Goal: Task Accomplishment & Management: Manage account settings

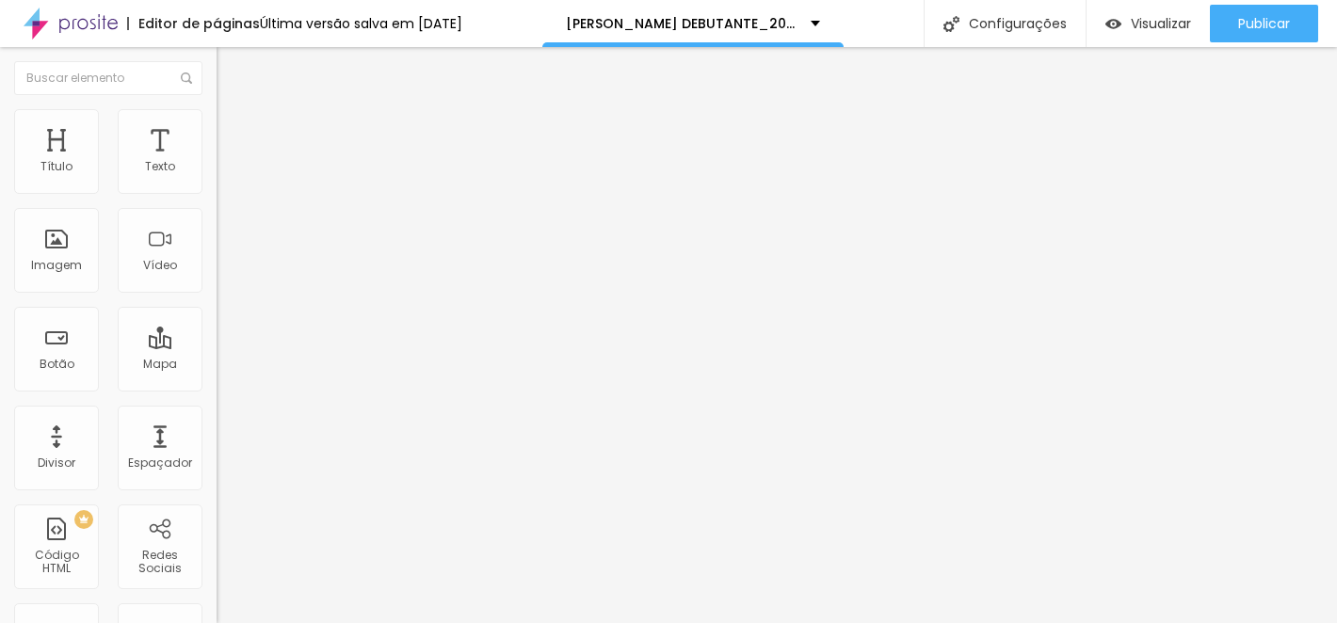
click at [217, 118] on img at bounding box center [225, 117] width 17 height 17
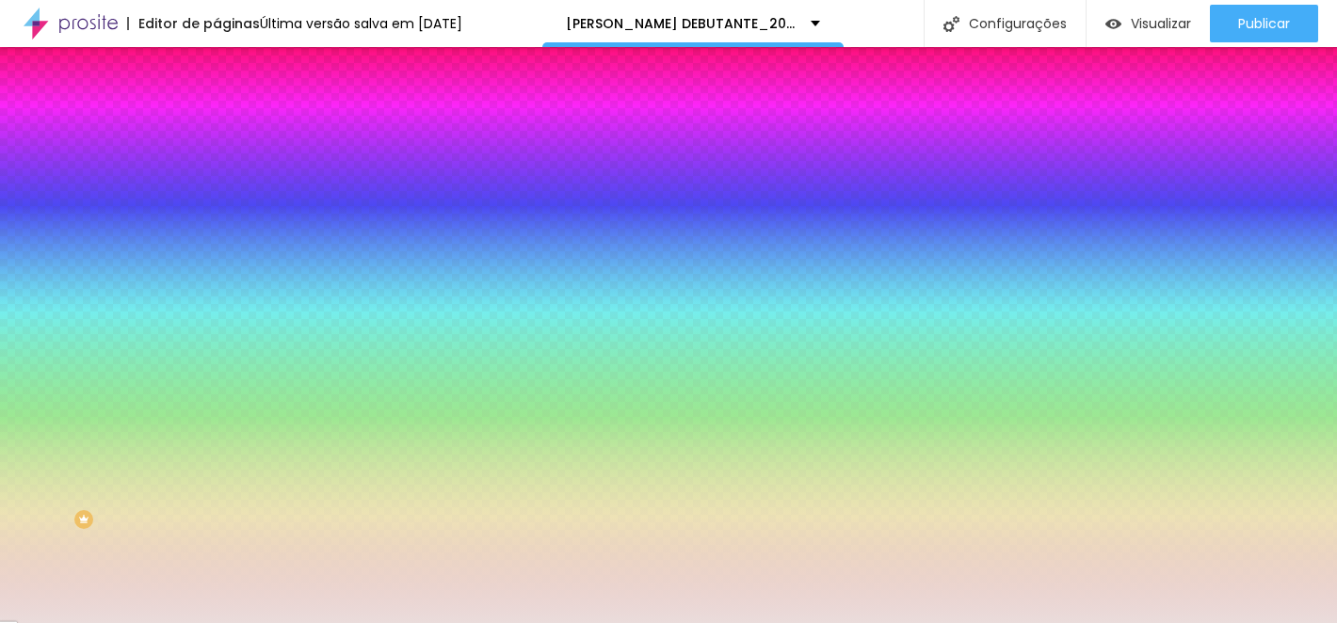
paste input "F8F5F0"
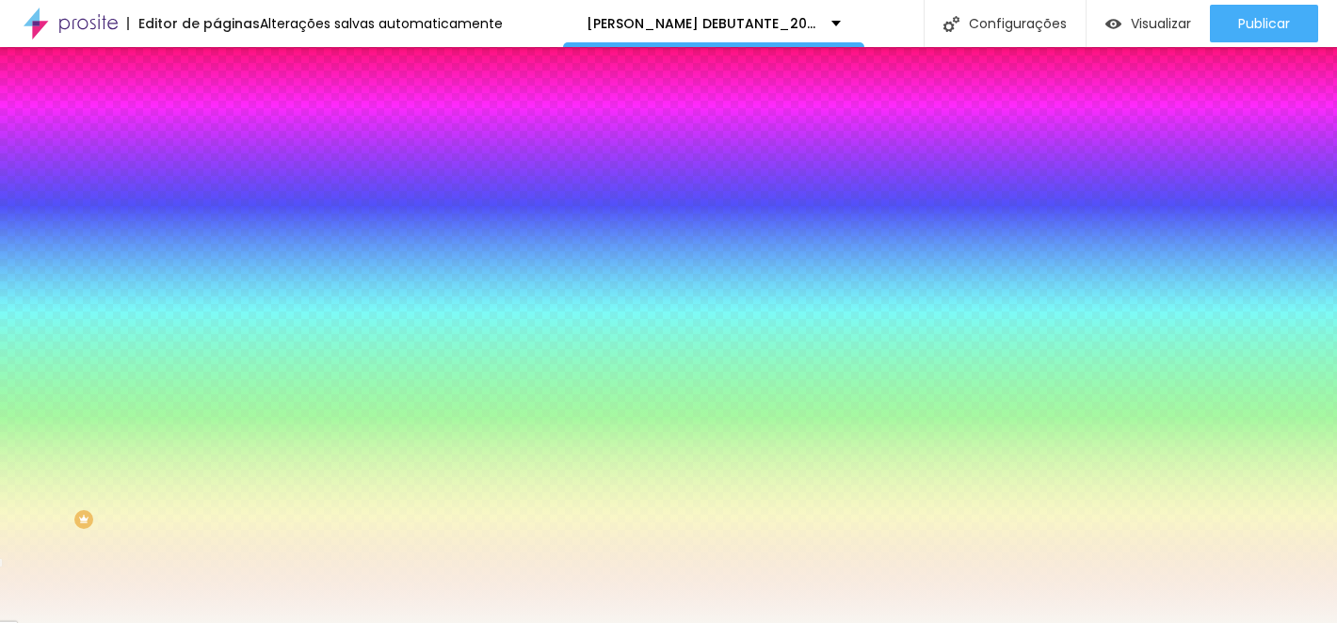
type input "#F8F5F0"
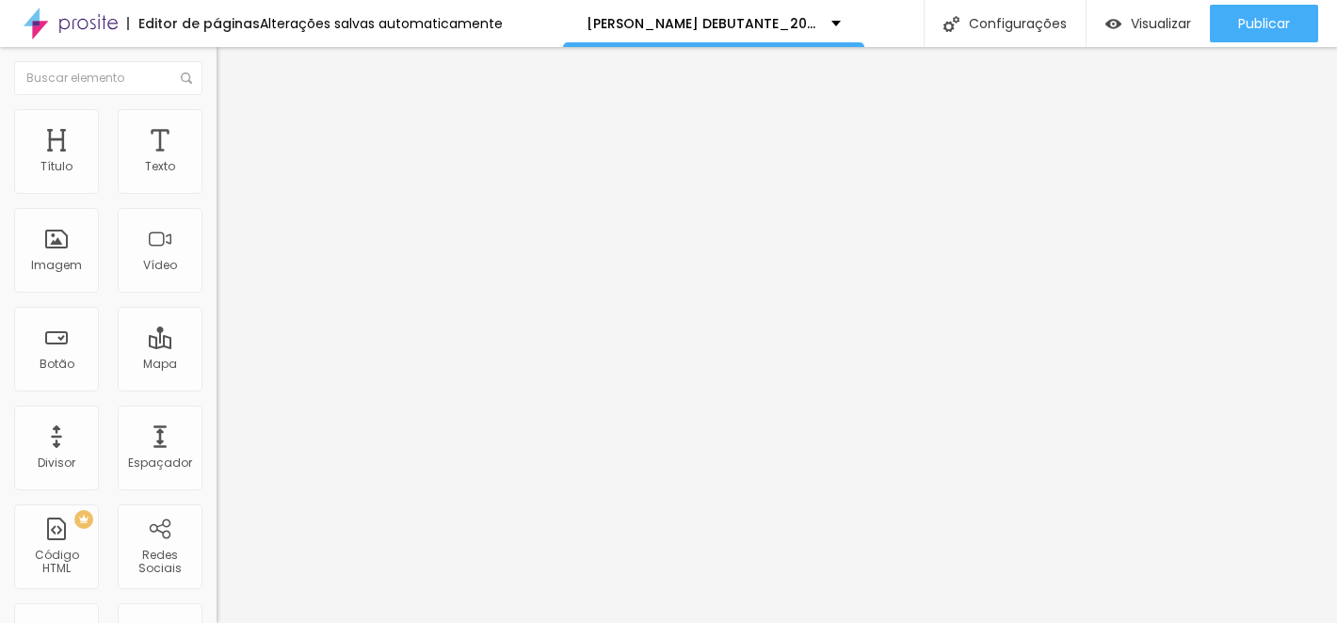
click at [217, 112] on img at bounding box center [225, 117] width 17 height 17
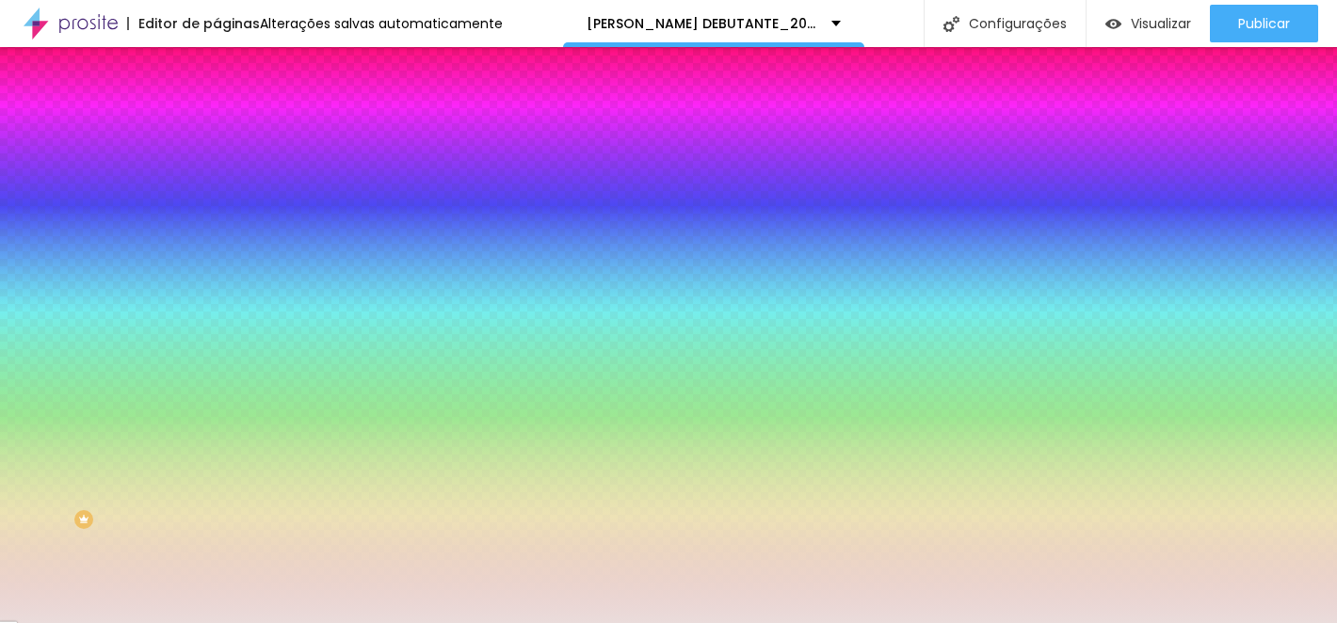
drag, startPoint x: 144, startPoint y: 186, endPoint x: 216, endPoint y: 186, distance: 71.6
click at [217, 186] on div "Cor de fundo Voltar ao padrão #EADCDB Sombra DESATIVADO Voltar ao padrão Borda …" at bounding box center [325, 231] width 217 height 168
paste input "F8F5F0"
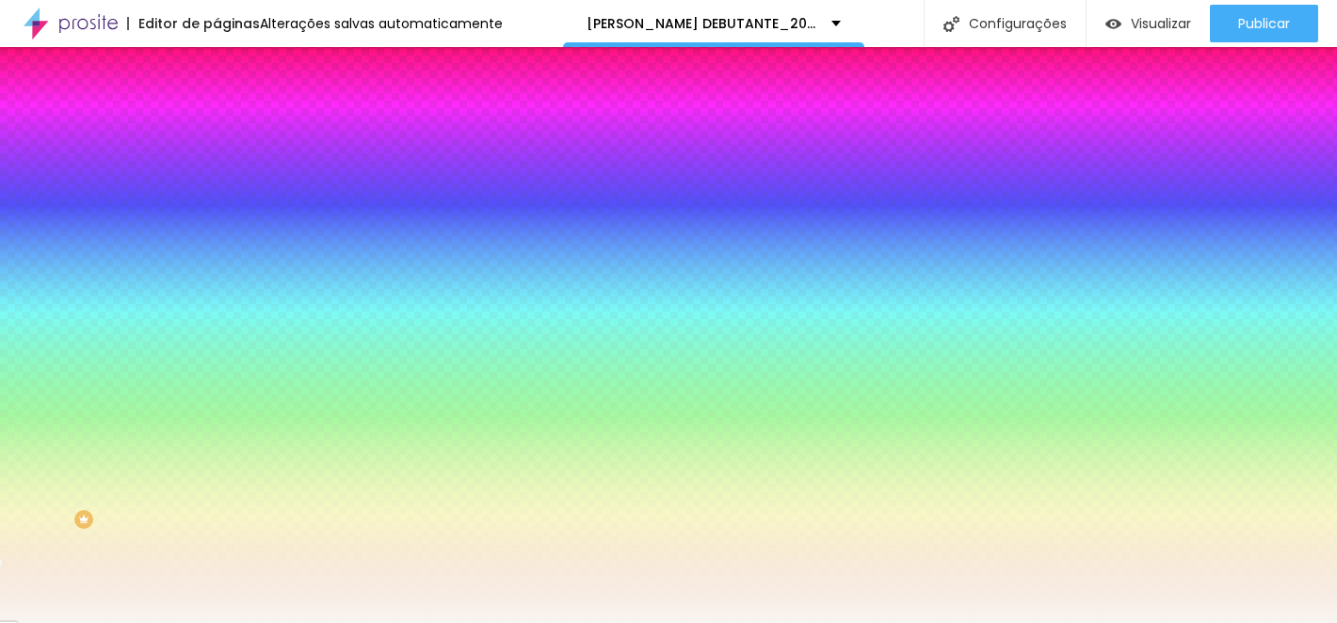
type input "#F8F5F0"
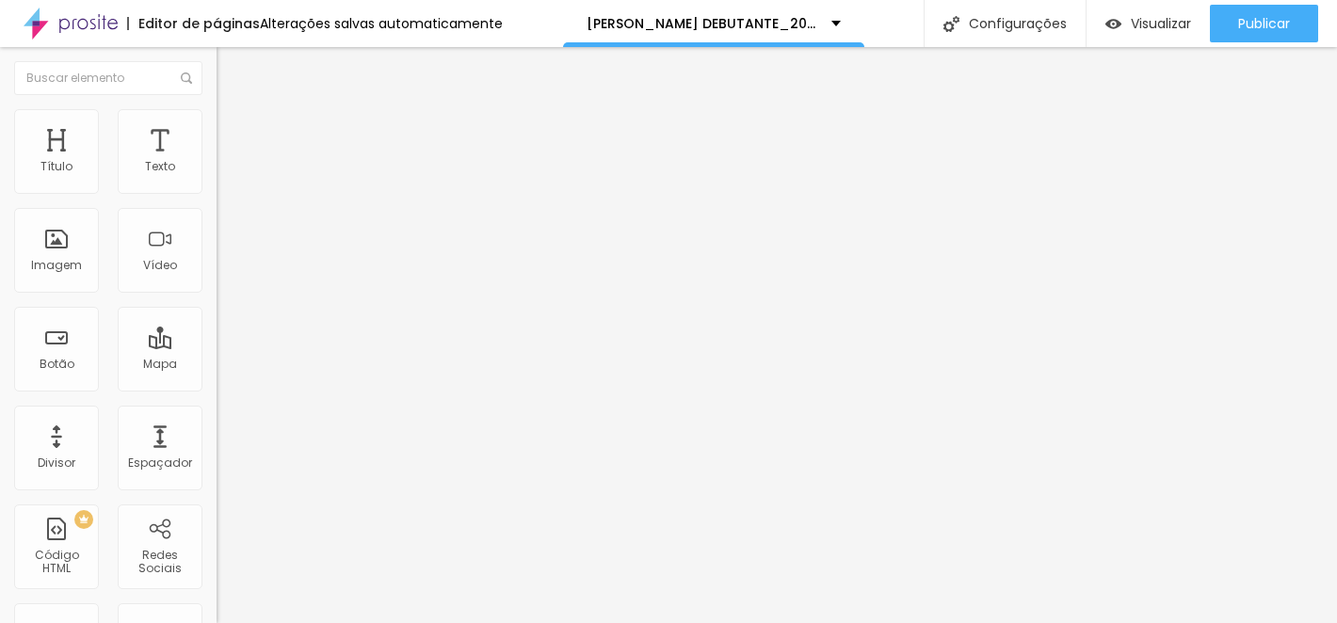
click at [217, 111] on img at bounding box center [225, 117] width 17 height 17
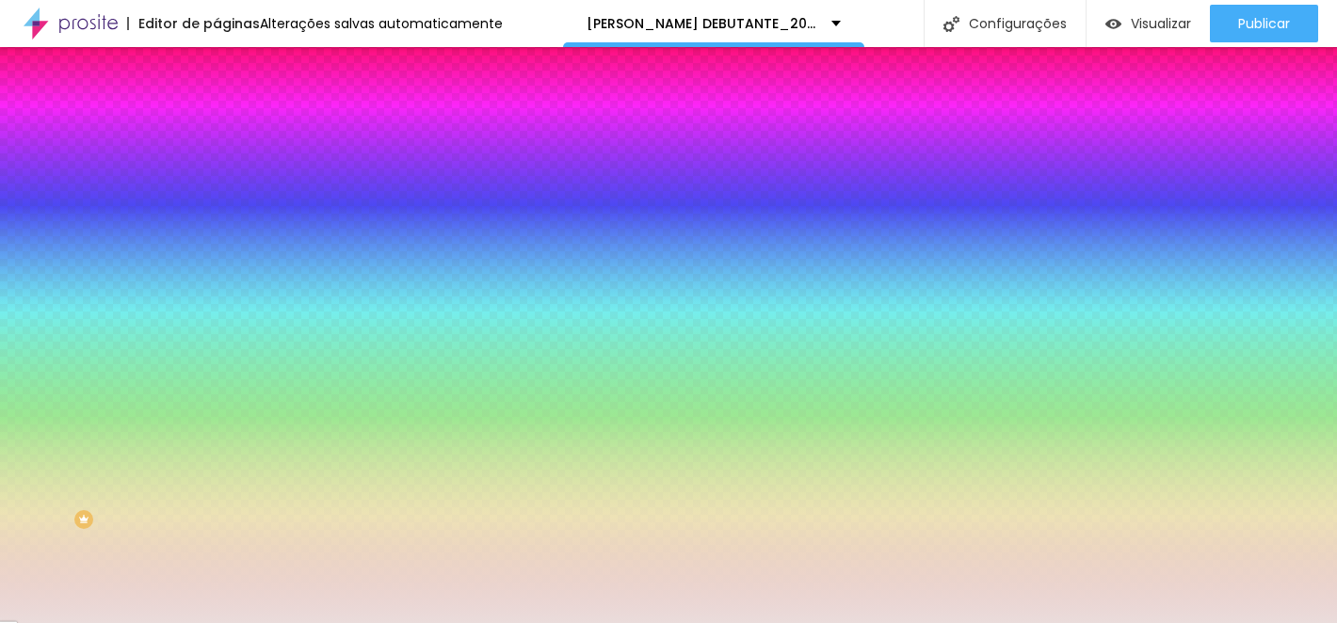
drag, startPoint x: 146, startPoint y: 188, endPoint x: 214, endPoint y: 193, distance: 68.0
click at [217, 189] on div "Cor de fundo Voltar ao padrão #EADCDB Sombra DESATIVADO Voltar ao padrão Borda …" at bounding box center [325, 231] width 217 height 168
paste input "F8F5F0"
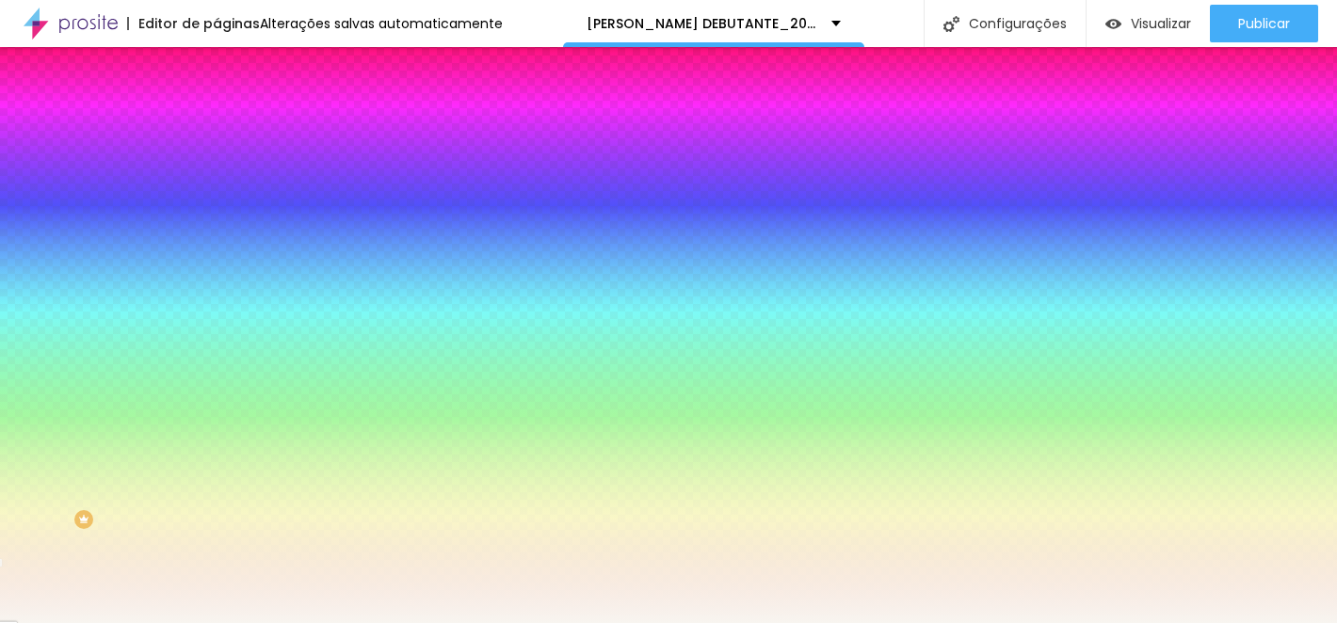
type input "#F8F5F0"
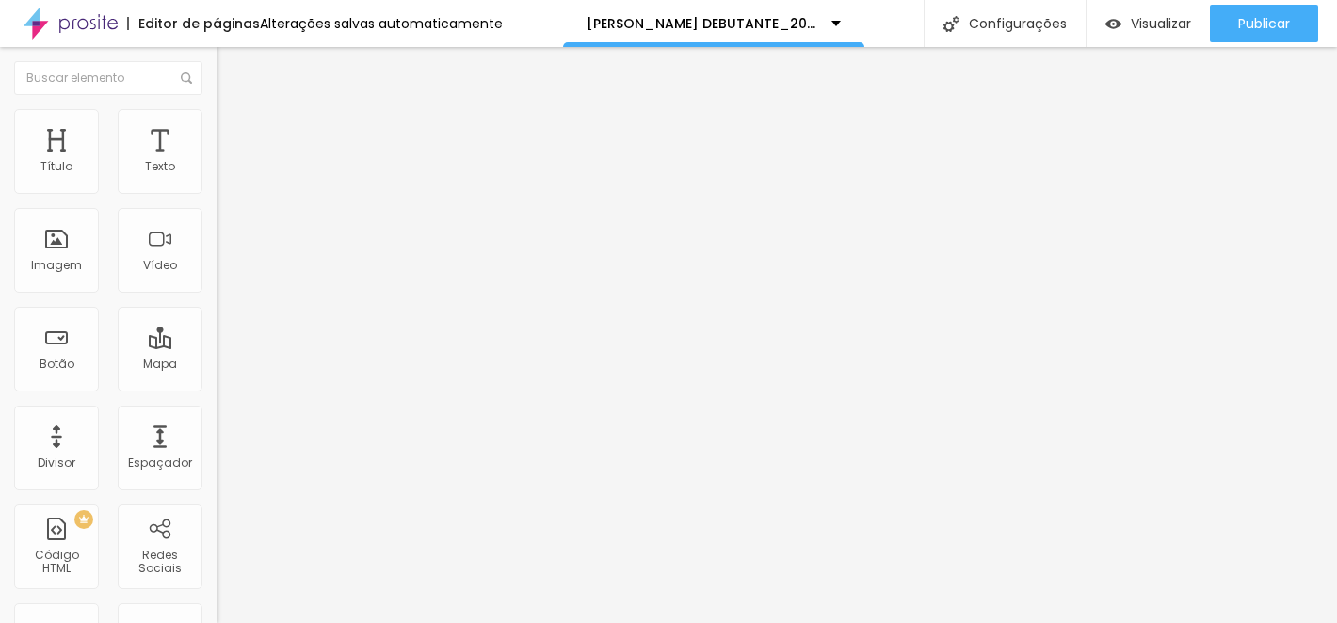
click at [217, 109] on img at bounding box center [225, 117] width 17 height 17
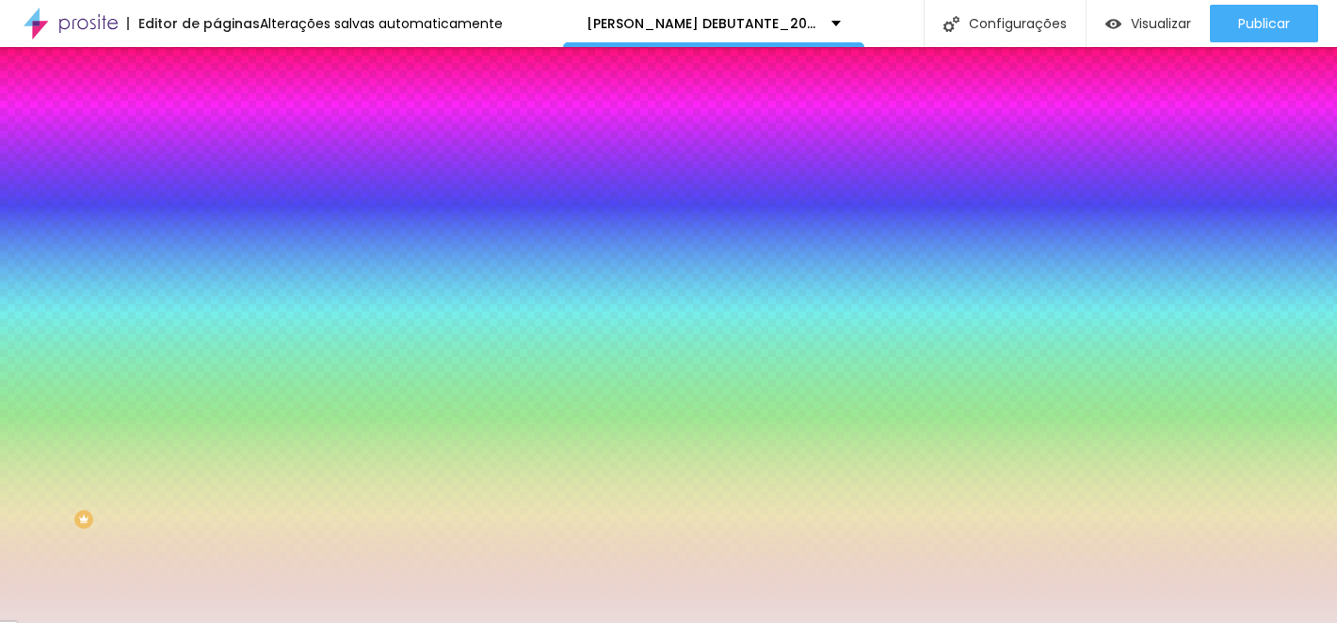
drag, startPoint x: 147, startPoint y: 189, endPoint x: 204, endPoint y: 185, distance: 57.6
click at [217, 185] on div "Cor de fundo Voltar ao padrão #EADCDB Sombra DESATIVADO Voltar ao padrão Borda …" at bounding box center [325, 231] width 217 height 168
paste input "F8F5F0"
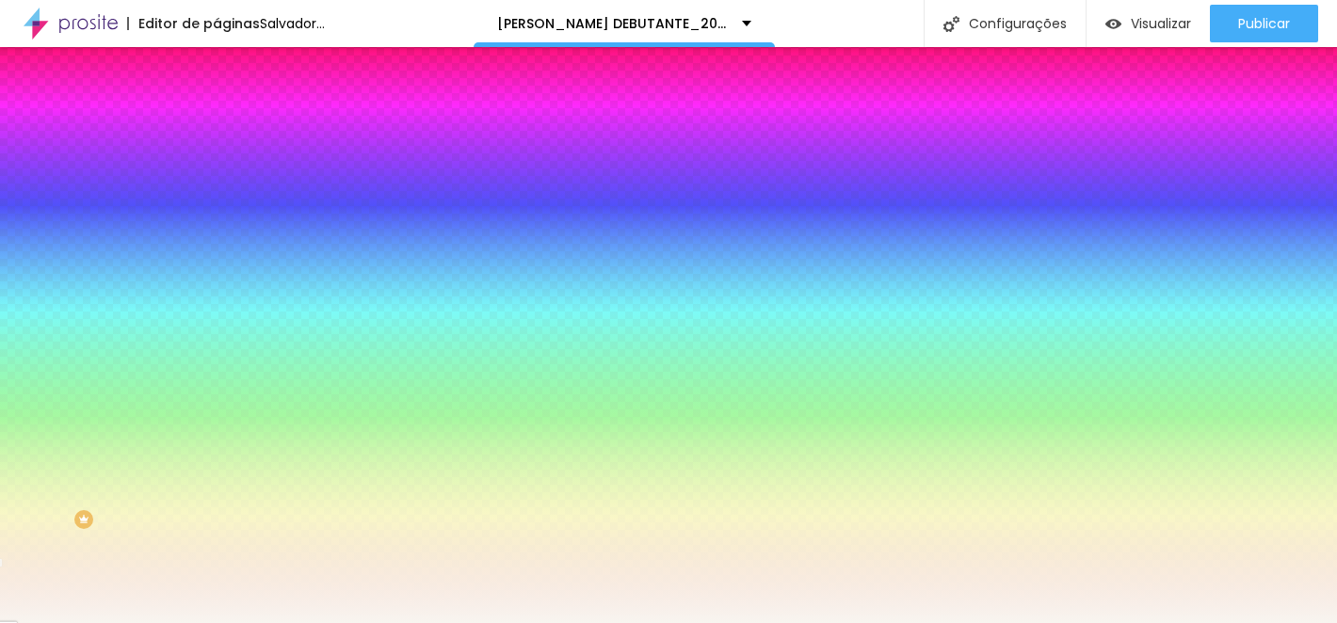
type input "#F8F5F0"
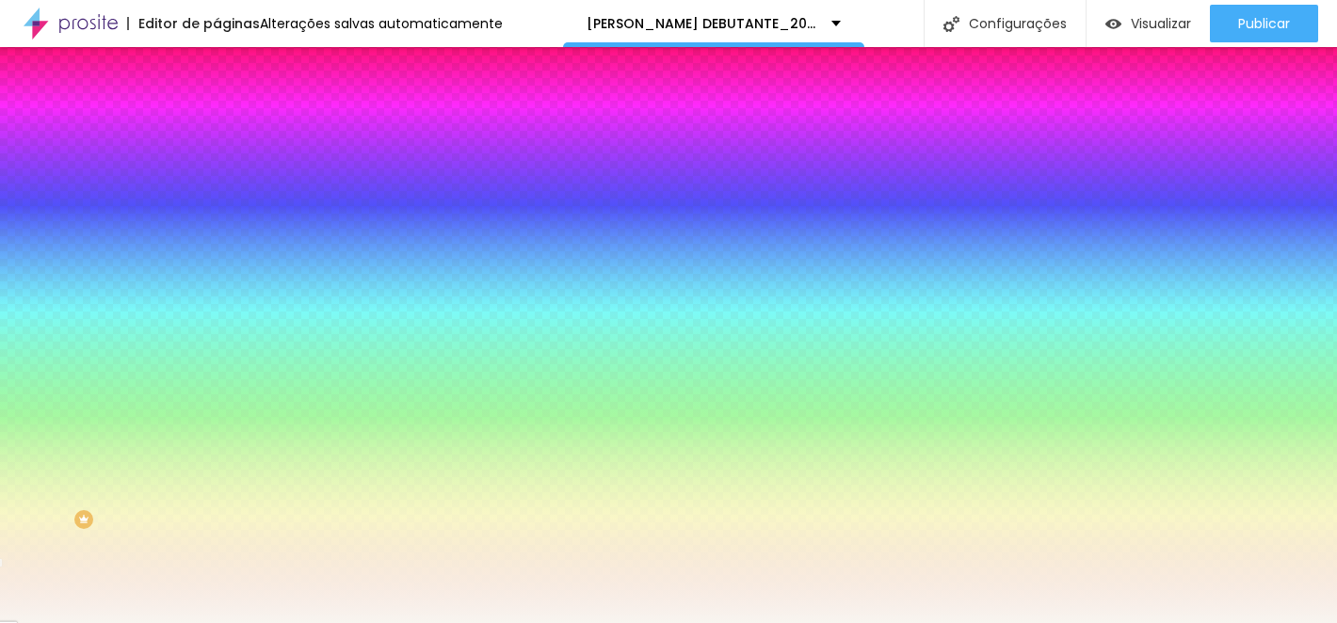
click at [217, 345] on div "Editar nulo Conteúdo Estilo Avançado Cor de fundo Voltar ao padrão #F8F5F0 Somb…" at bounding box center [325, 335] width 217 height 576
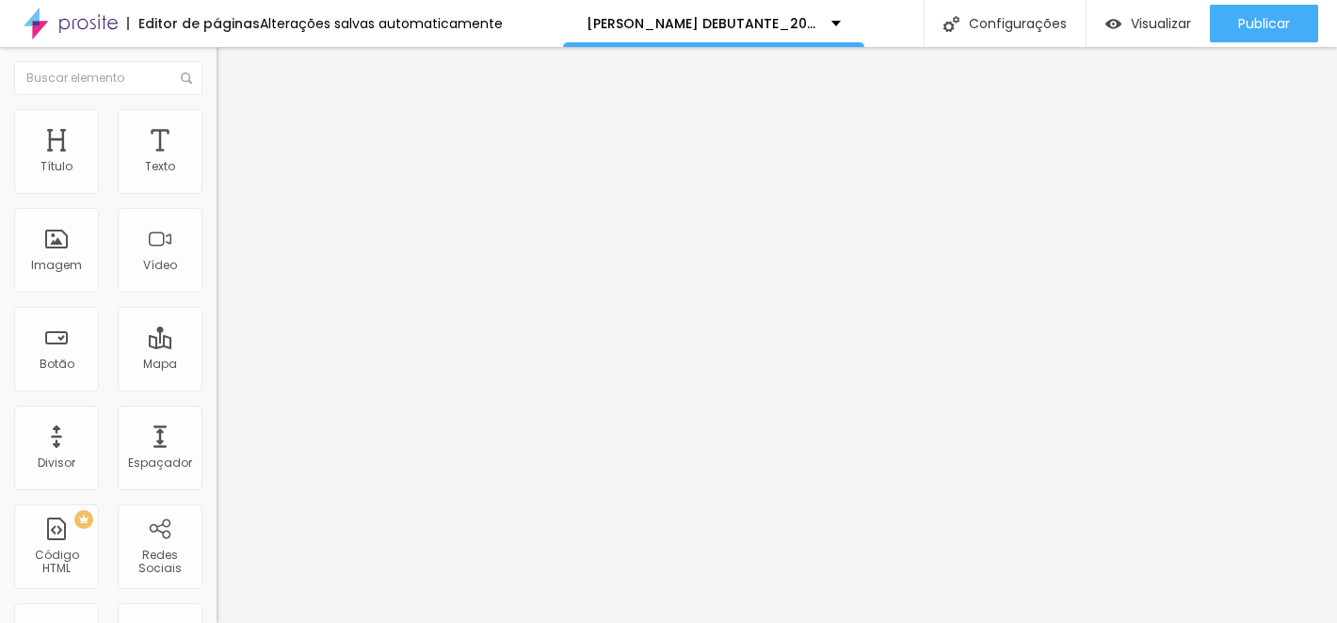
click at [217, 109] on li "Estilo" at bounding box center [325, 118] width 217 height 19
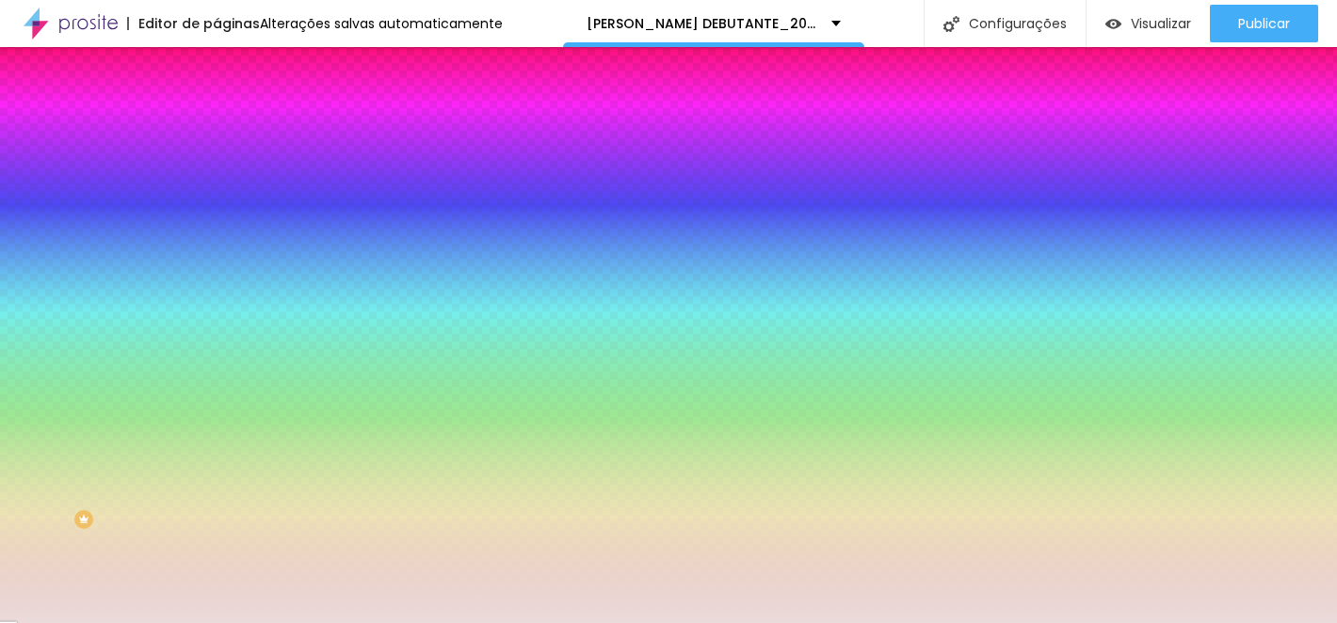
click at [217, 190] on input "#EADCDB" at bounding box center [330, 189] width 226 height 19
drag, startPoint x: 147, startPoint y: 186, endPoint x: 208, endPoint y: 186, distance: 61.2
click at [217, 186] on div "Cor de fundo Voltar ao padrão #EADCDB 0 Borda arredondada" at bounding box center [325, 306] width 217 height 318
paste input "F8F5F0"
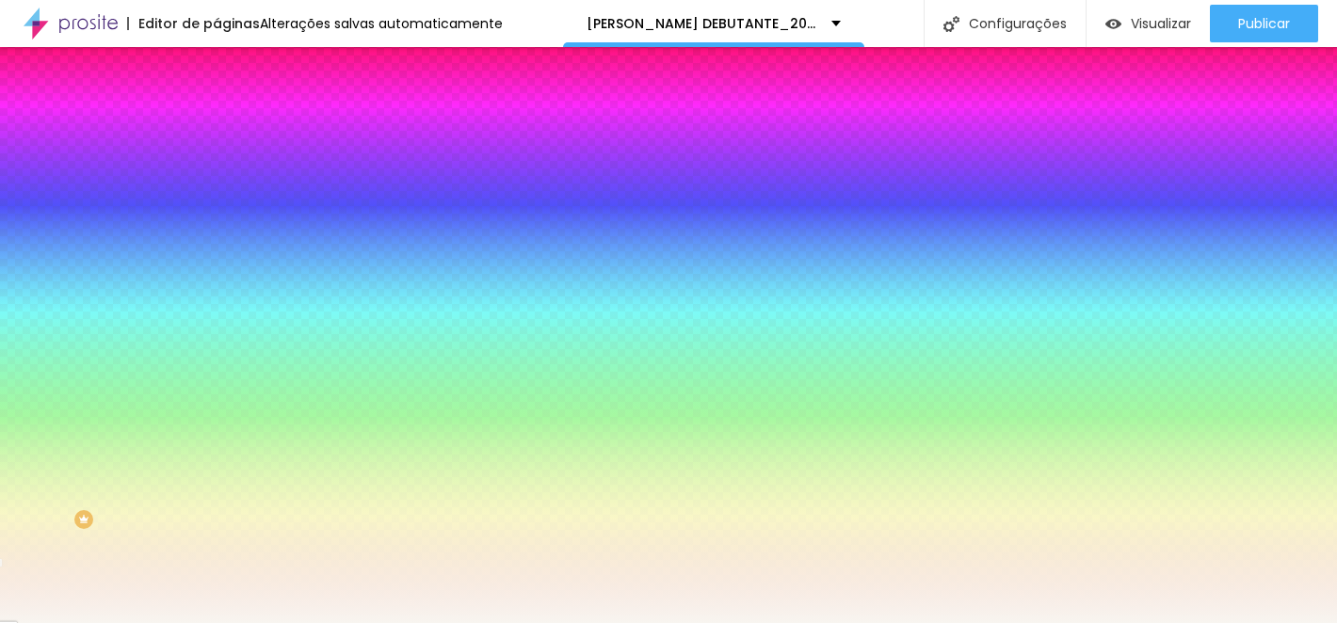
type input "#F8F5F0"
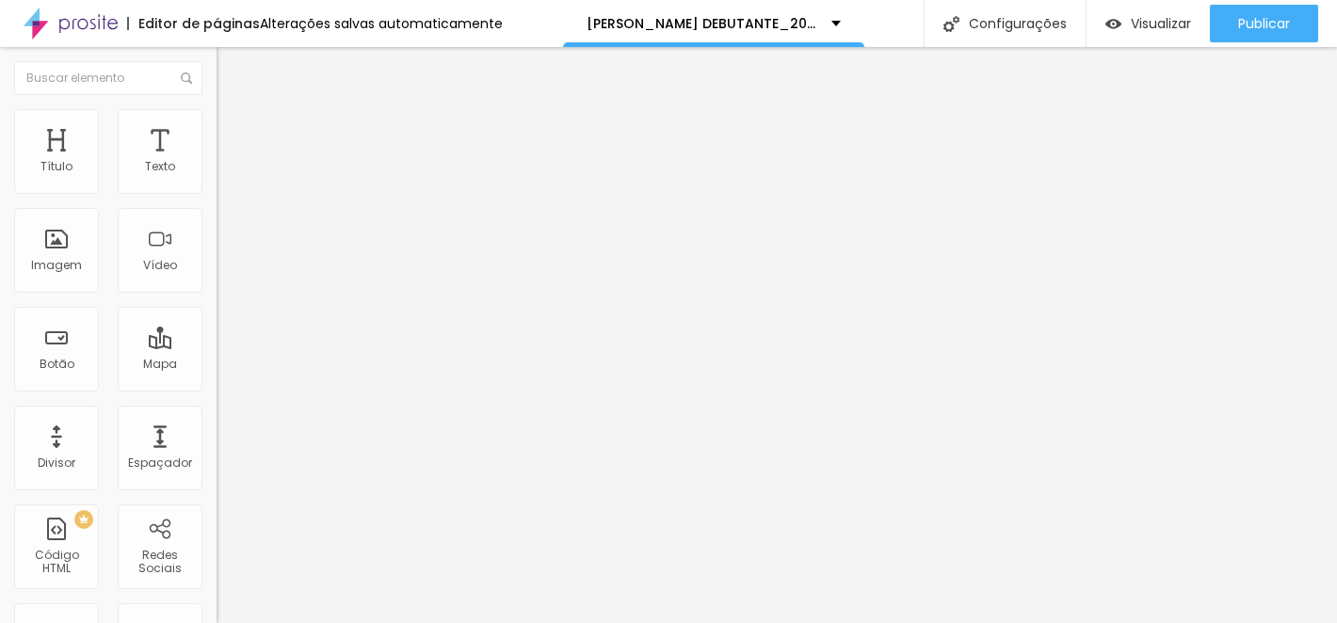
click at [217, 109] on img at bounding box center [225, 117] width 17 height 17
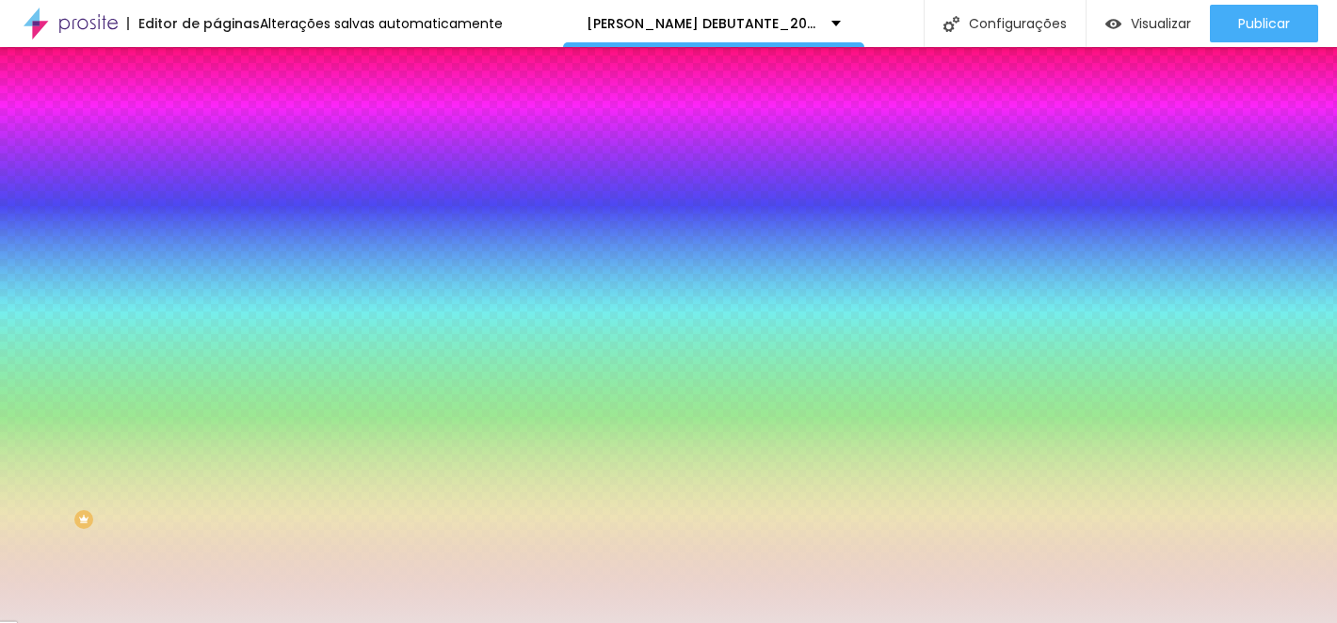
paste input "F8F5F0"
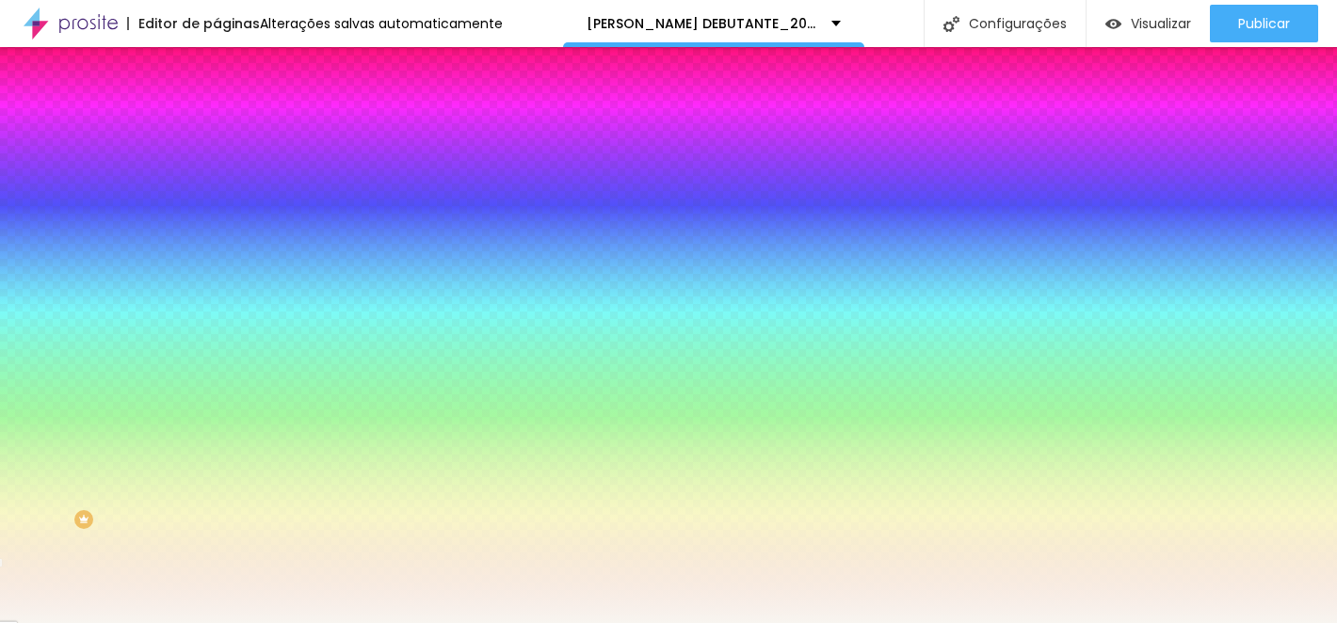
type input "#F8F5F0"
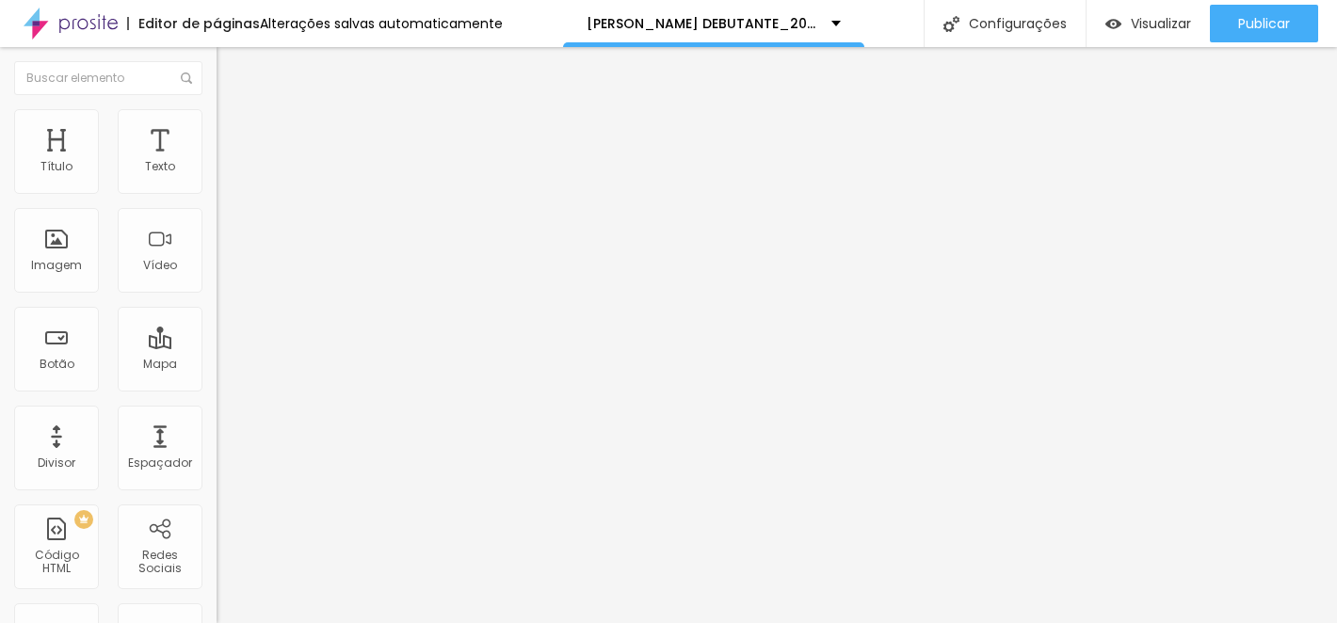
click at [217, 109] on li "Estilo" at bounding box center [325, 118] width 217 height 19
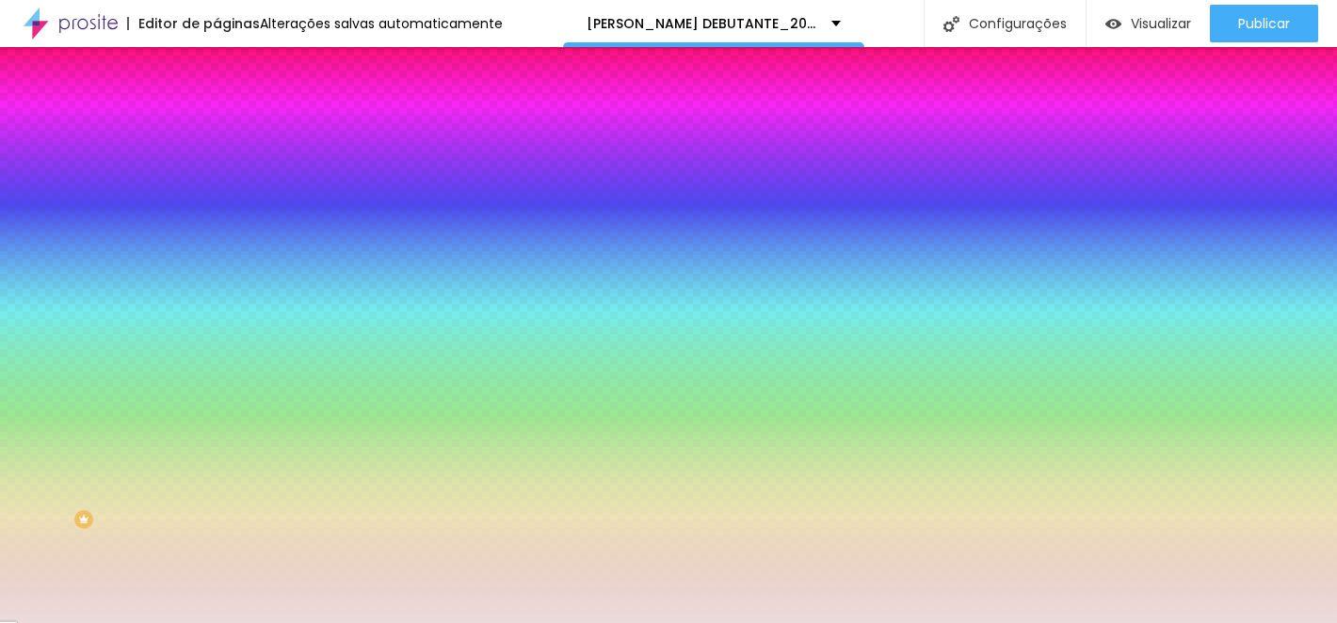
click at [217, 187] on input "#EADCDB" at bounding box center [330, 189] width 226 height 19
paste input "F8F5F0"
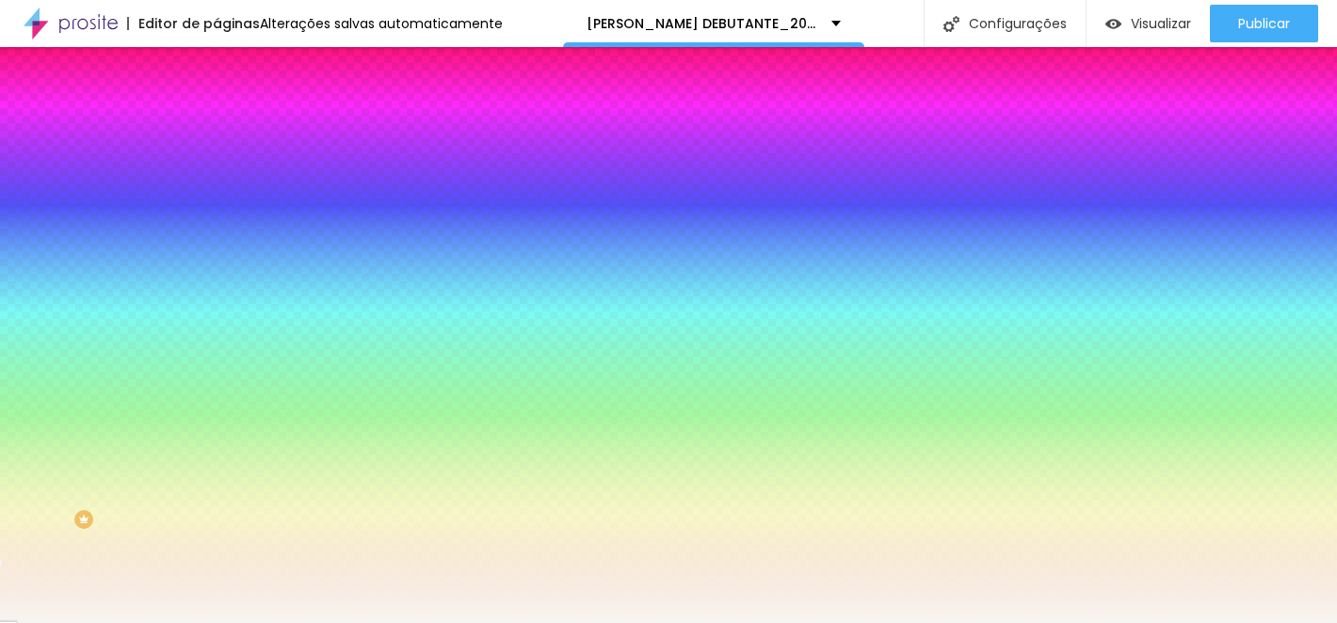
type input "#F8F5F0"
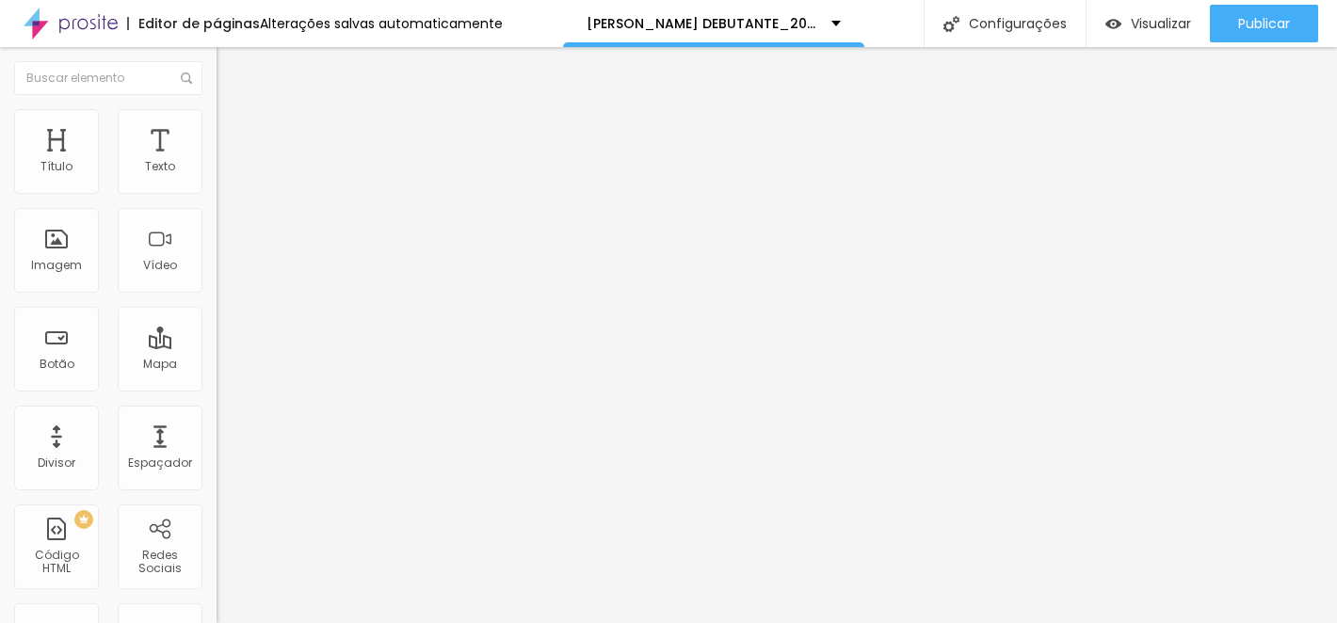
click at [217, 120] on img at bounding box center [225, 117] width 17 height 17
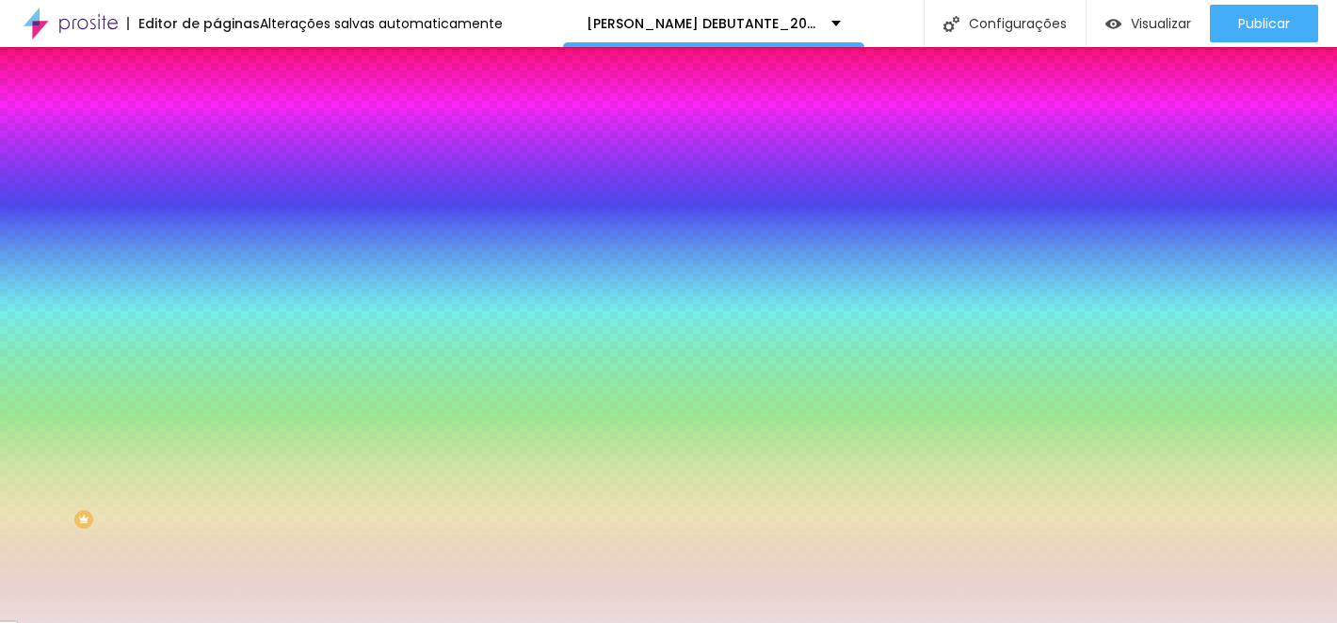
click at [217, 190] on input "#EADCDB" at bounding box center [330, 189] width 226 height 19
paste input "F8F5F0"
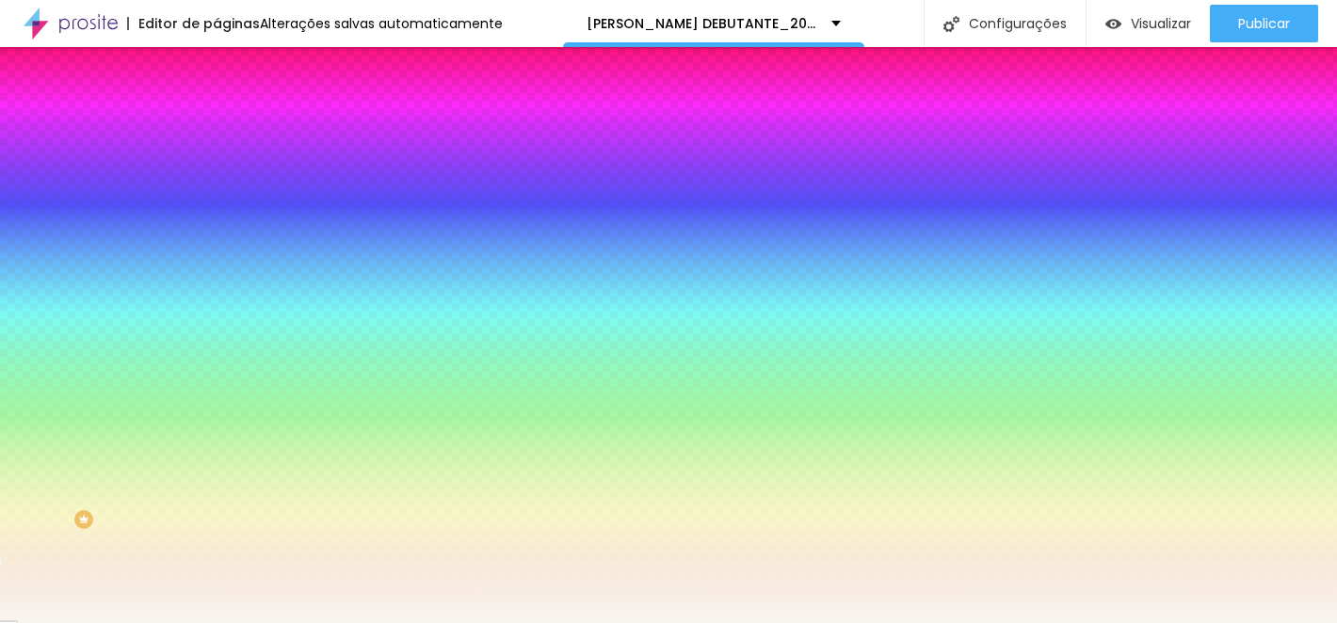
type input "#F8F5F0"
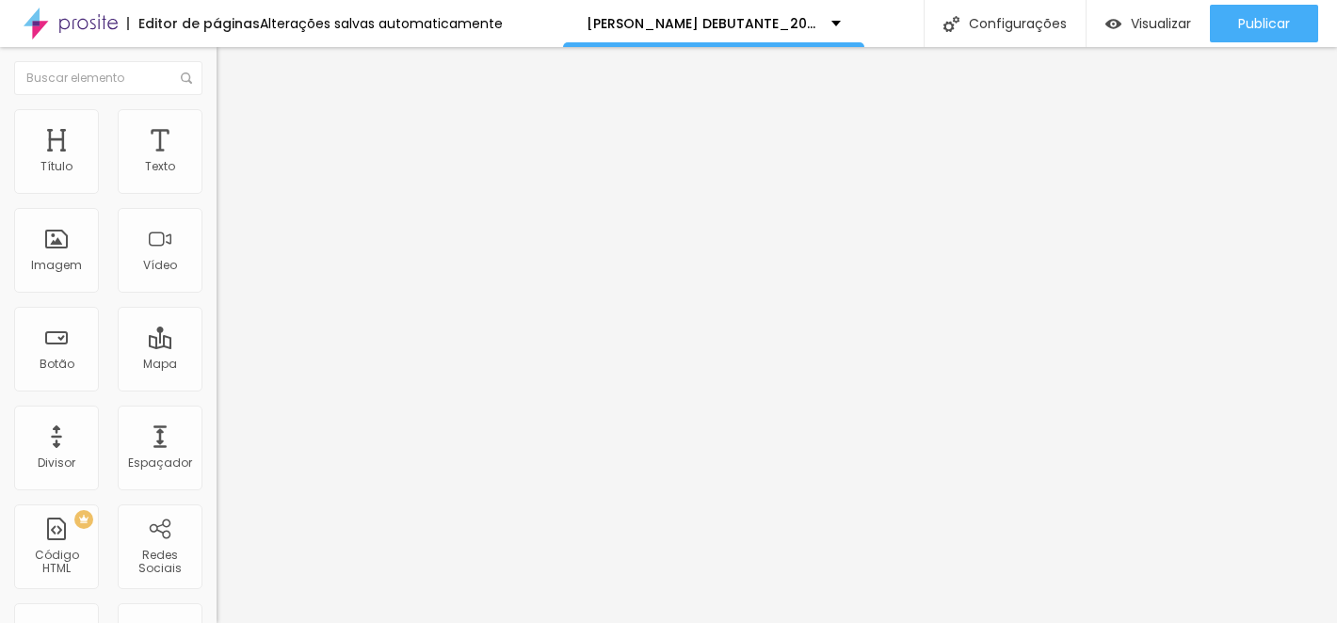
click at [217, 112] on img at bounding box center [225, 117] width 17 height 17
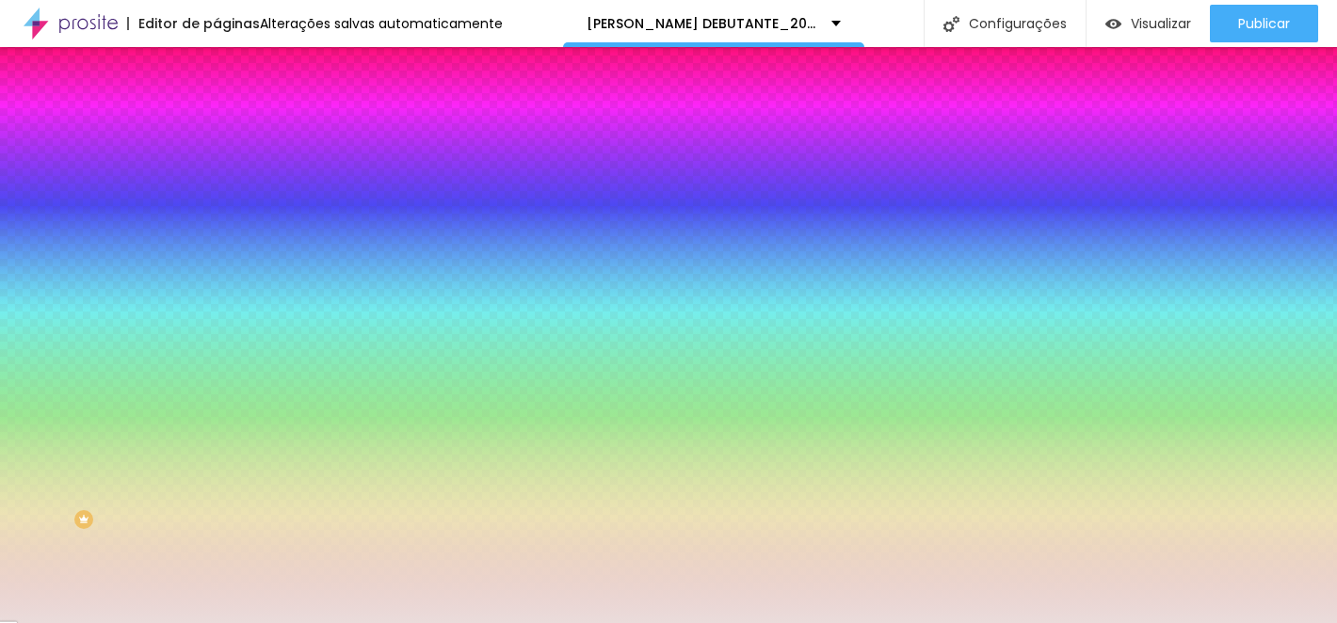
click at [217, 275] on input "#EADCDB" at bounding box center [330, 265] width 226 height 19
paste input "F8F5F0"
type input "#F8F5F0"
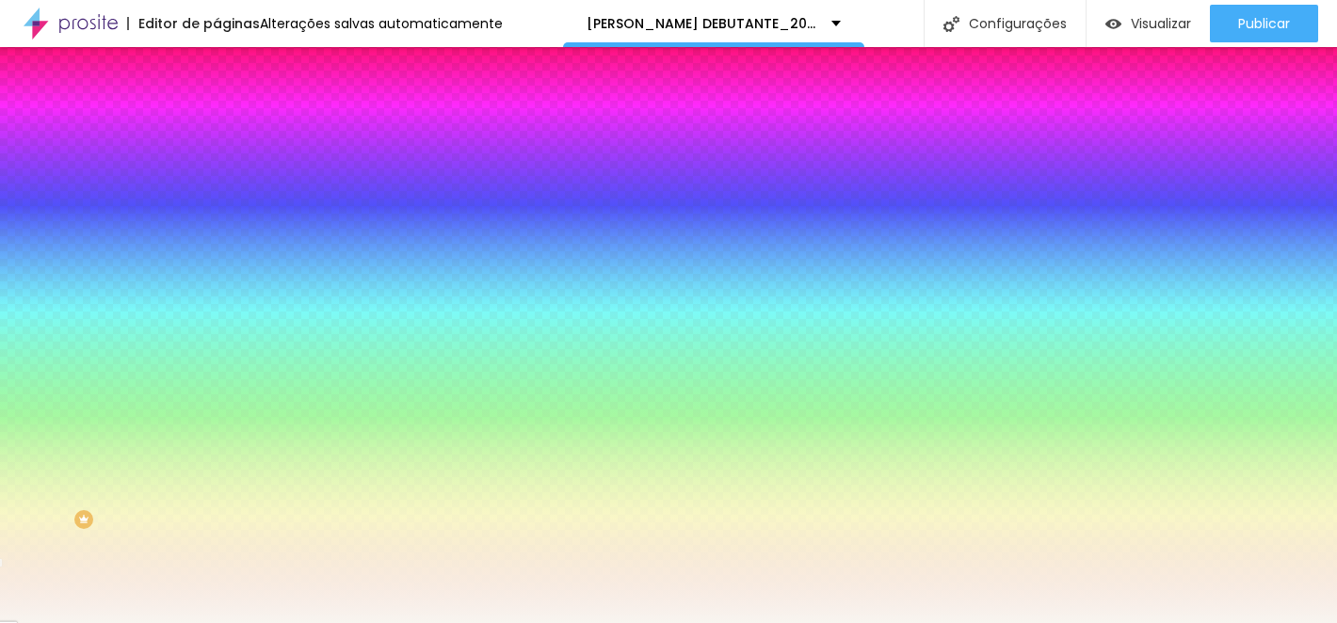
scroll to position [0, 0]
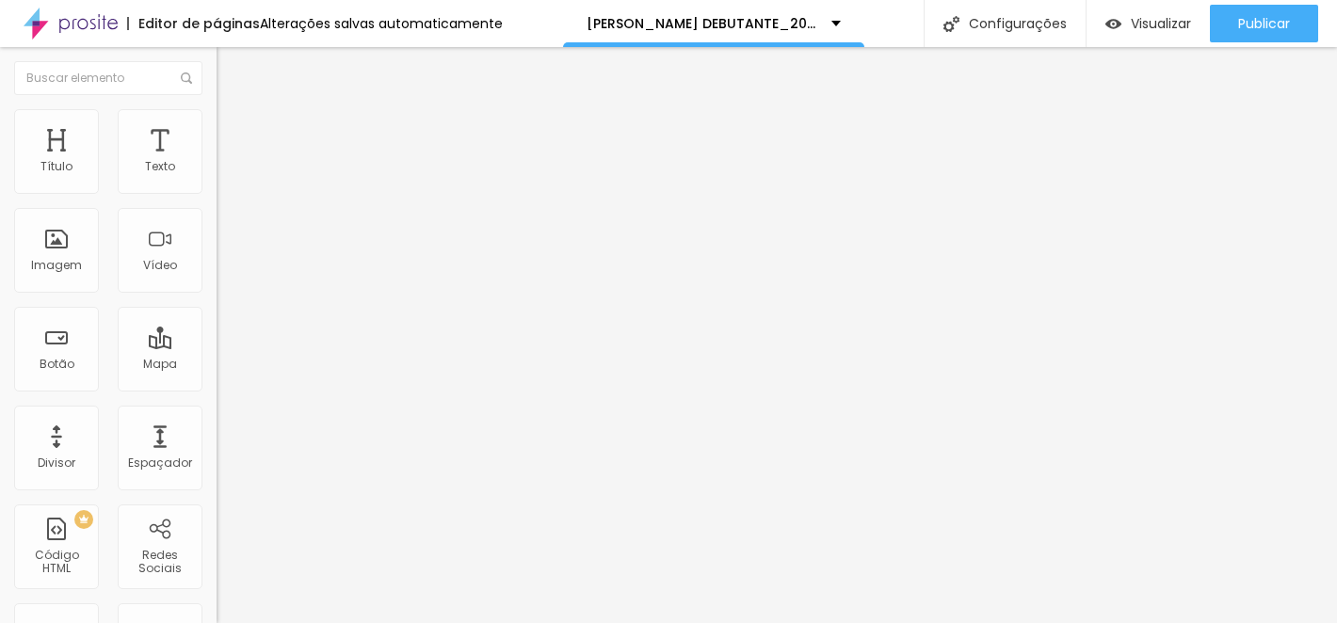
click at [217, 111] on img at bounding box center [225, 117] width 17 height 17
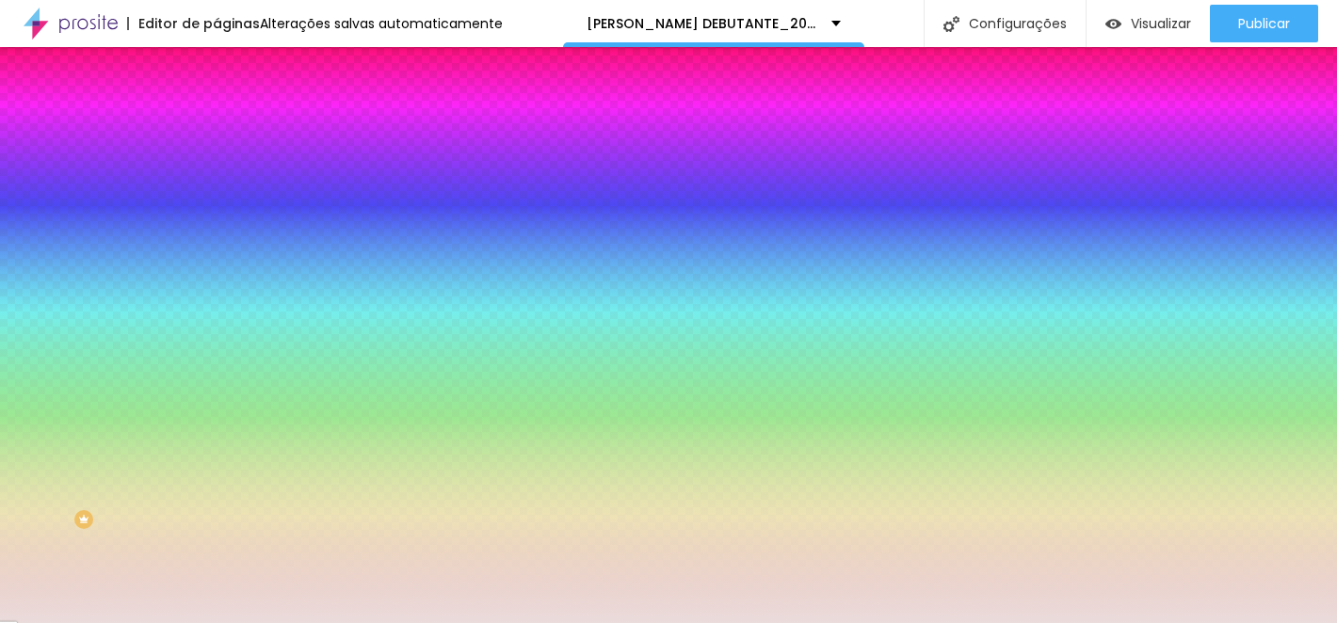
paste input "F8F5F0"
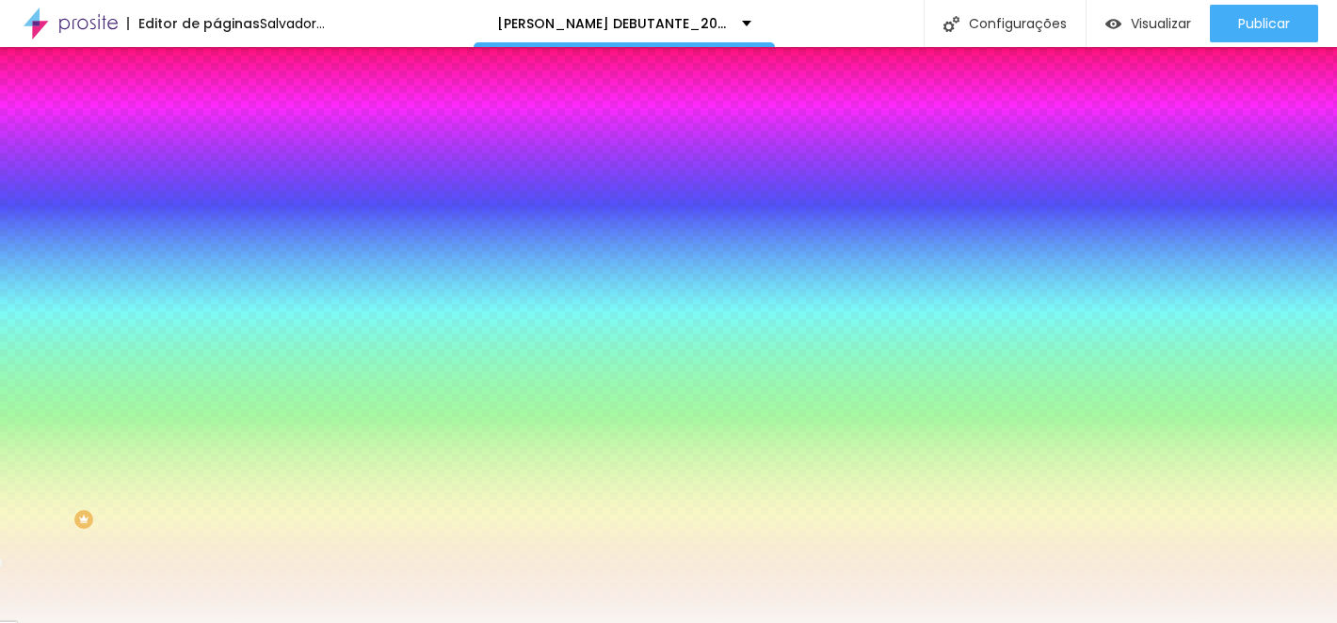
type input "#F8F5F0"
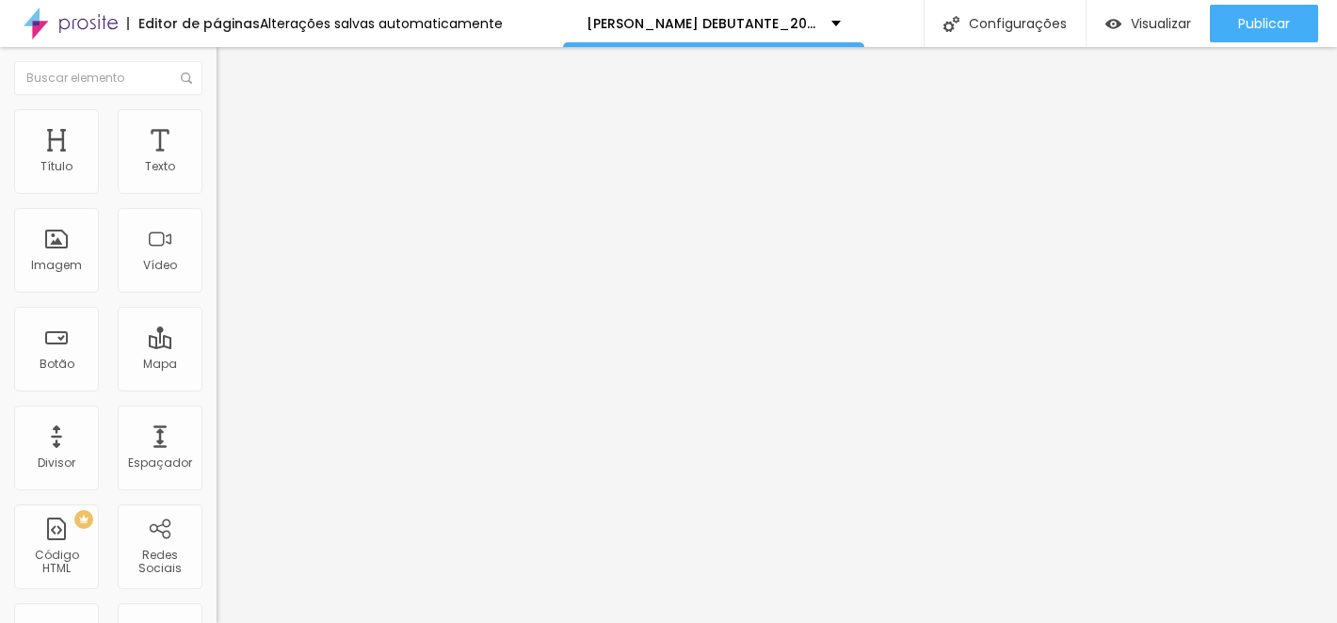
click at [217, 110] on img at bounding box center [225, 117] width 17 height 17
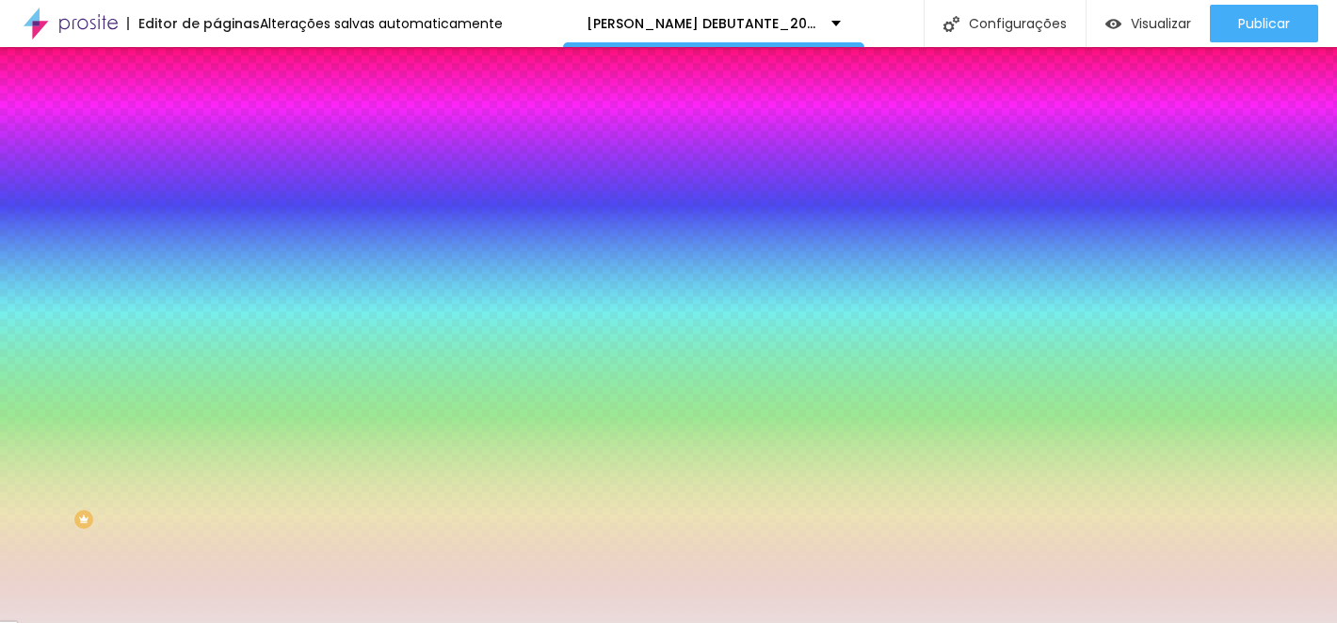
click at [217, 189] on input "#EADCDB" at bounding box center [330, 189] width 226 height 19
drag, startPoint x: 146, startPoint y: 189, endPoint x: 213, endPoint y: 189, distance: 66.9
click at [217, 189] on div "Cor de fundo Voltar ao padrão #EADCDB 0 Borda arredondada" at bounding box center [325, 306] width 217 height 318
paste input "F8F5F0"
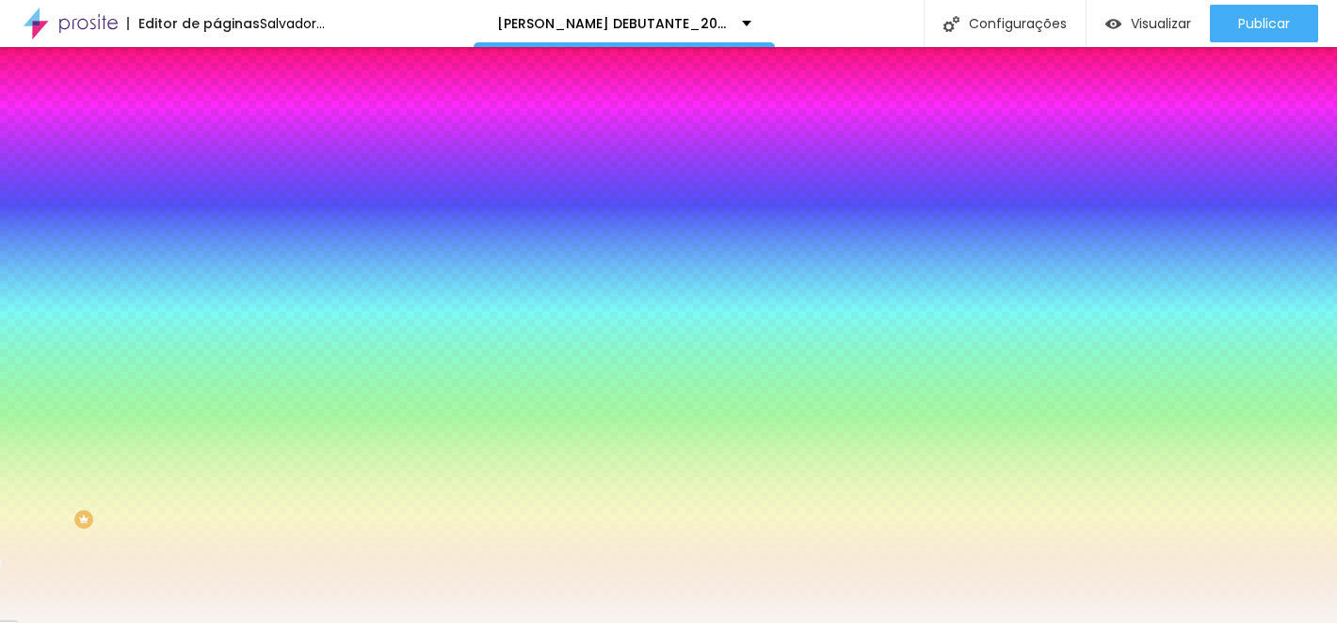
type input "#F8F5F0"
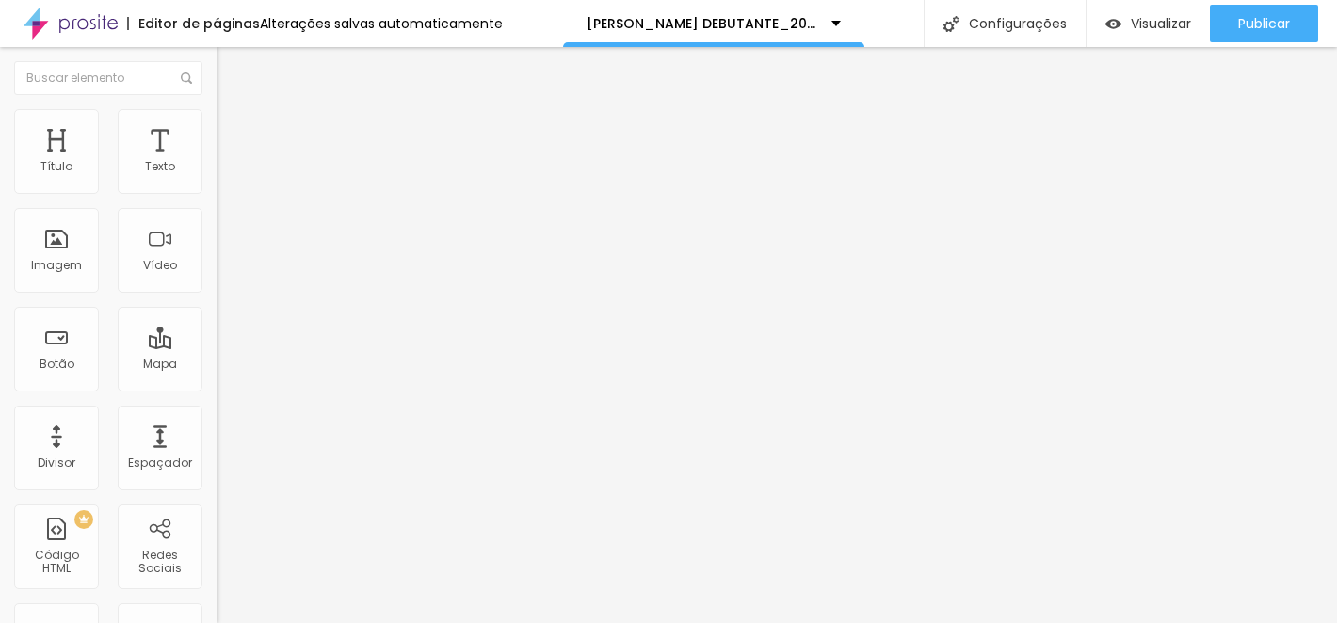
click at [217, 112] on li "Estilo" at bounding box center [325, 118] width 217 height 19
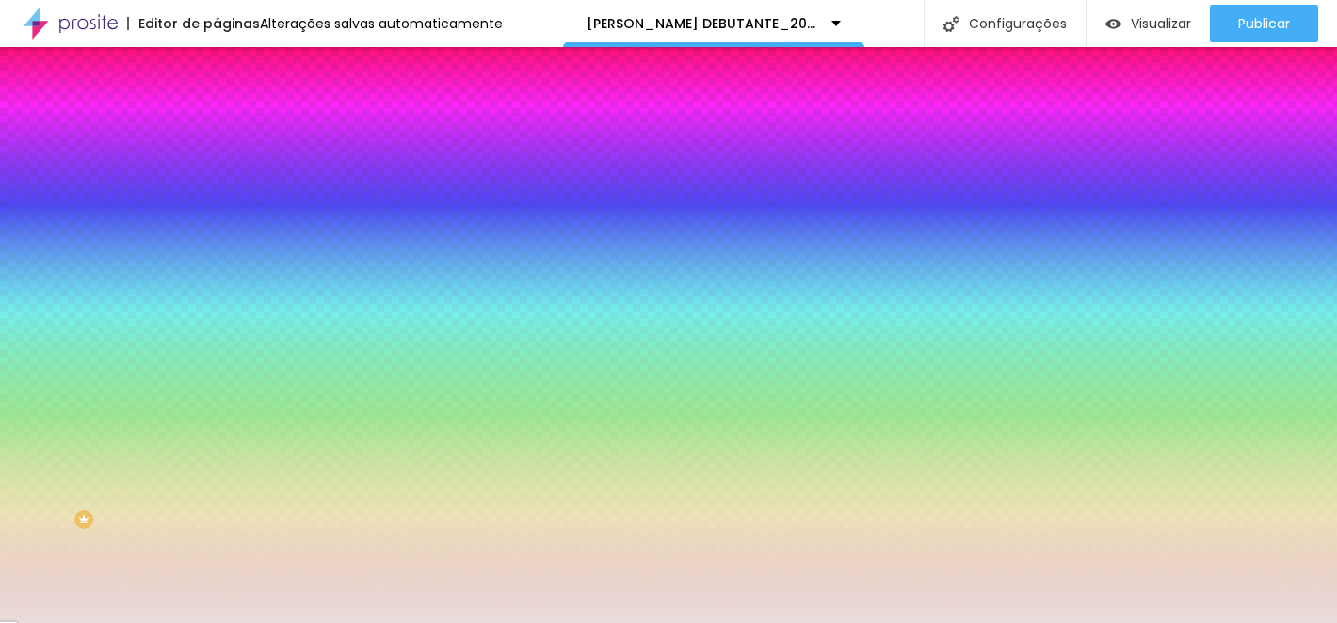
scroll to position [1, 0]
paste input "F8F5F0"
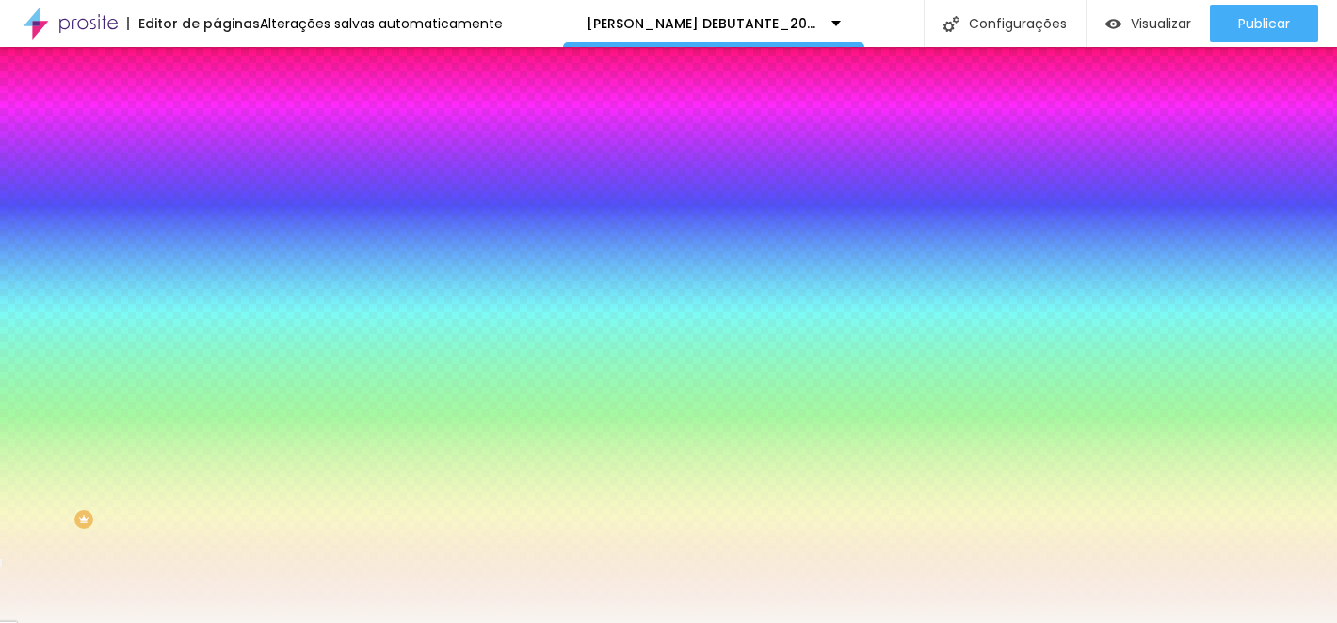
type input "#F8F5F0"
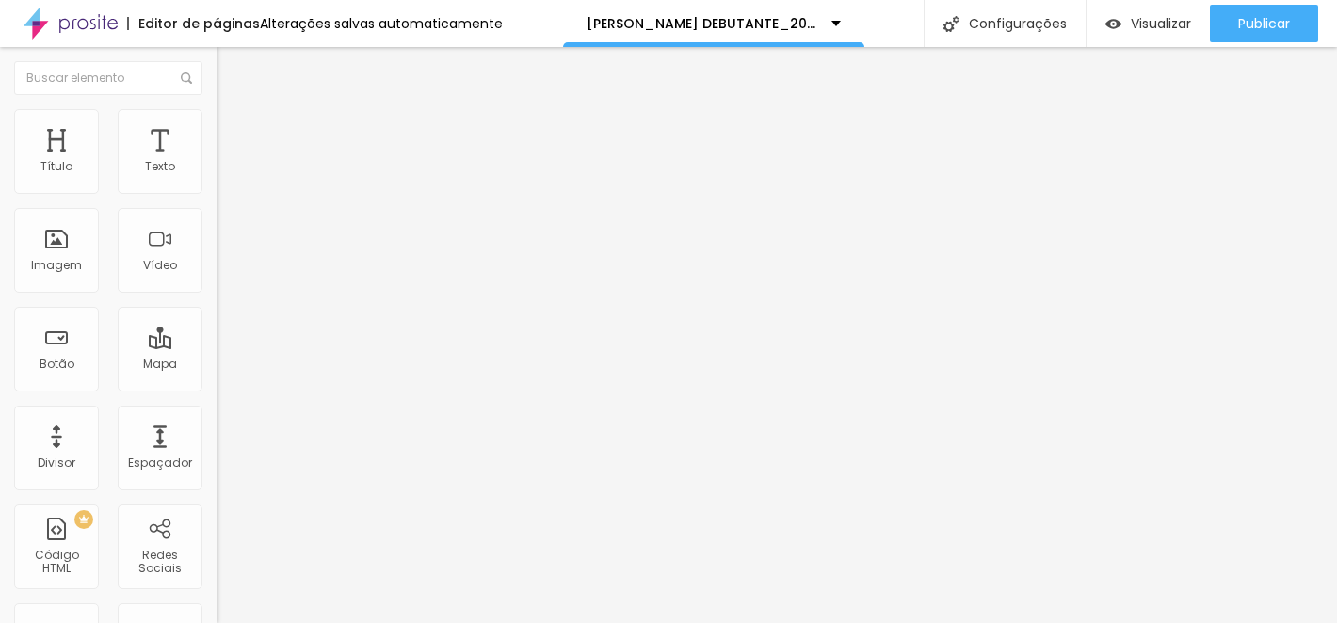
click at [217, 117] on img at bounding box center [225, 117] width 17 height 17
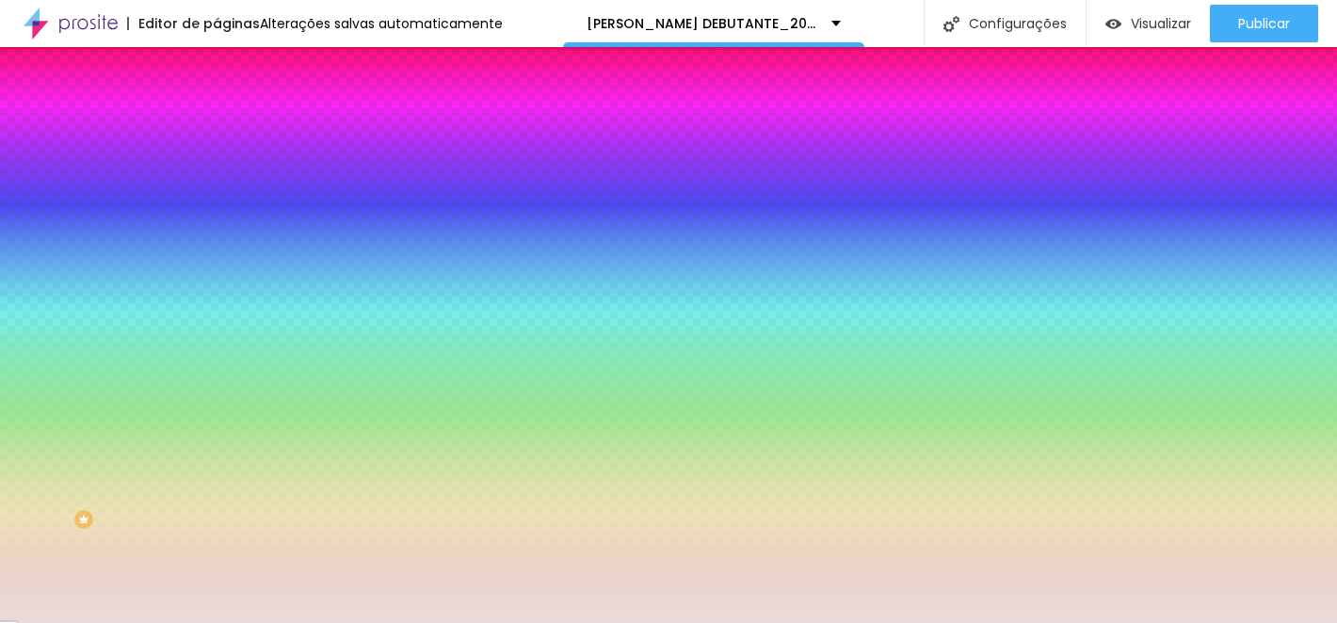
click at [217, 188] on input "#EADCDB" at bounding box center [330, 189] width 226 height 19
paste input "F8F5F0"
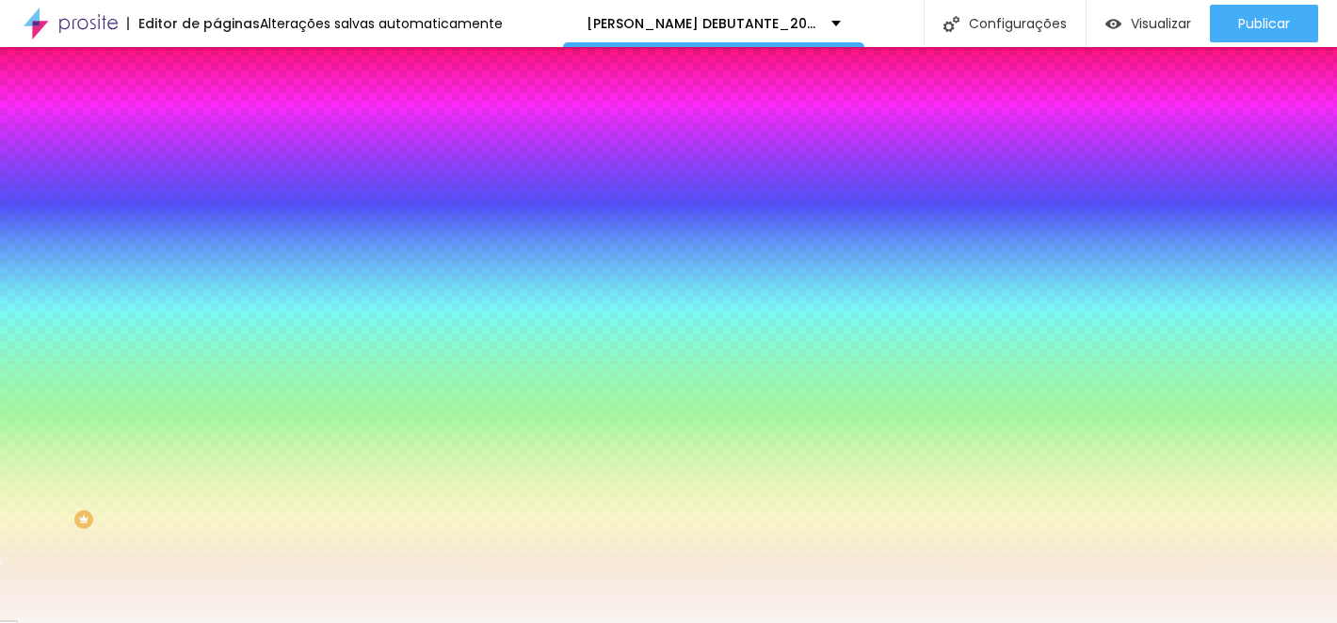
type input "#F8F5F0"
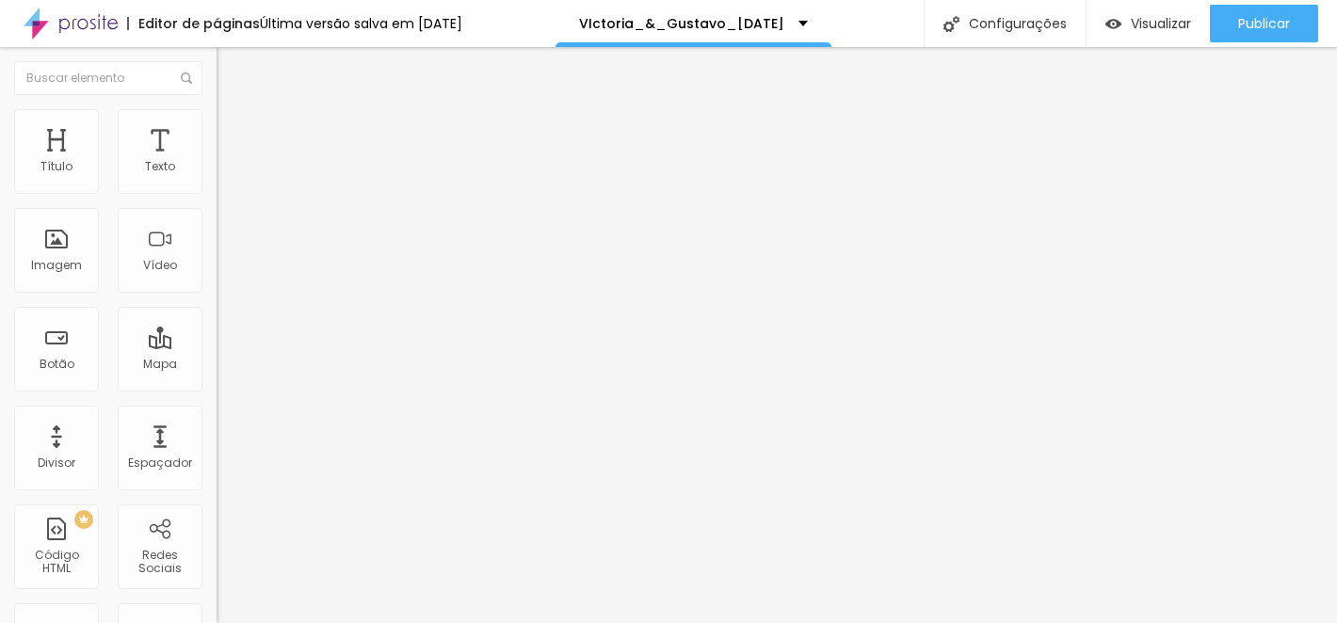
click at [234, 130] on font "Estilo" at bounding box center [248, 122] width 29 height 16
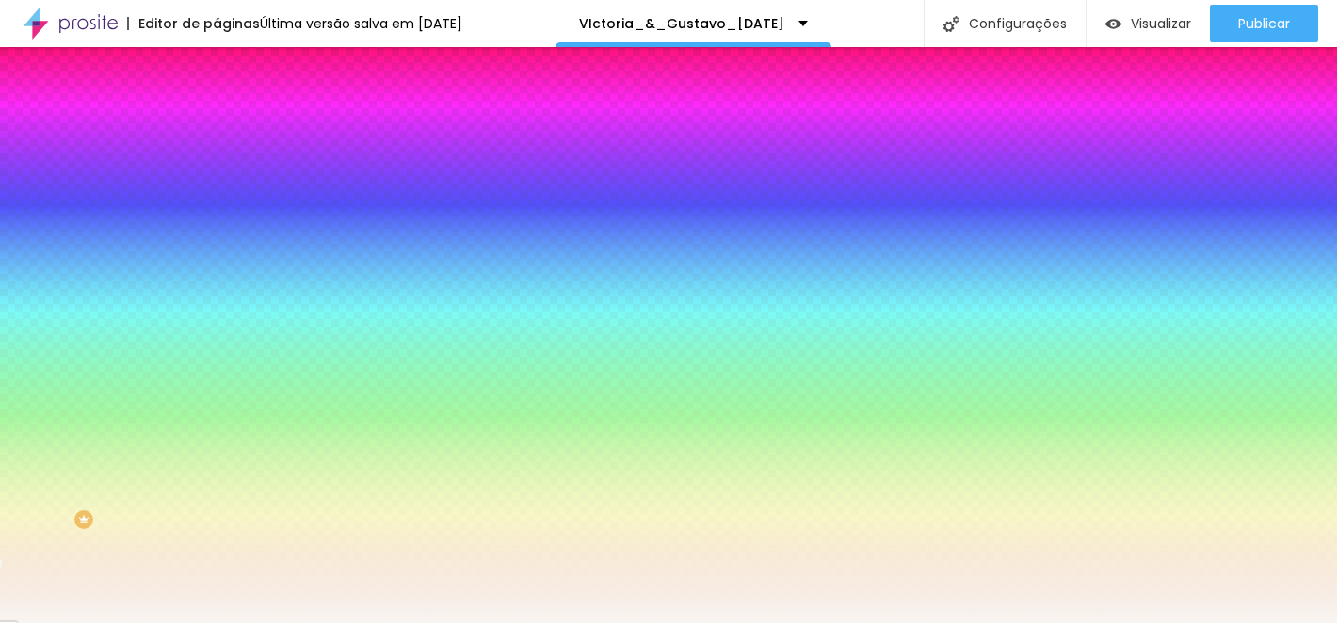
click at [234, 130] on font "Estilo" at bounding box center [248, 122] width 29 height 16
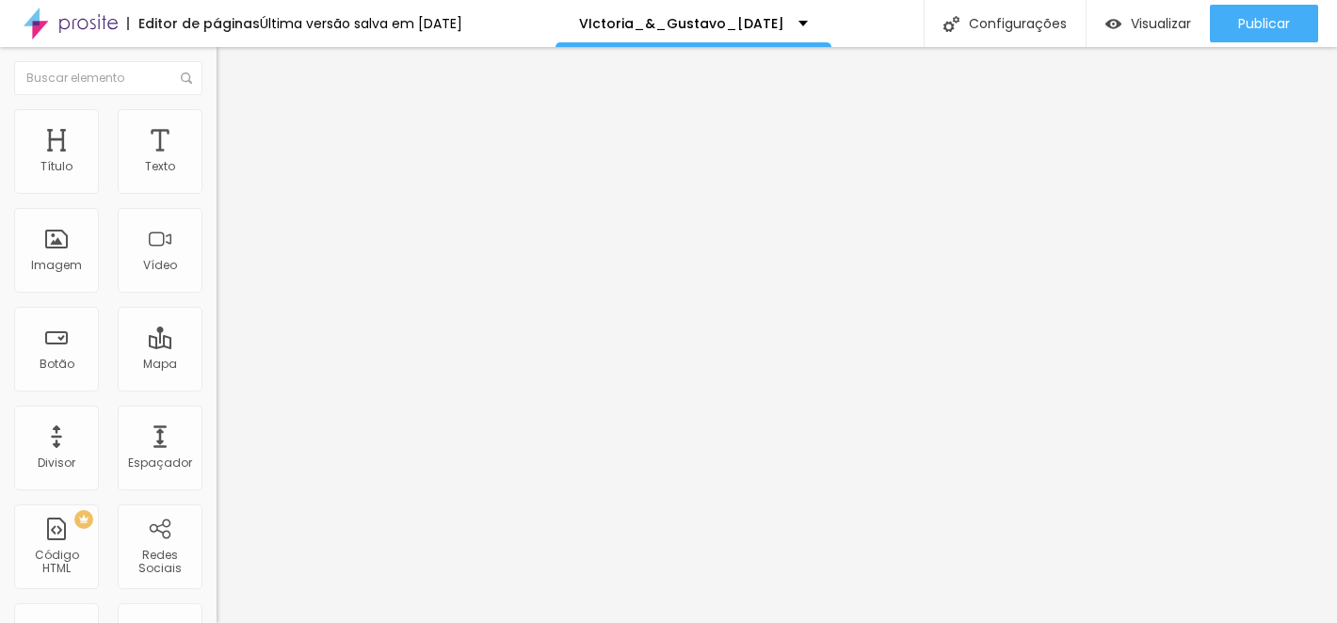
click at [217, 181] on button "button" at bounding box center [230, 171] width 26 height 20
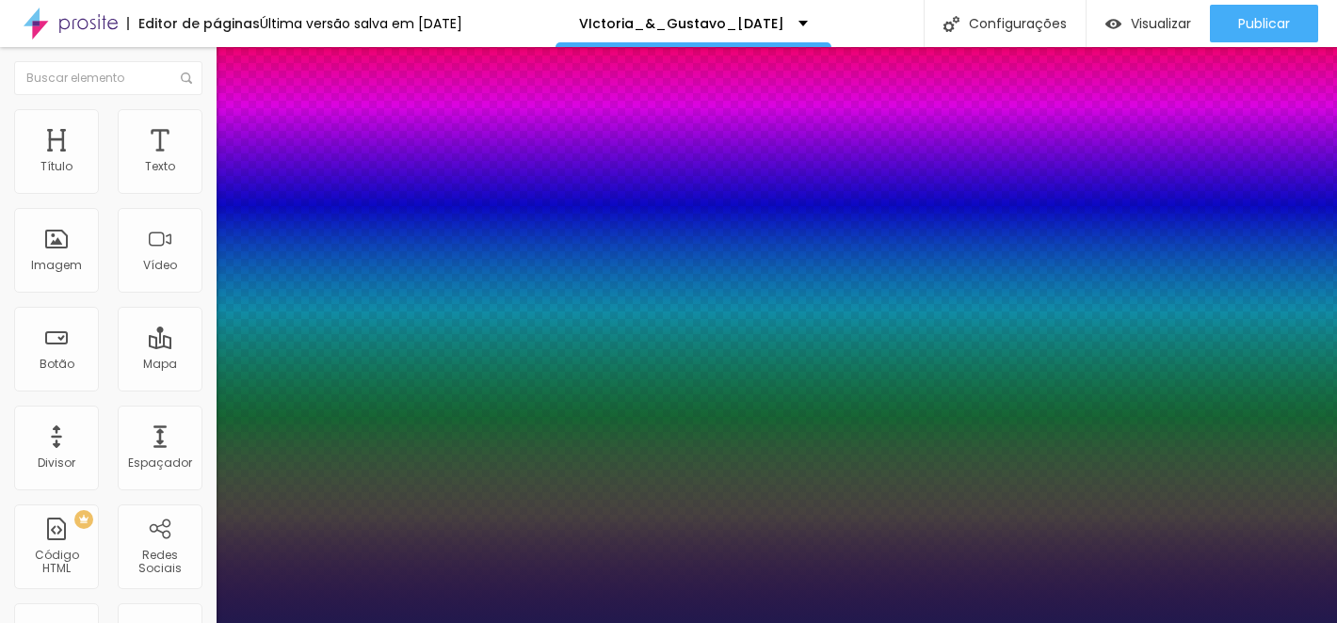
type input "1"
click at [718, 622] on div at bounding box center [668, 623] width 1337 height 0
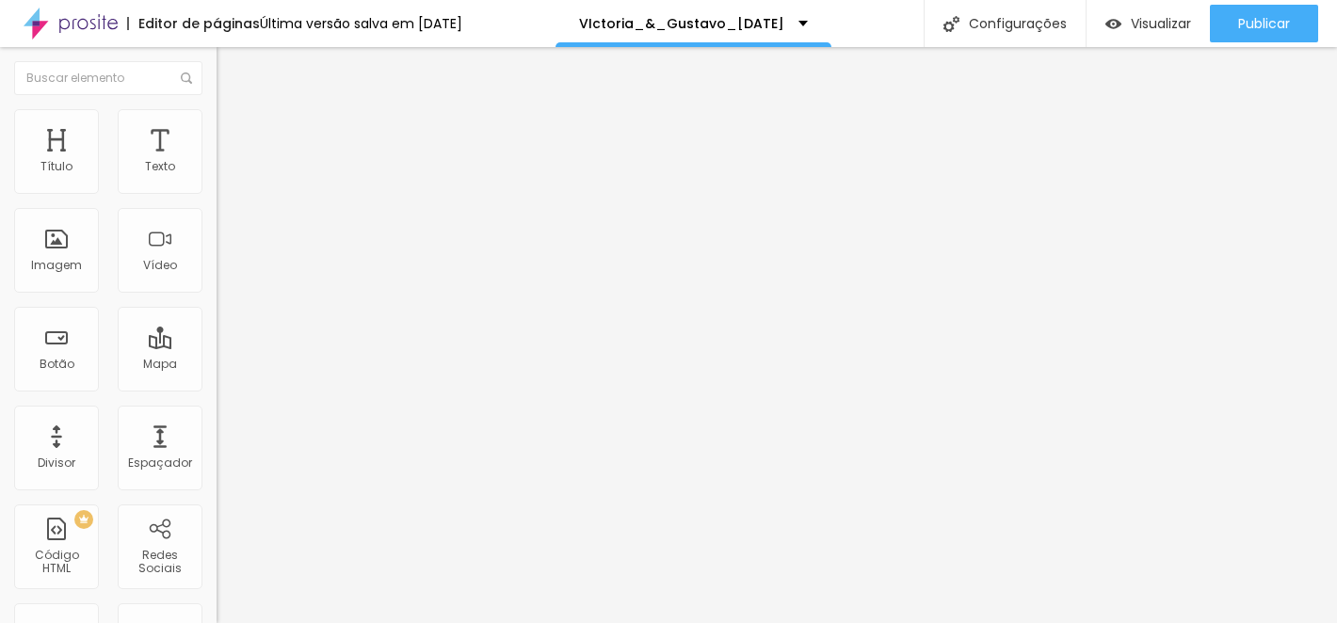
click at [217, 107] on img at bounding box center [225, 98] width 17 height 17
click at [217, 117] on img at bounding box center [225, 117] width 17 height 17
click at [217, 107] on img at bounding box center [225, 98] width 17 height 17
click at [231, 73] on img "button" at bounding box center [238, 68] width 15 height 15
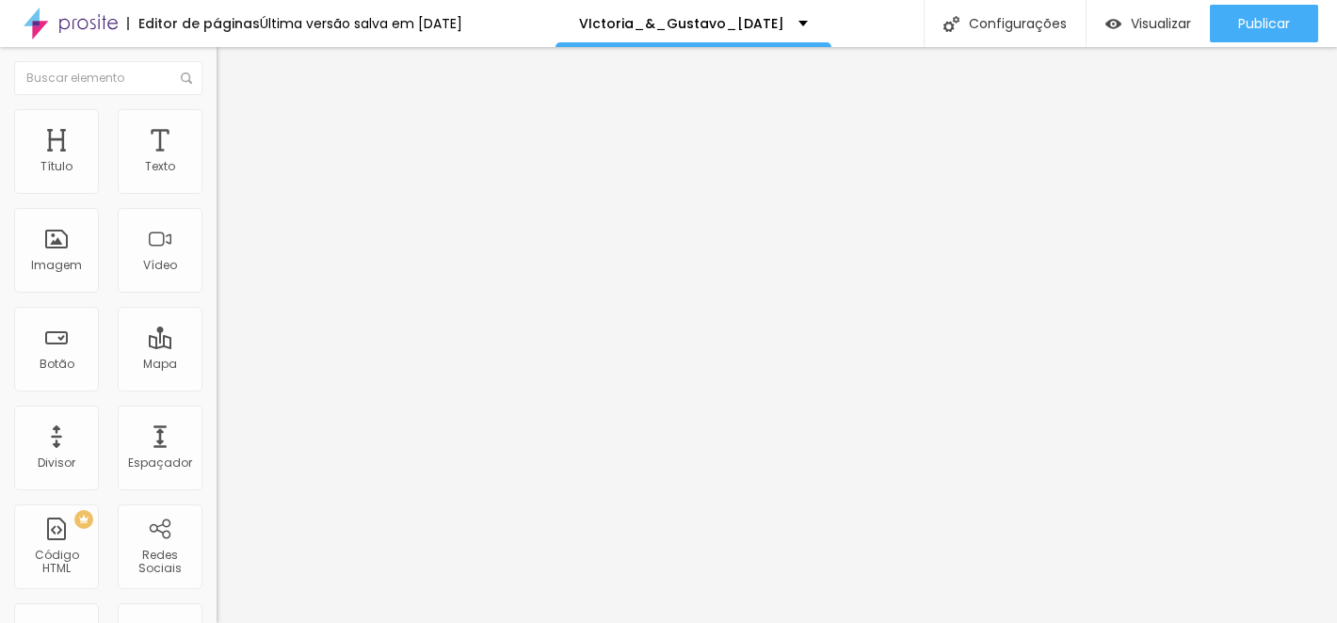
click at [231, 70] on img "button" at bounding box center [238, 68] width 15 height 15
click at [217, 120] on img at bounding box center [225, 117] width 17 height 17
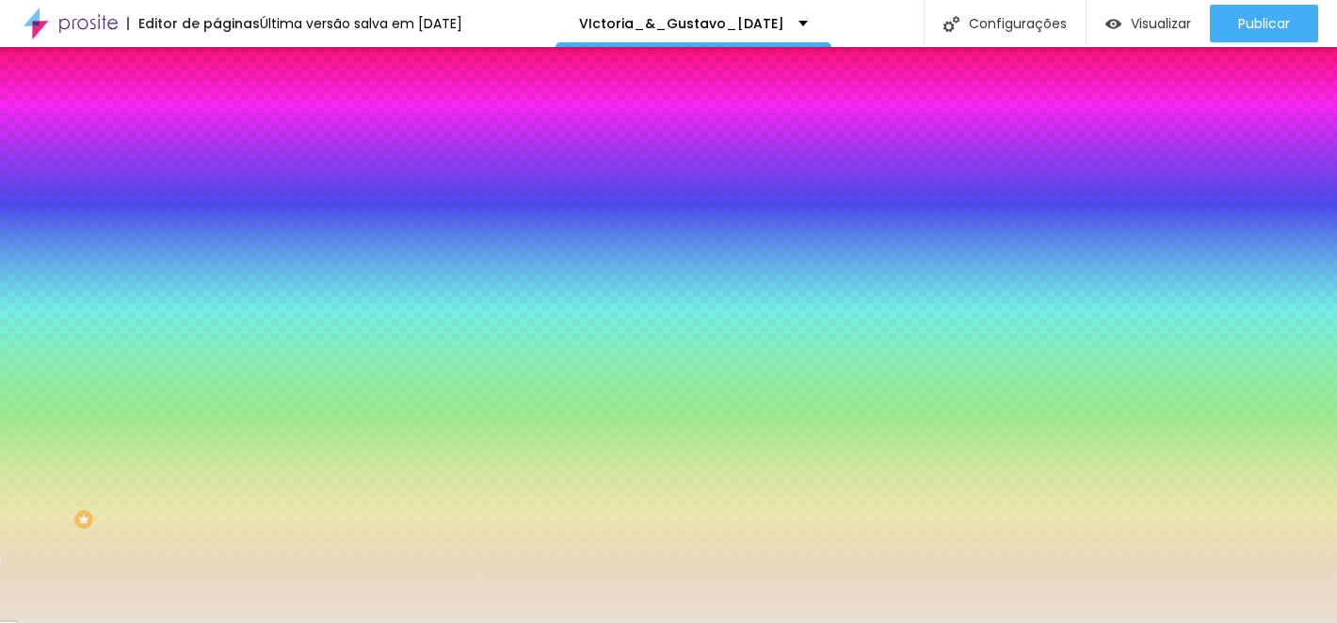
drag, startPoint x: 148, startPoint y: 341, endPoint x: 212, endPoint y: 340, distance: 64.0
click at [217, 340] on div "Imagem de fundo Adicionar imagem Efeito da Imagem Nenhum Nenhum Paralaxe Cor de…" at bounding box center [325, 269] width 217 height 244
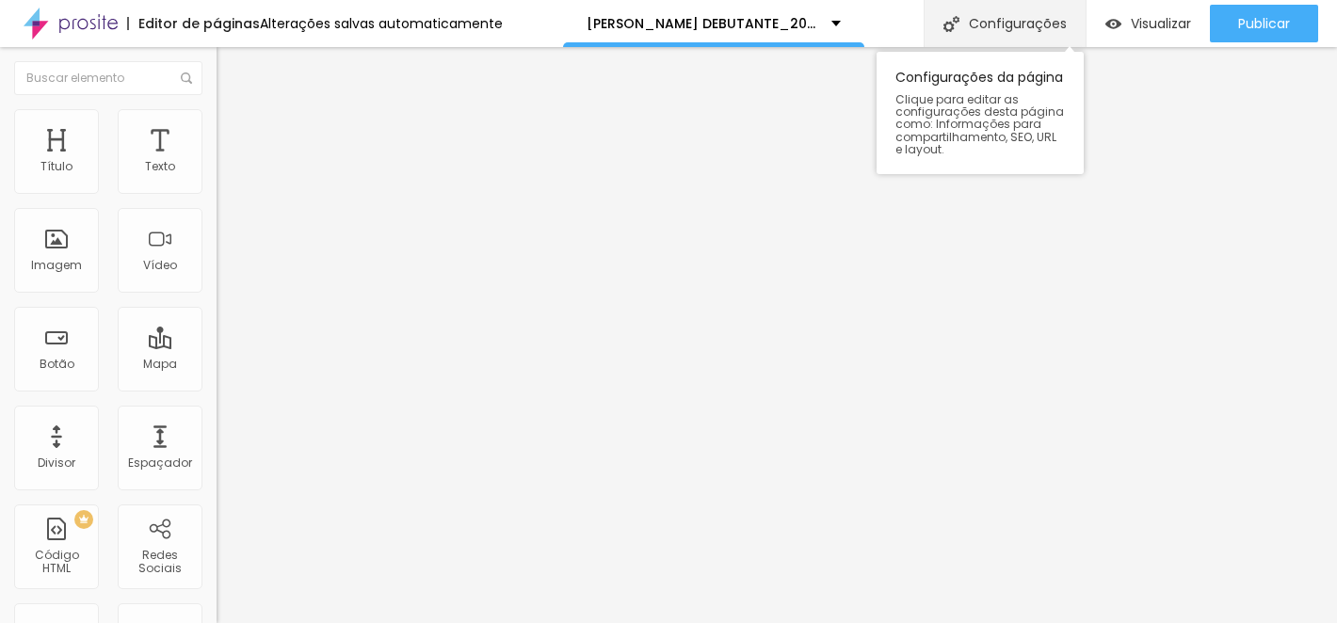
click at [1006, 28] on font "Configurações" at bounding box center [1018, 23] width 98 height 19
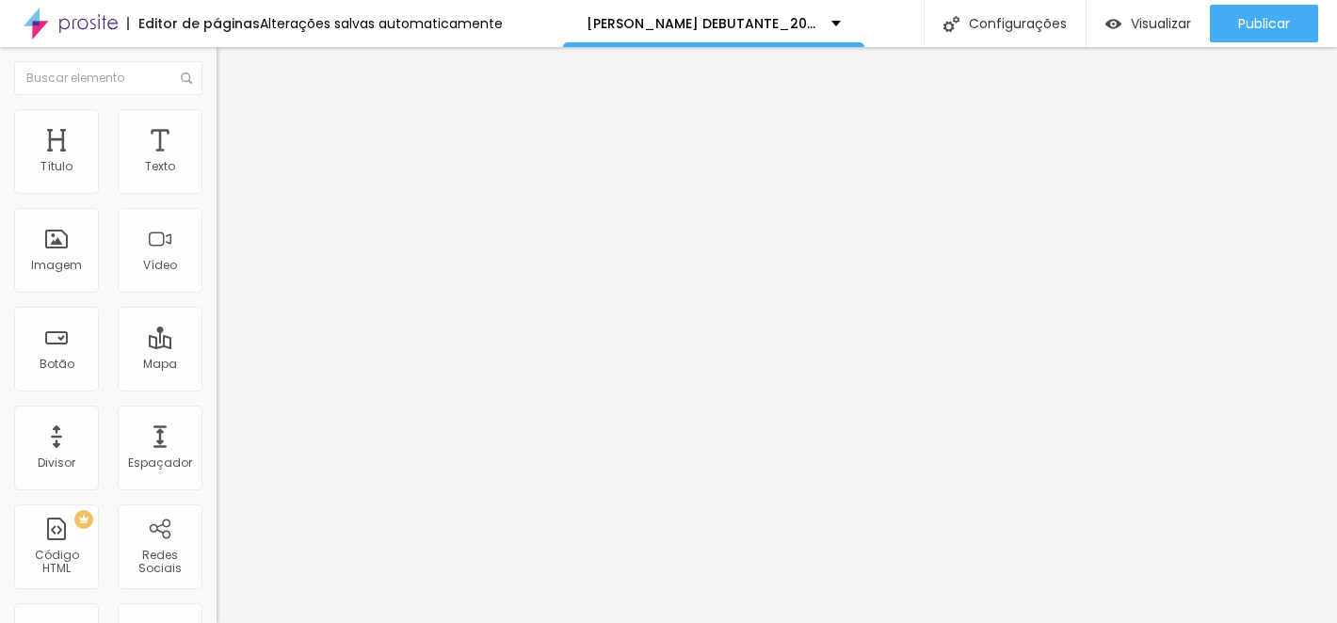
drag, startPoint x: 536, startPoint y: 183, endPoint x: 484, endPoint y: 180, distance: 51.9
type input "[PERSON_NAME] DEBUTANTE_2025"
type input "/ELAINE_orcamento-debutante_2025"
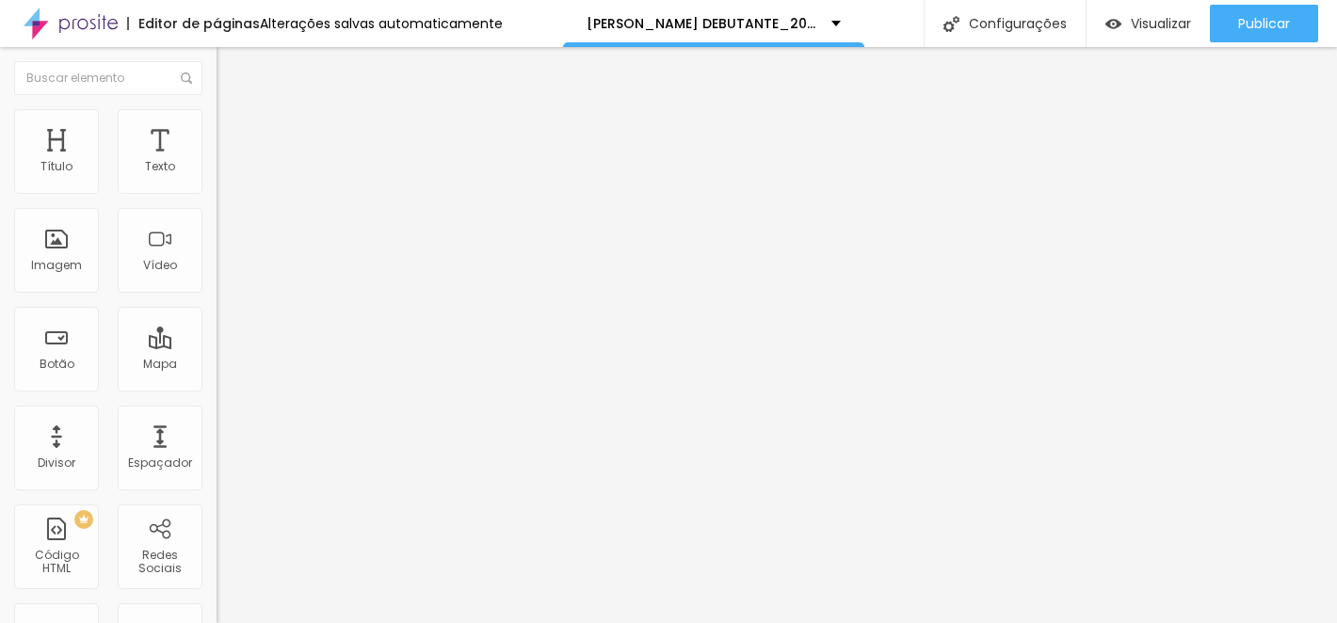
click at [234, 130] on font "Estilo" at bounding box center [248, 122] width 29 height 16
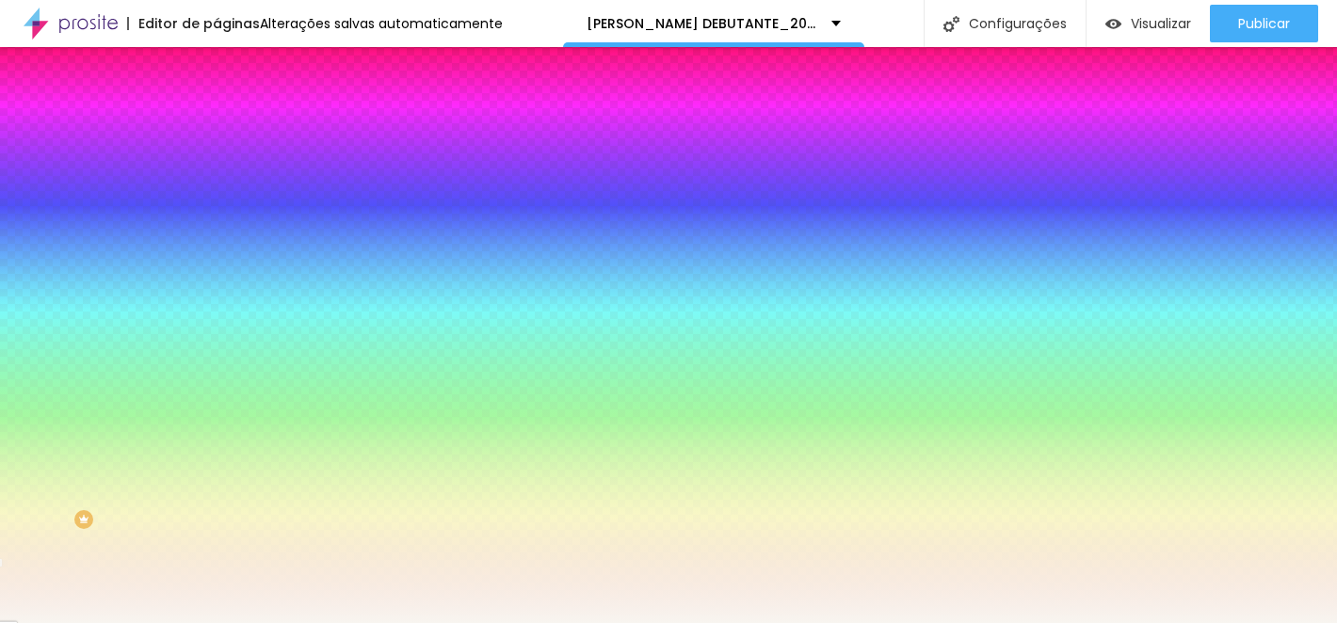
drag, startPoint x: 150, startPoint y: 188, endPoint x: 196, endPoint y: 188, distance: 46.1
click at [217, 188] on input "#F8F5F0" at bounding box center [330, 189] width 226 height 19
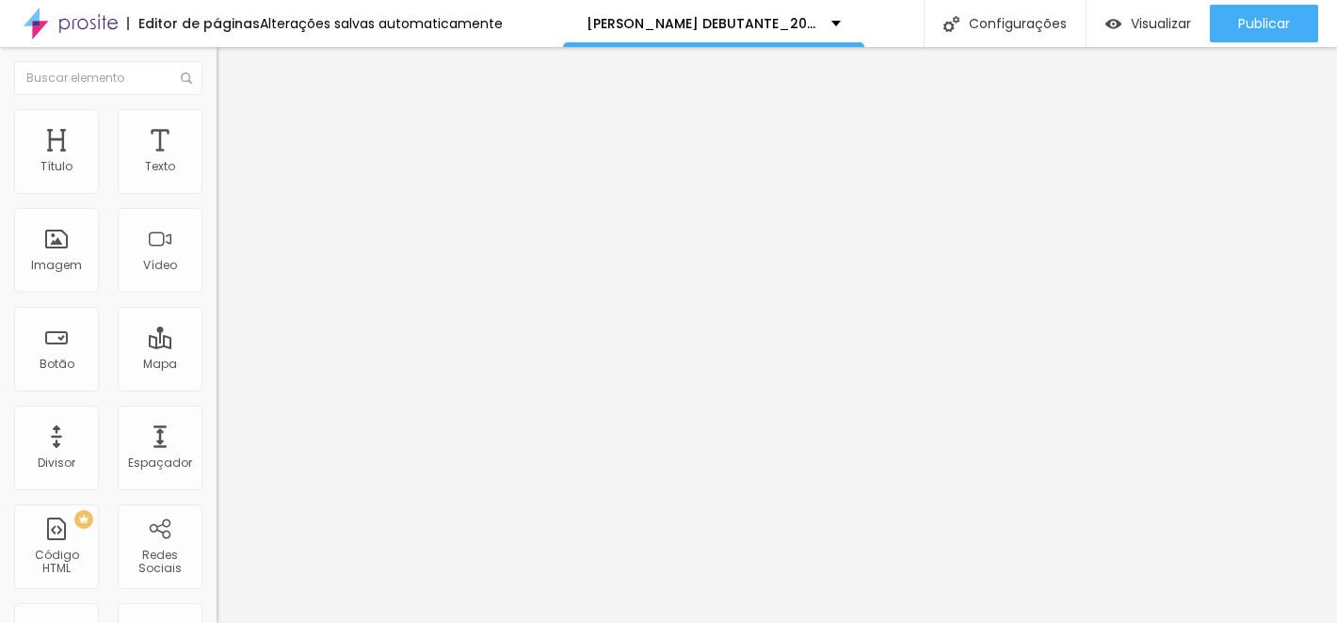
click at [217, 118] on img at bounding box center [225, 117] width 17 height 17
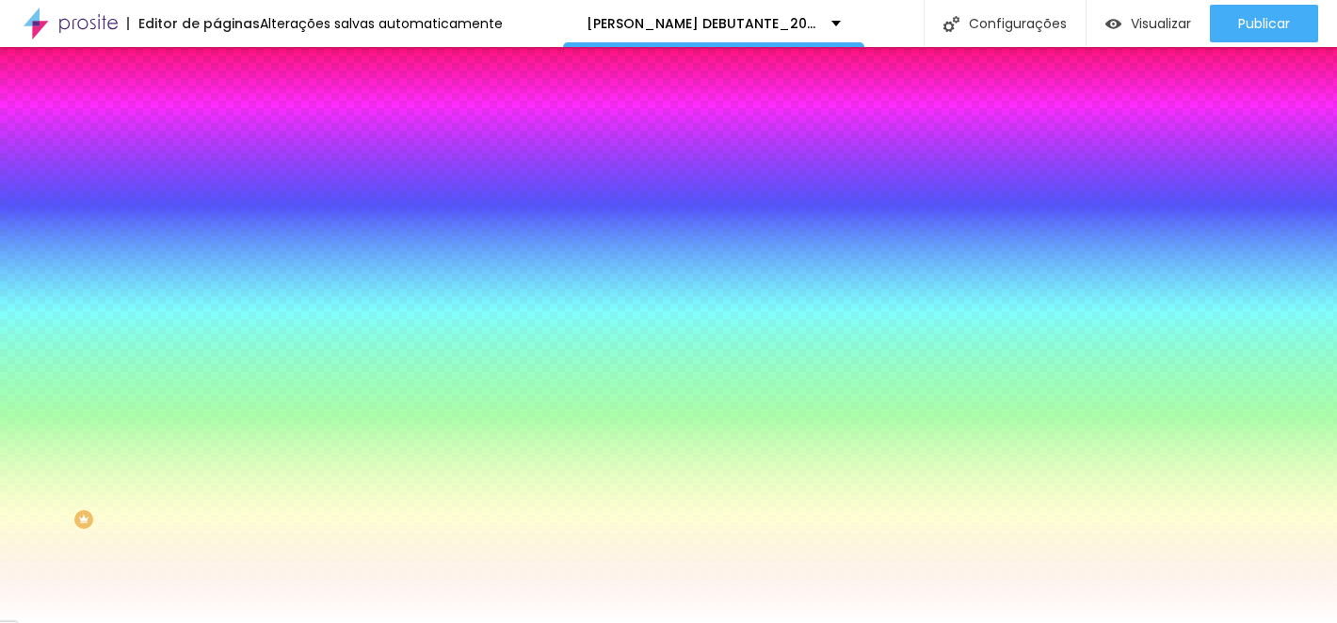
paste input "8F5F0"
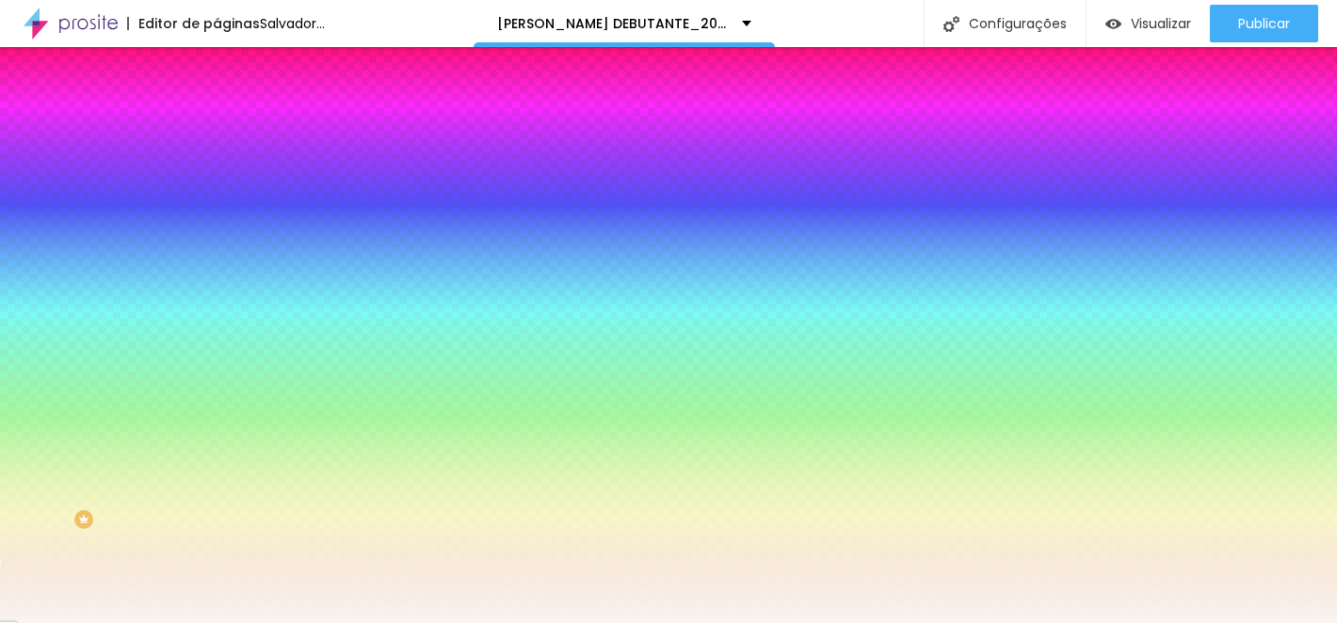
click at [217, 180] on div at bounding box center [325, 180] width 217 height 0
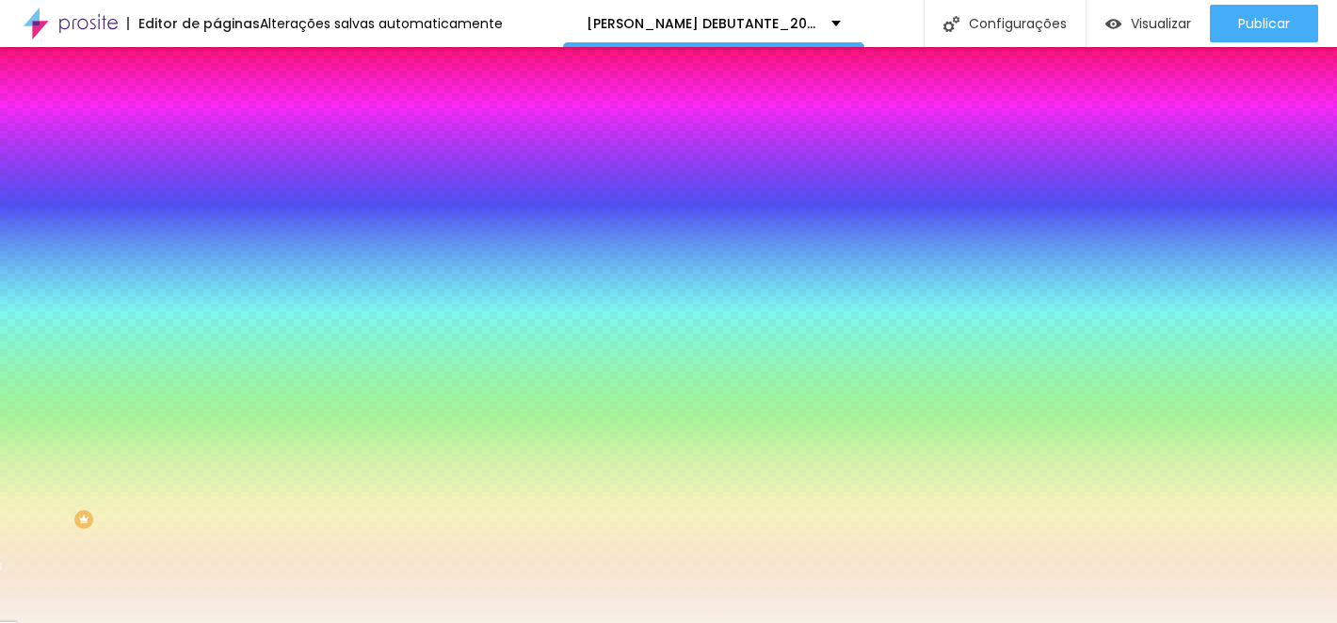
click at [38, 218] on div at bounding box center [668, 311] width 1337 height 623
type input "#F7F1EB"
click at [63, 22] on div at bounding box center [65, 20] width 4 height 4
click at [217, 418] on div "Editar nulo Conteúdo Estilo Avançado Cor de fundo Voltar ao padrão #F7F1EB 0 Bo…" at bounding box center [325, 335] width 217 height 576
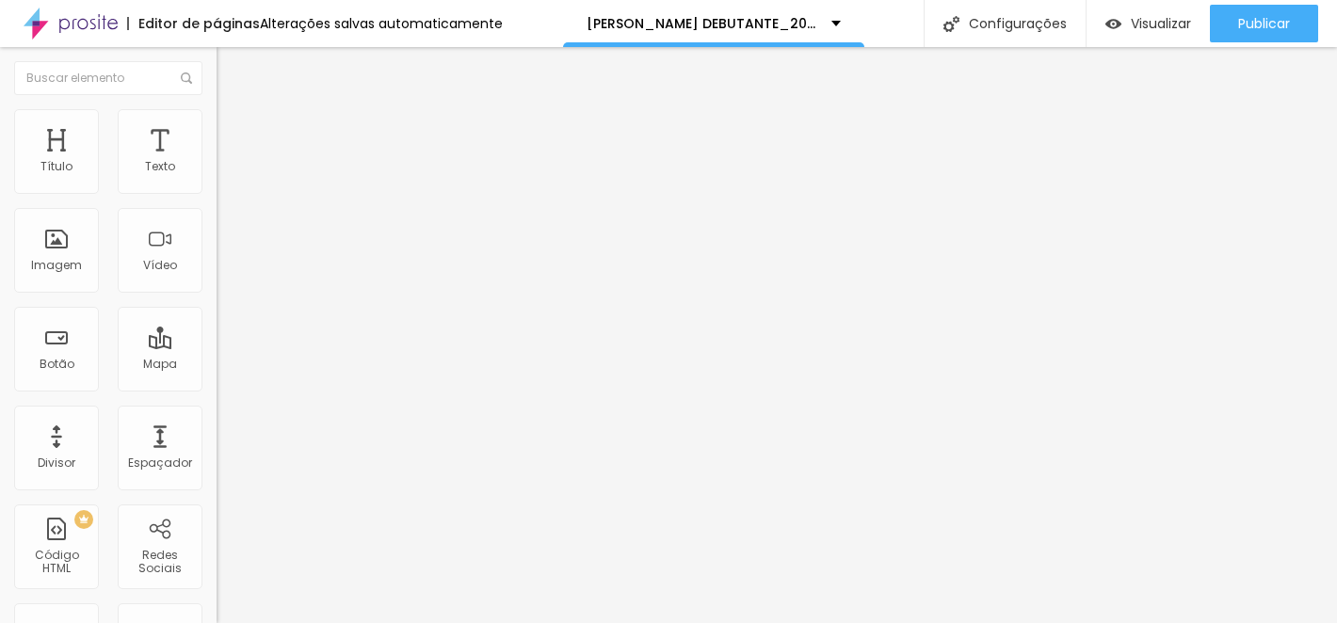
click at [226, 173] on icon "button" at bounding box center [230, 170] width 8 height 8
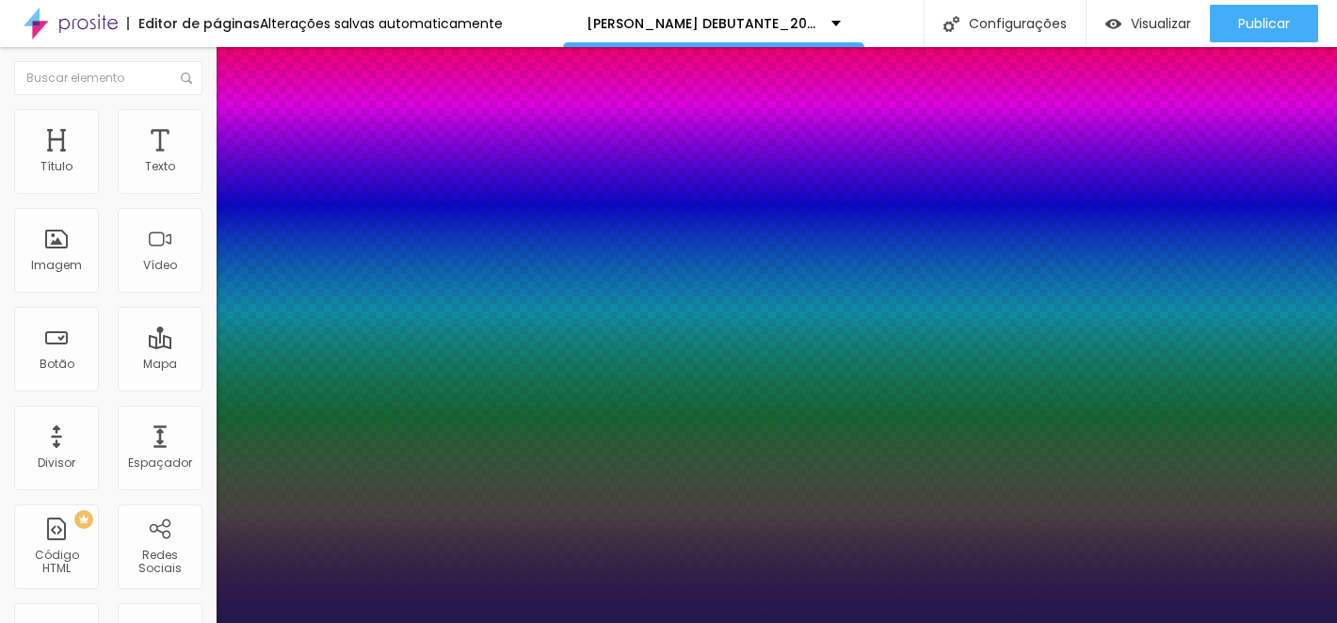
type input "1"
type input "40"
type input "1"
type input "39"
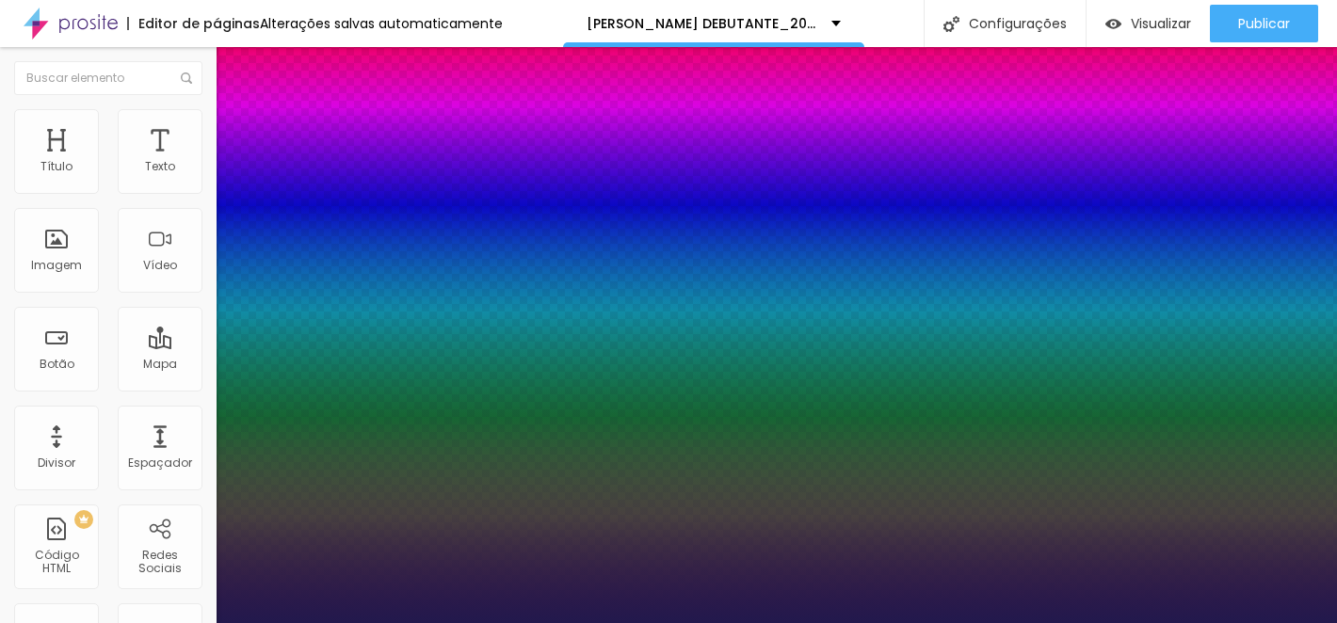
type input "39"
type input "1"
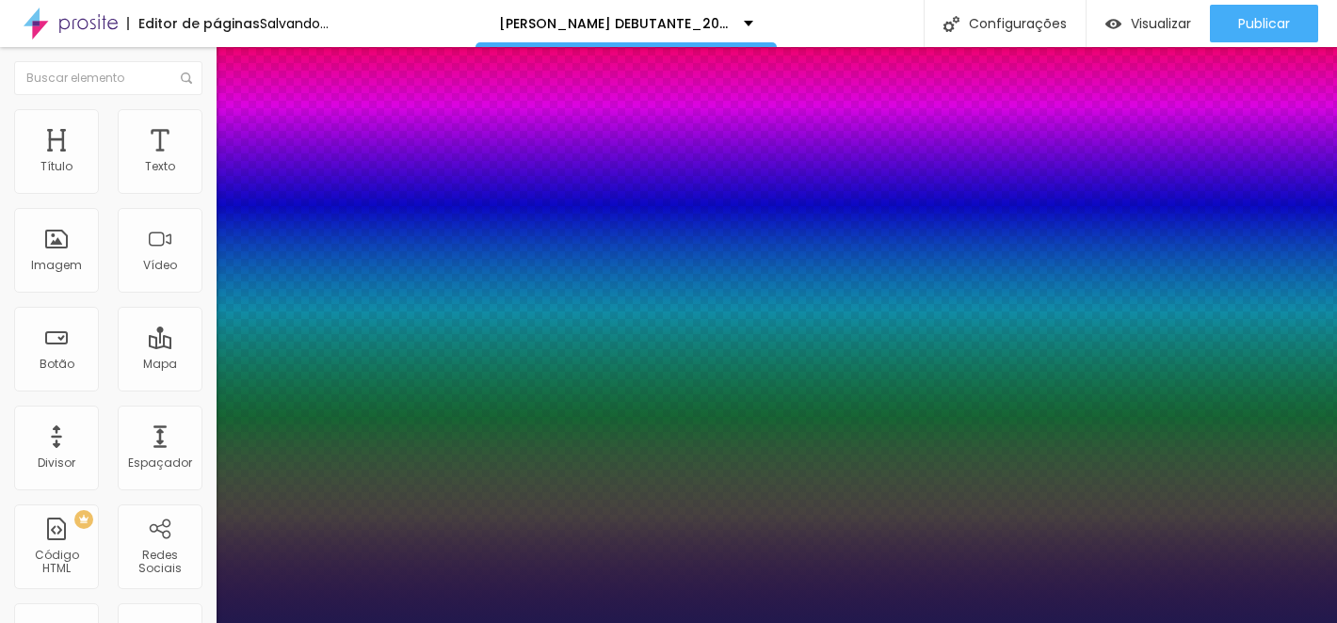
type input "38"
type input "1"
type input "37"
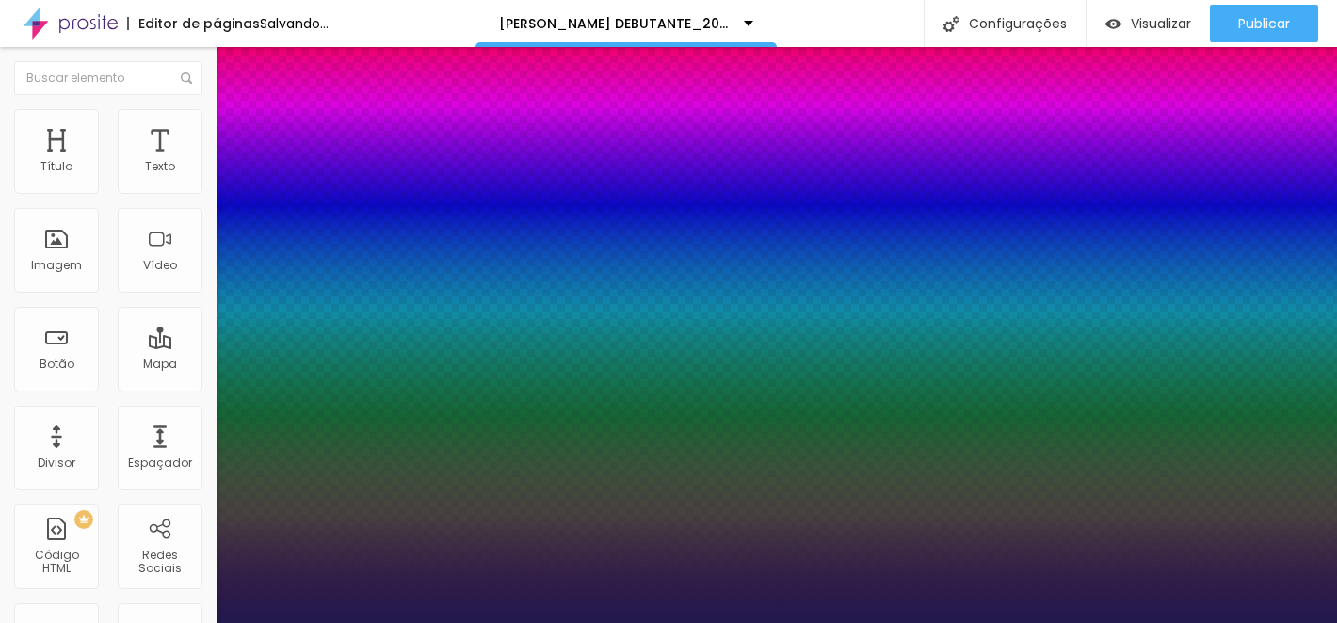
type input "1"
type input "36"
type input "1"
type input "35"
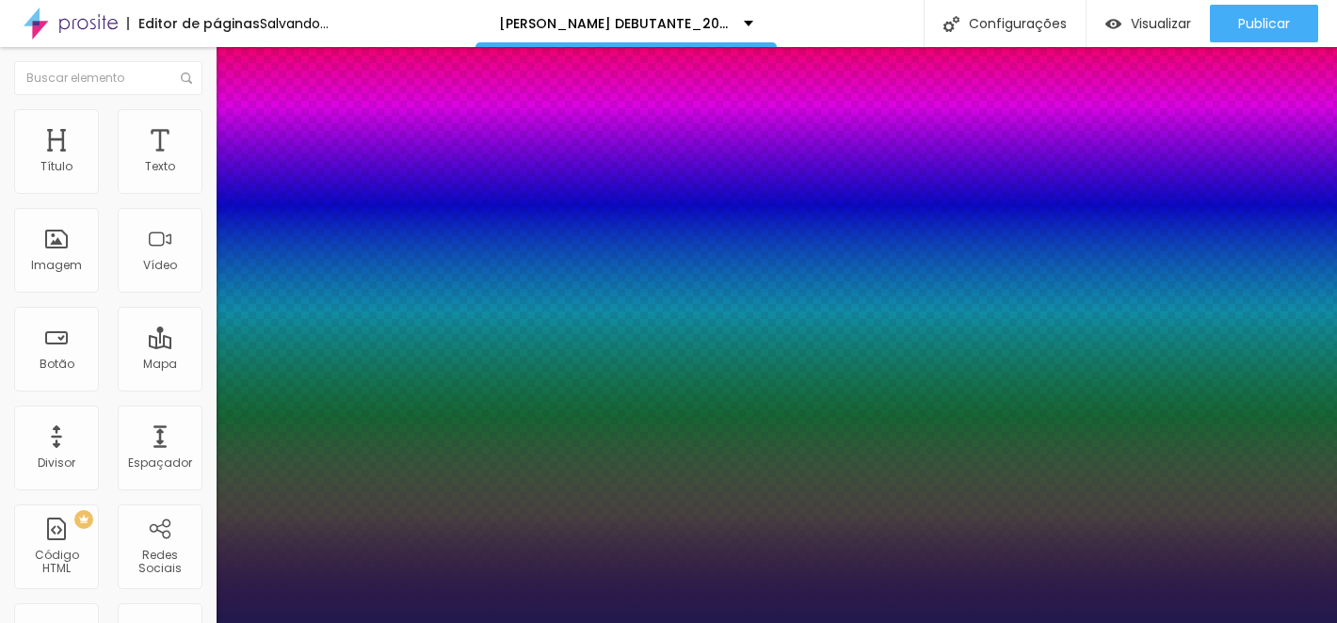
type input "35"
type input "1"
type input "34"
type input "1"
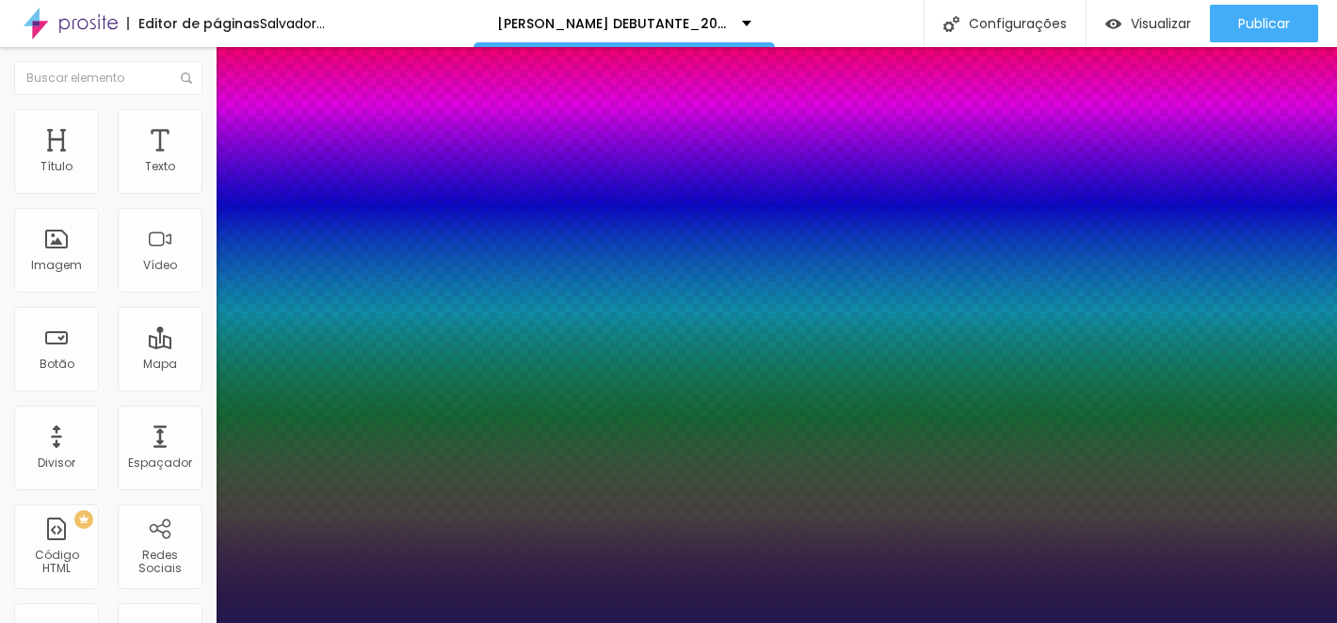
type input "33"
type input "1"
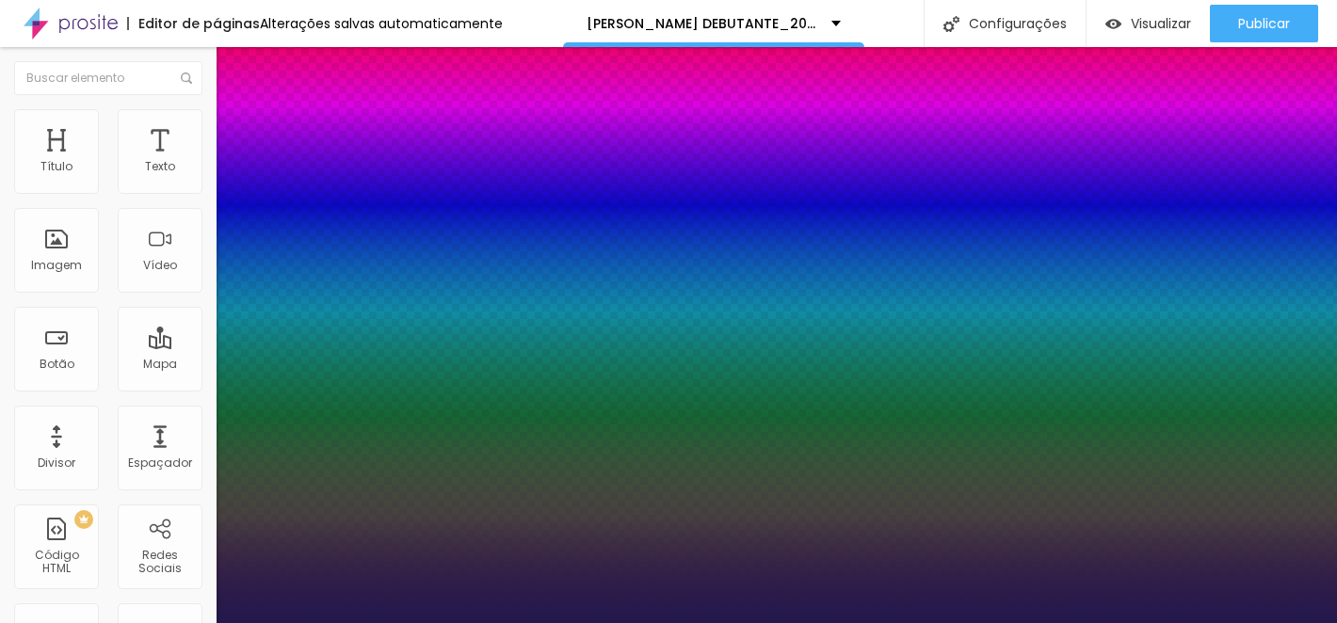
type input "32"
type input "1"
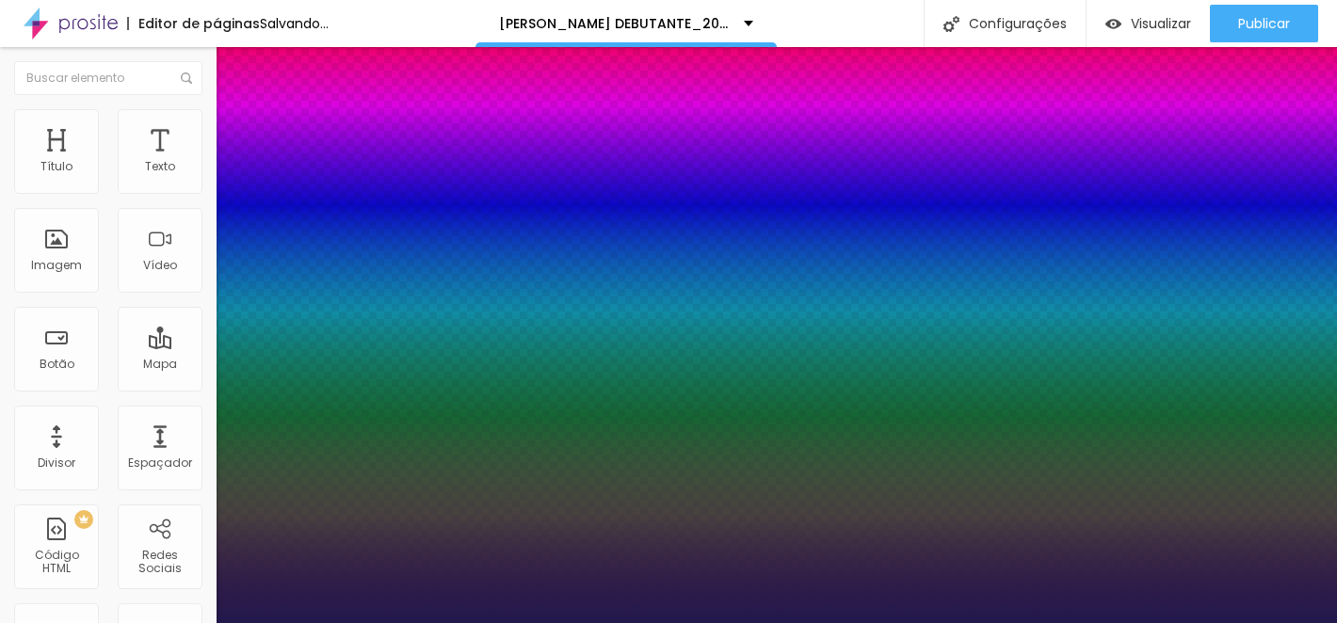
type input "31"
type input "1"
type input "30"
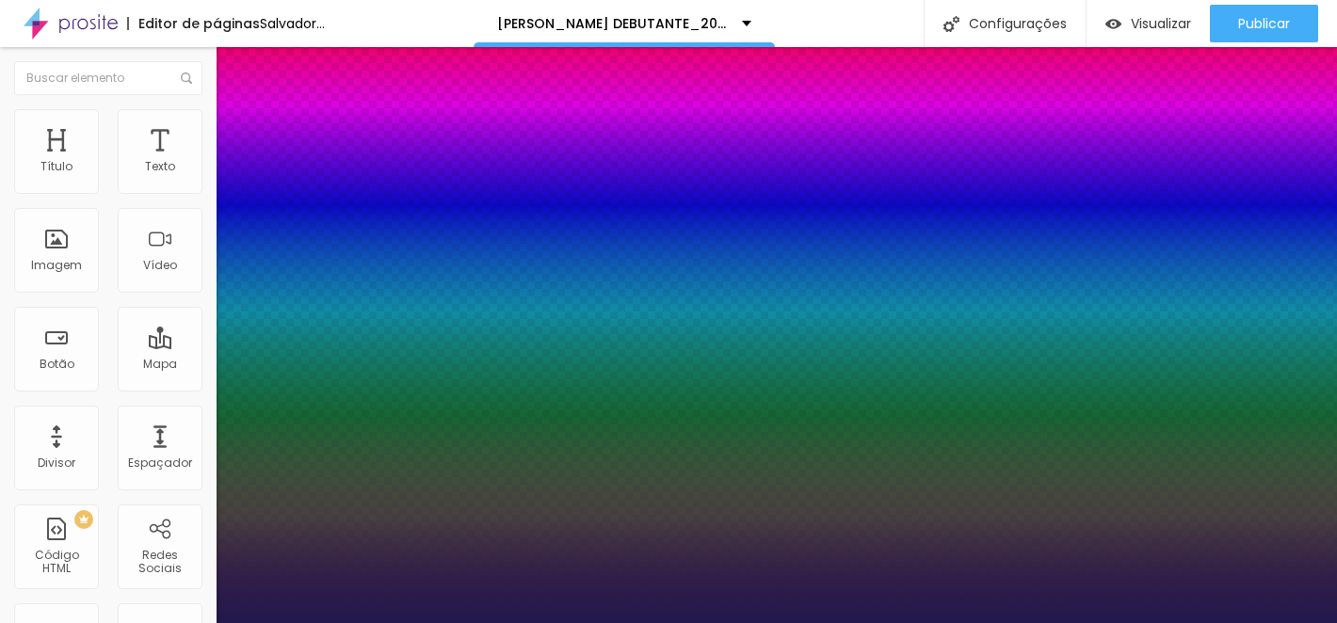
type input "1"
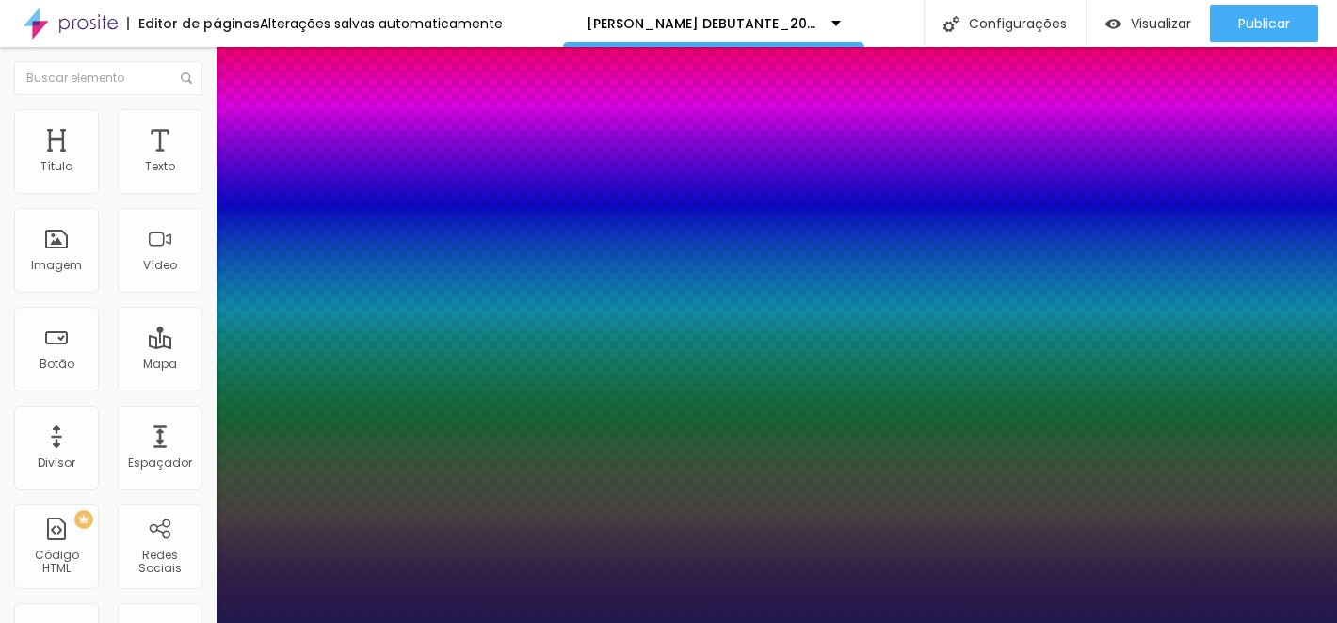
drag, startPoint x: 289, startPoint y: 319, endPoint x: 274, endPoint y: 320, distance: 15.1
type input "30"
type input "1"
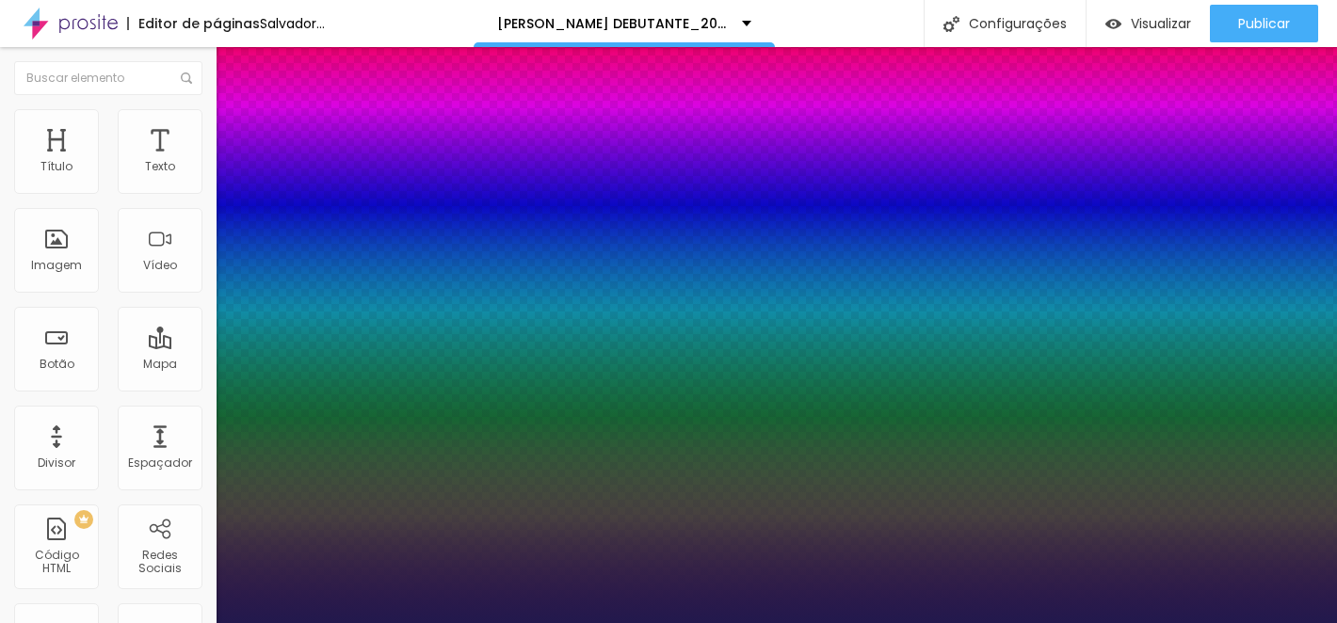
click at [962, 622] on div at bounding box center [668, 623] width 1337 height 0
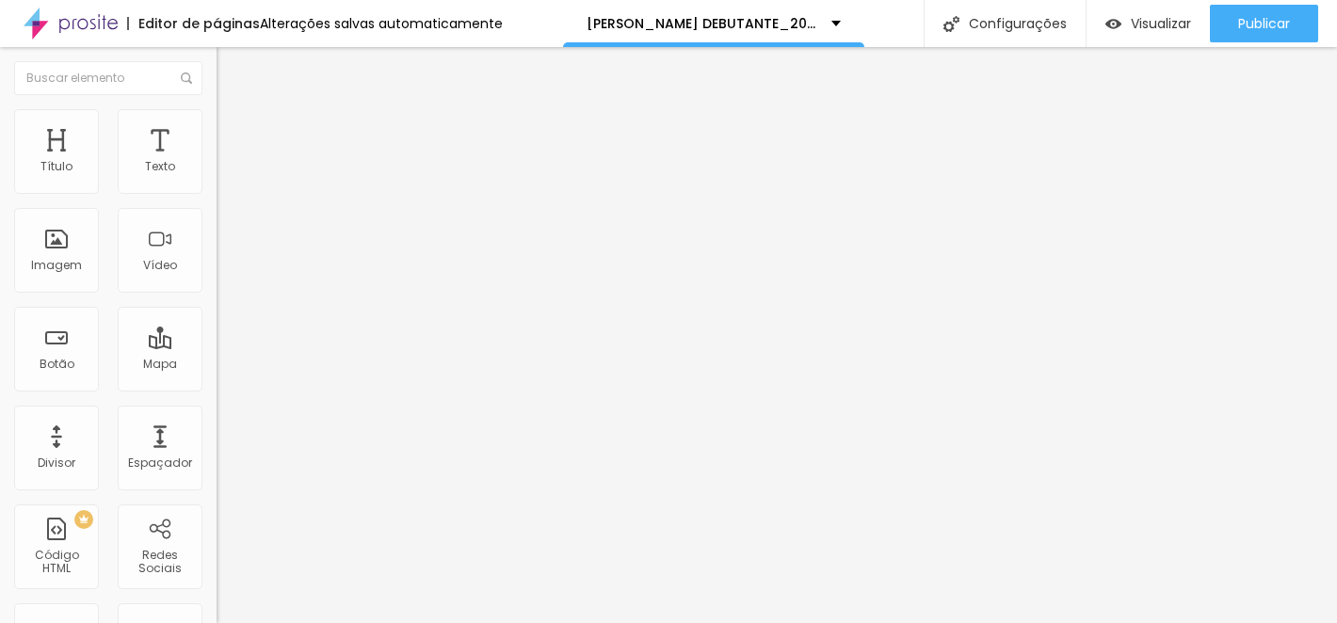
click at [217, 107] on img at bounding box center [225, 98] width 17 height 17
click at [224, 175] on icon "button" at bounding box center [229, 169] width 11 height 11
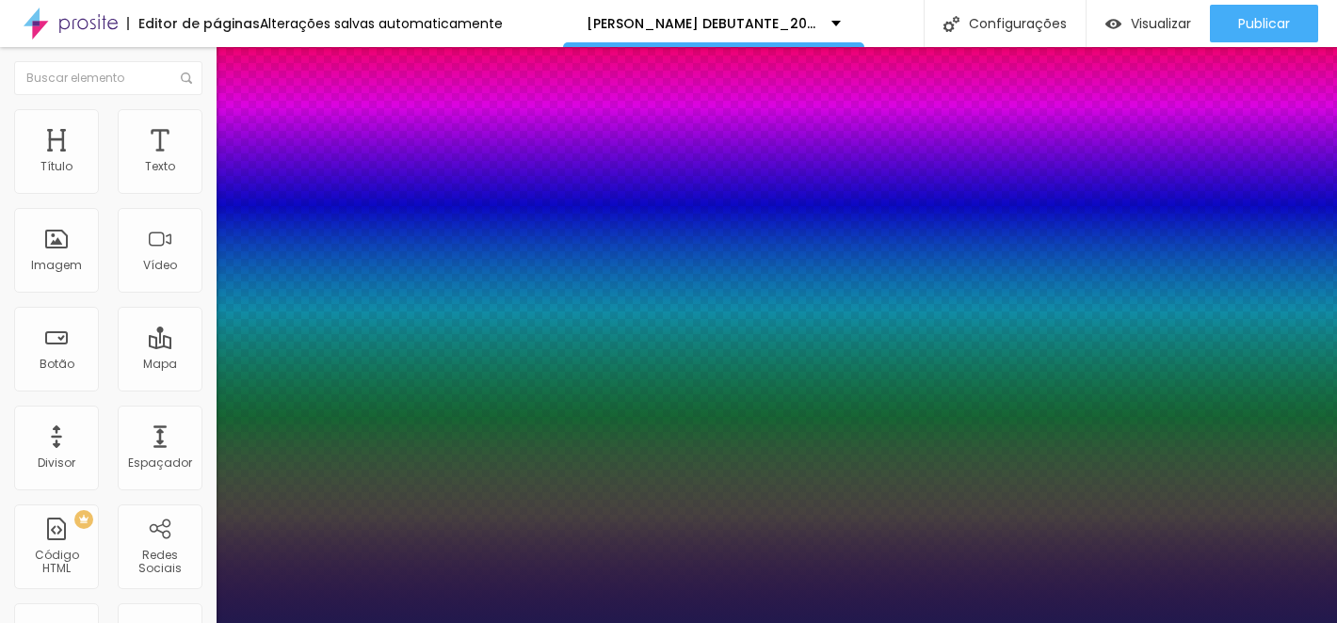
type input "1"
click at [153, 622] on div at bounding box center [668, 623] width 1337 height 0
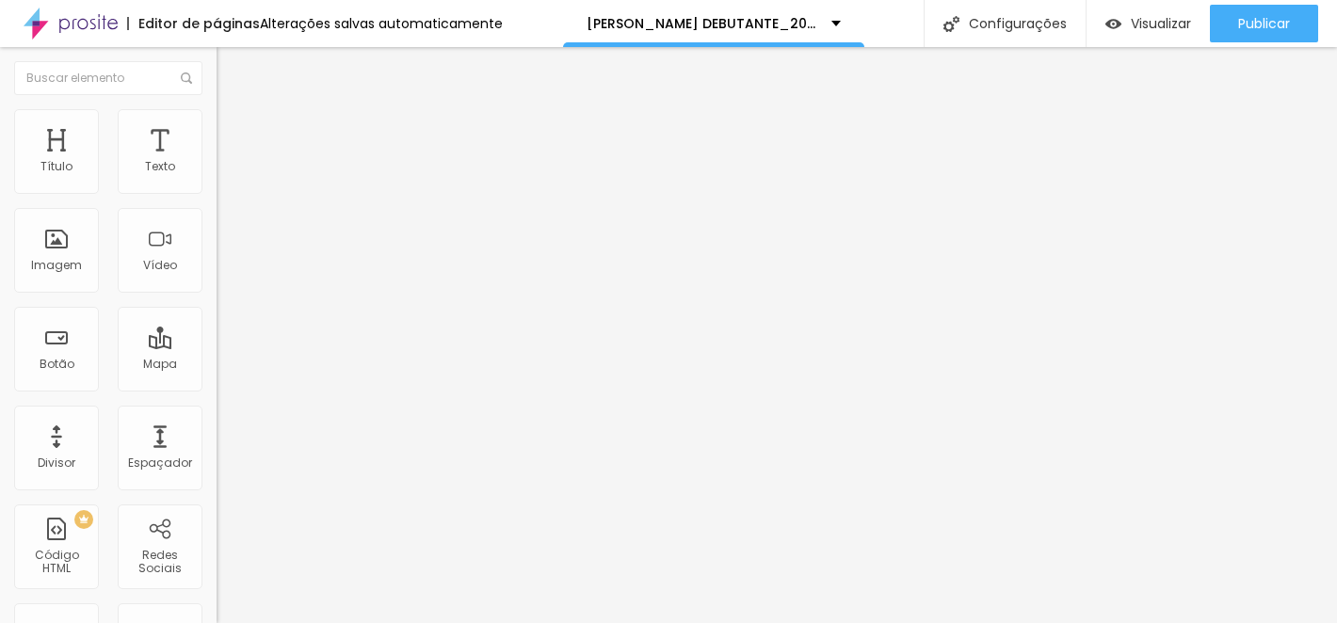
click at [217, 113] on img at bounding box center [225, 117] width 17 height 17
click at [217, 107] on img at bounding box center [225, 98] width 17 height 17
click at [217, 123] on li "Avançado" at bounding box center [325, 118] width 217 height 19
click at [217, 107] on img at bounding box center [225, 98] width 17 height 17
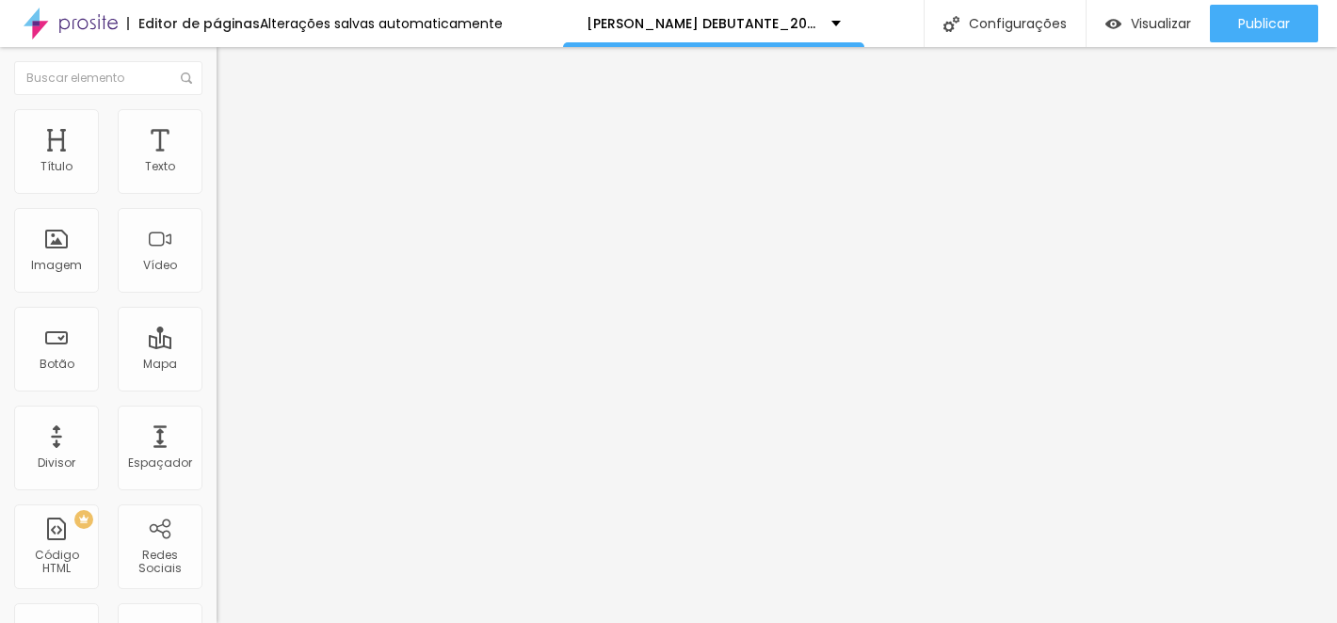
click at [234, 111] on font "Estilo" at bounding box center [248, 103] width 29 height 16
click at [226, 173] on icon "button" at bounding box center [230, 170] width 8 height 8
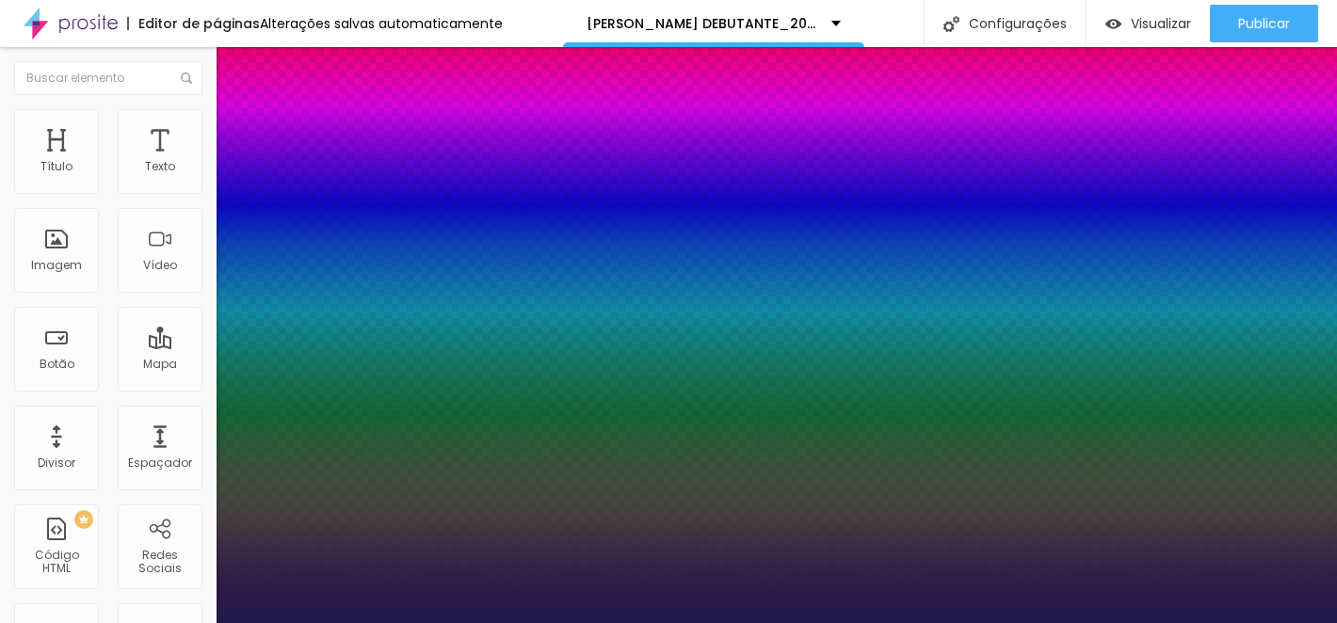
type input "1"
type input "27"
type input "1"
type input "26"
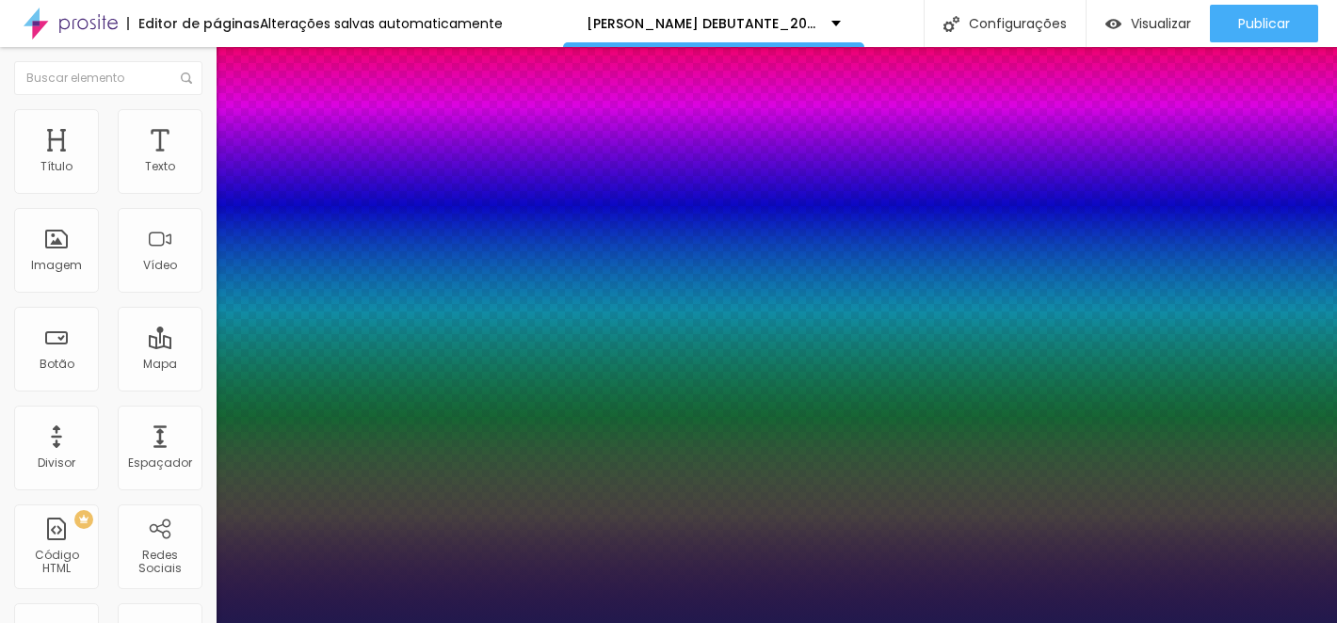
type input "26"
type input "1"
type input "25"
type input "1"
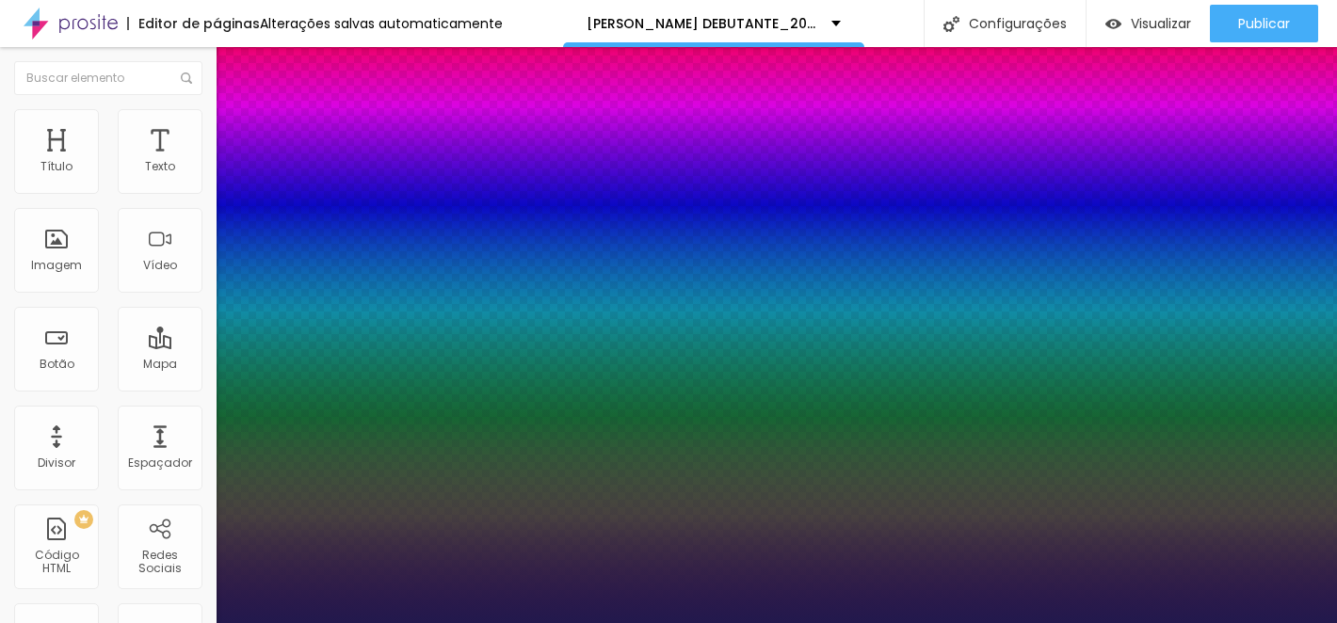
type input "24"
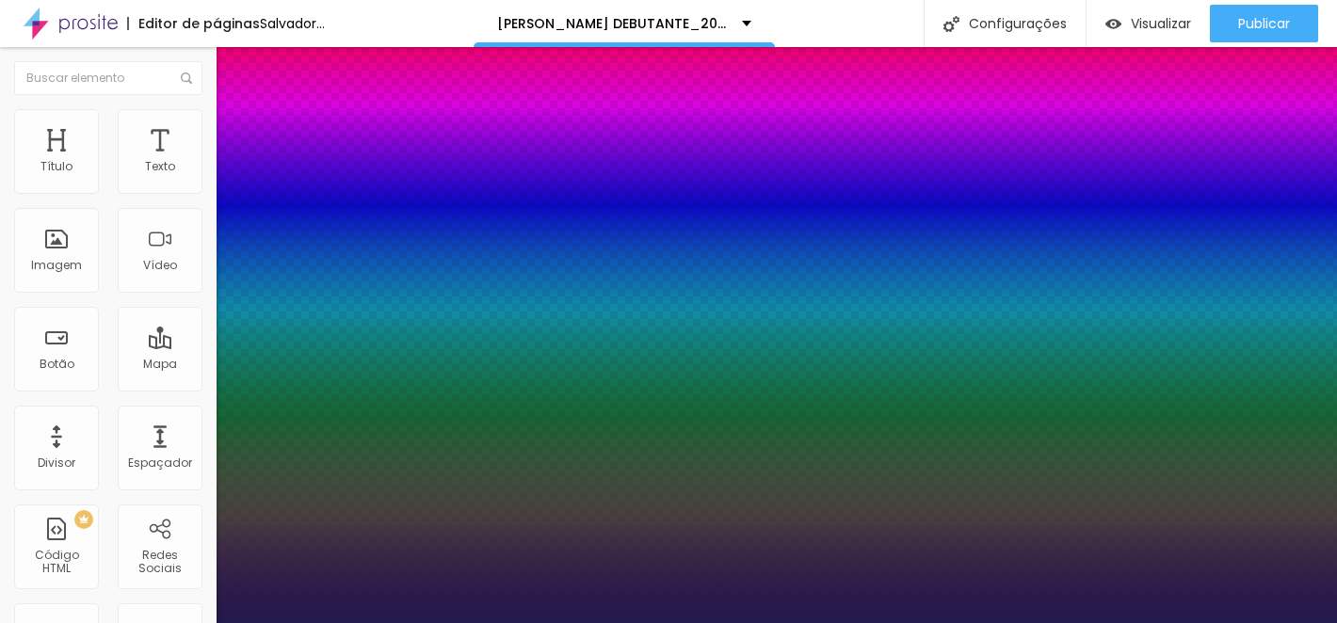
type input "1"
type input "25"
type input "1"
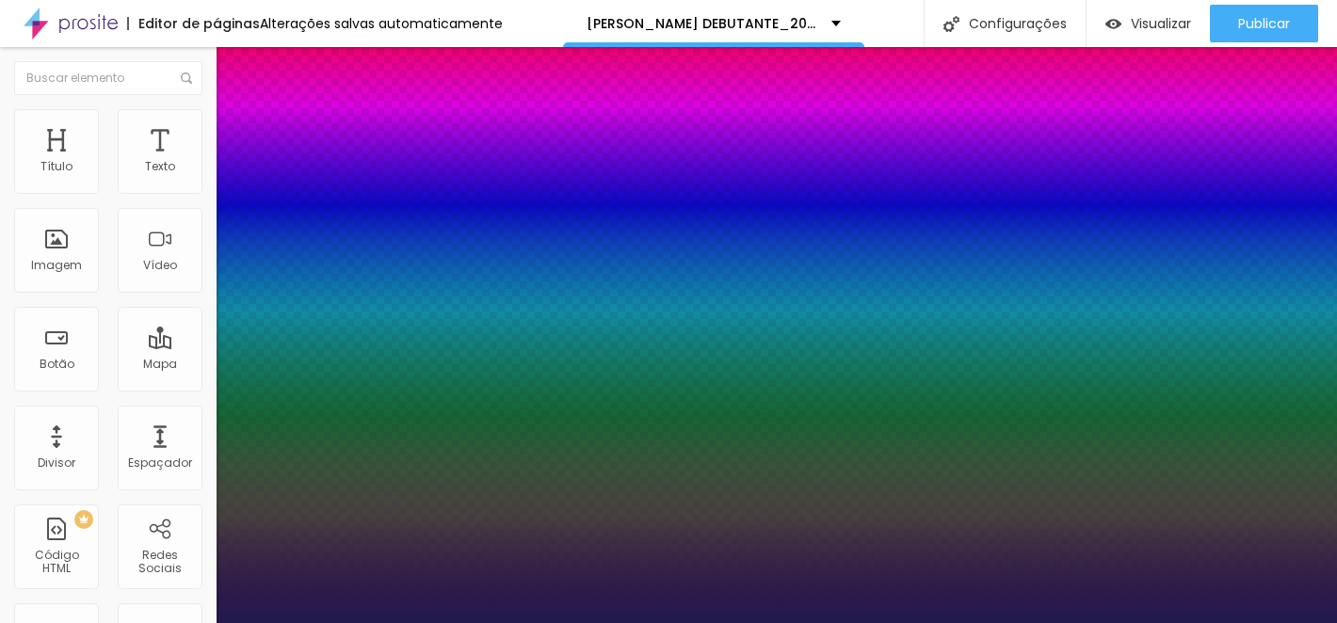
type input "25"
click at [507, 622] on div at bounding box center [668, 623] width 1337 height 0
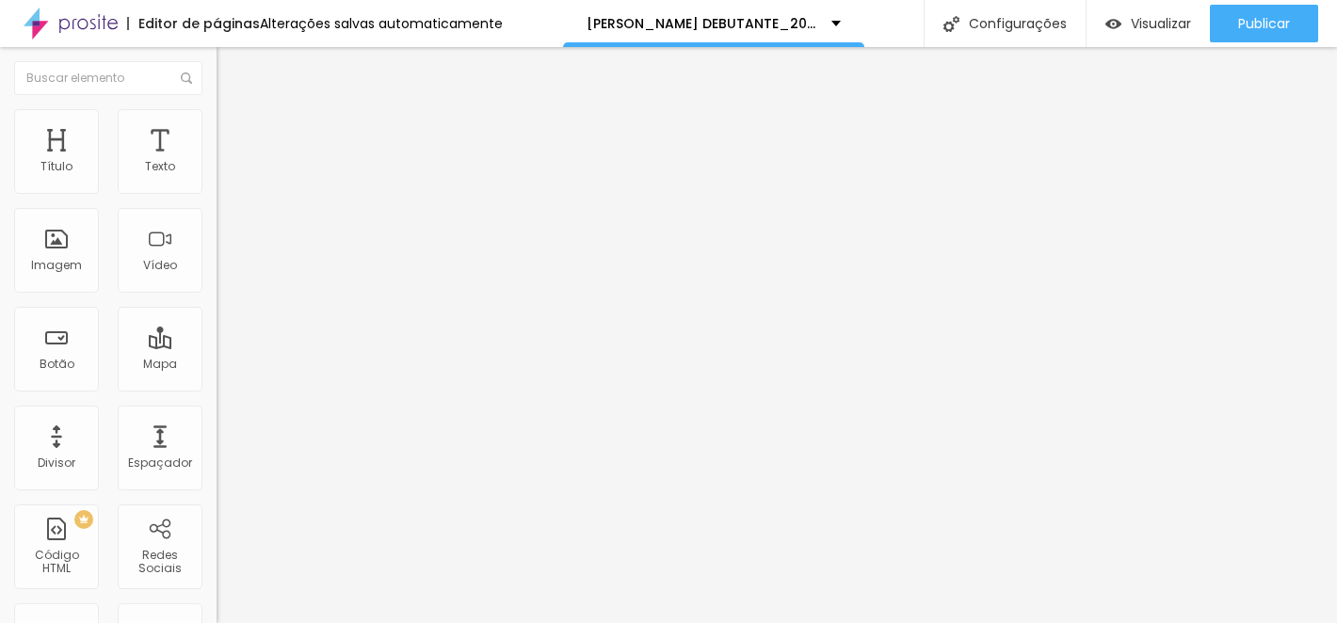
click at [217, 109] on img at bounding box center [225, 117] width 17 height 17
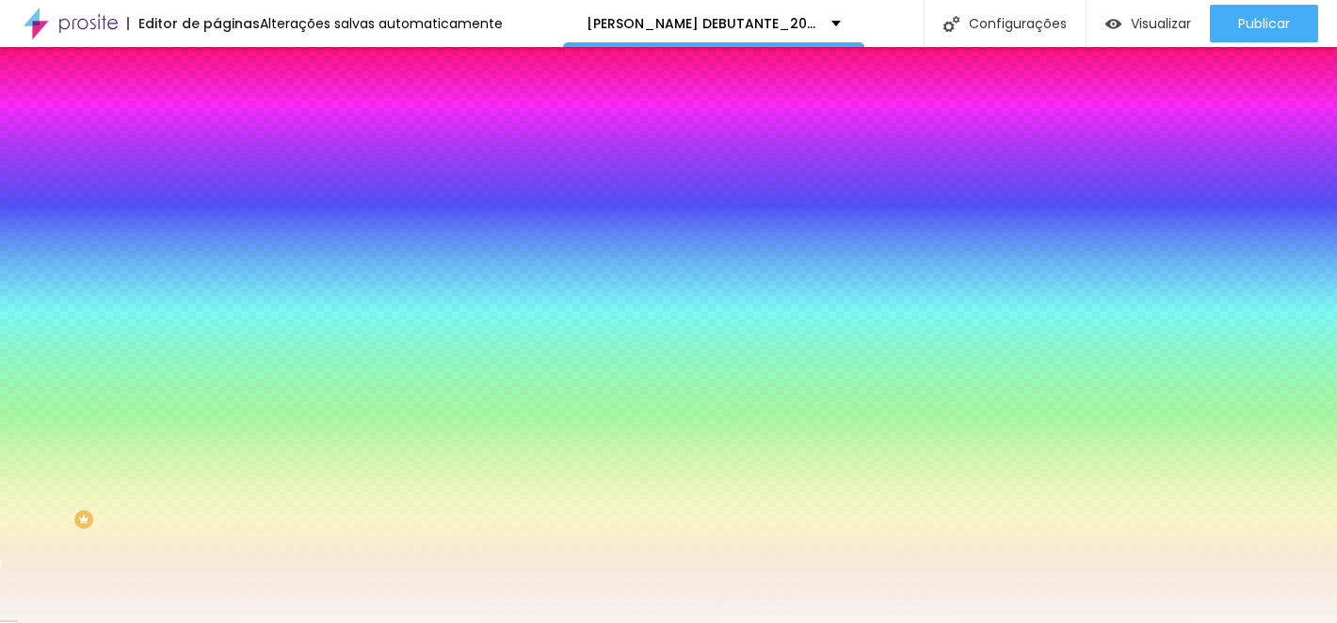
drag, startPoint x: 201, startPoint y: 188, endPoint x: 146, endPoint y: 187, distance: 54.6
click at [217, 187] on input "#F8F5F0" at bounding box center [330, 189] width 226 height 19
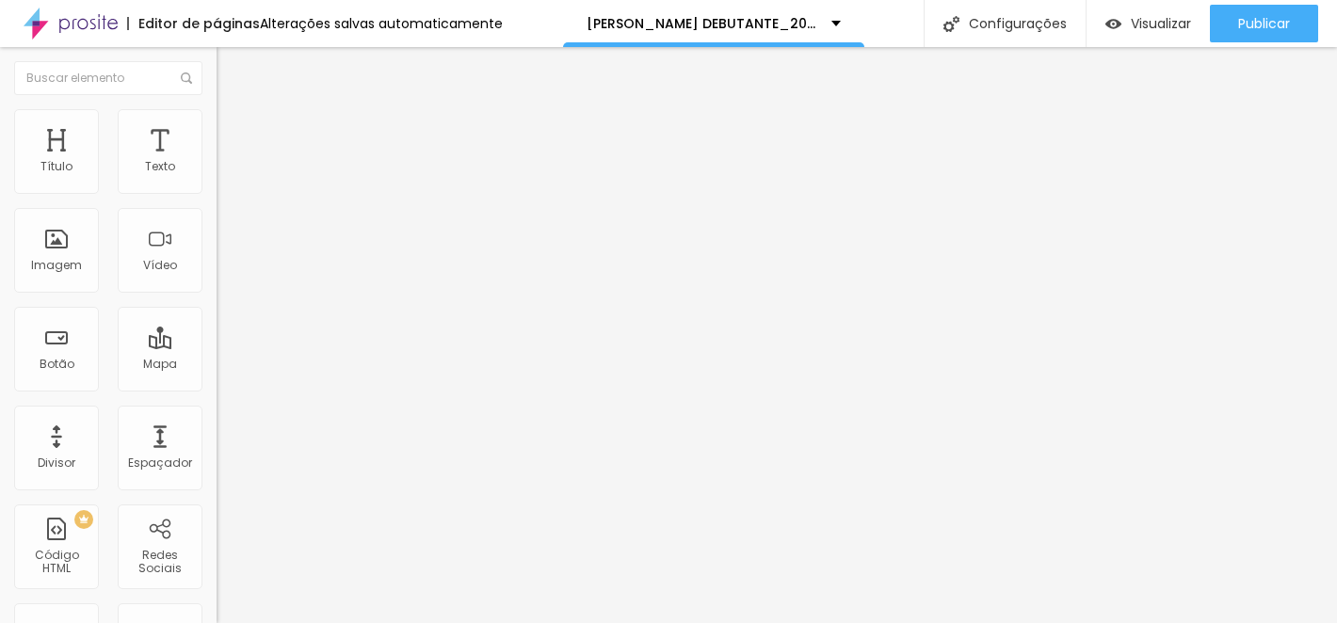
click at [217, 121] on li "Estilo" at bounding box center [325, 118] width 217 height 19
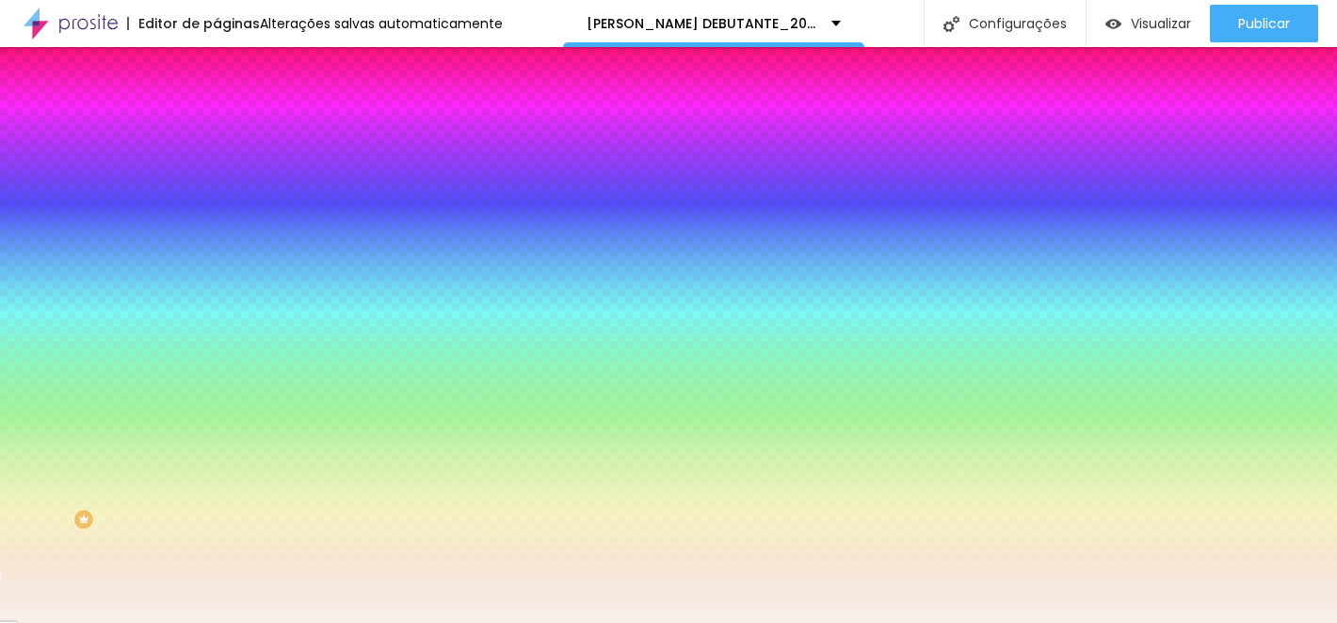
drag, startPoint x: 194, startPoint y: 189, endPoint x: 122, endPoint y: 189, distance: 71.6
click at [217, 187] on div "#F7F1EB" at bounding box center [325, 189] width 217 height 19
paste input "8F5F0"
type input "#F8F5F0"
click at [217, 378] on div "Editar nulo Conteúdo Estilo Avançado Cor de fundo Voltar ao padrão #F8F5F0 0 Bo…" at bounding box center [325, 335] width 217 height 576
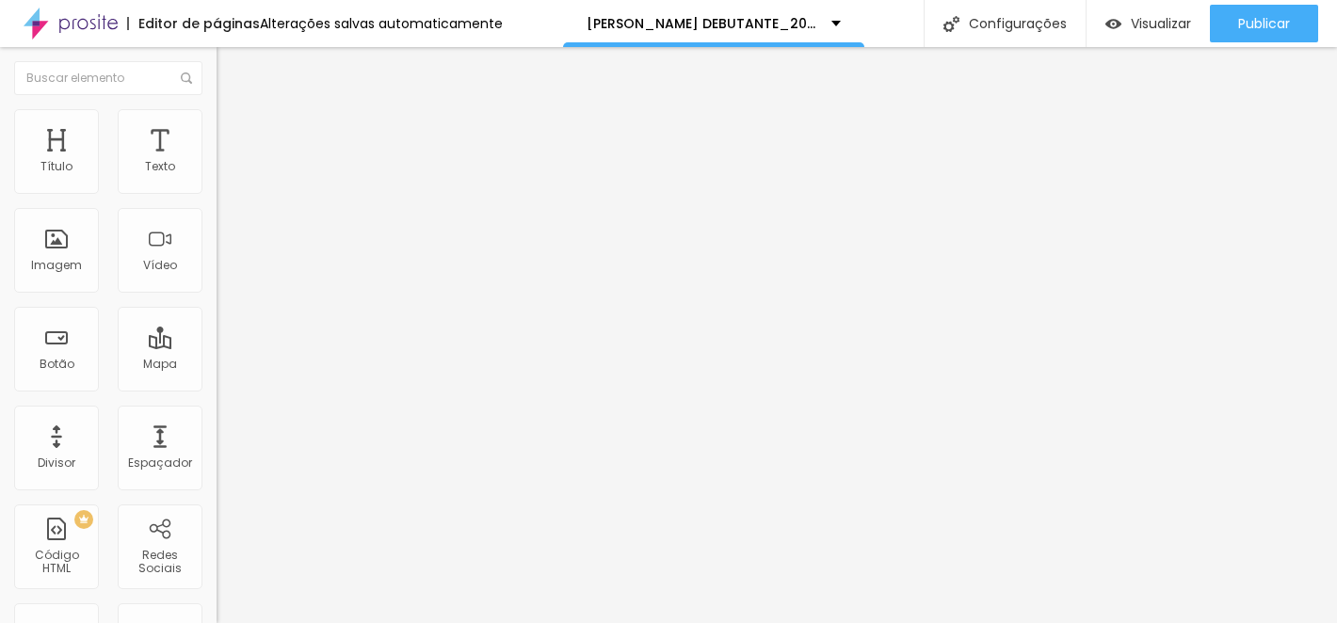
click at [234, 129] on font "Estilo" at bounding box center [248, 122] width 29 height 16
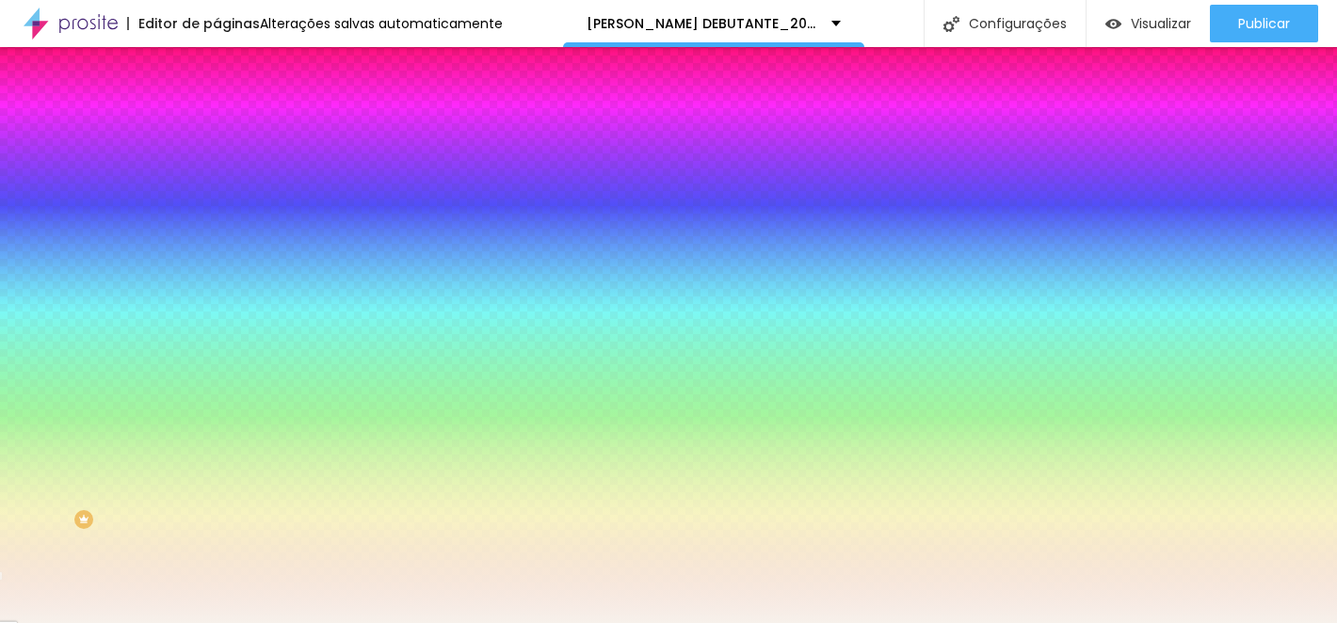
scroll to position [1, 0]
paste input "E9E1D3"
type input "#E9E1D3"
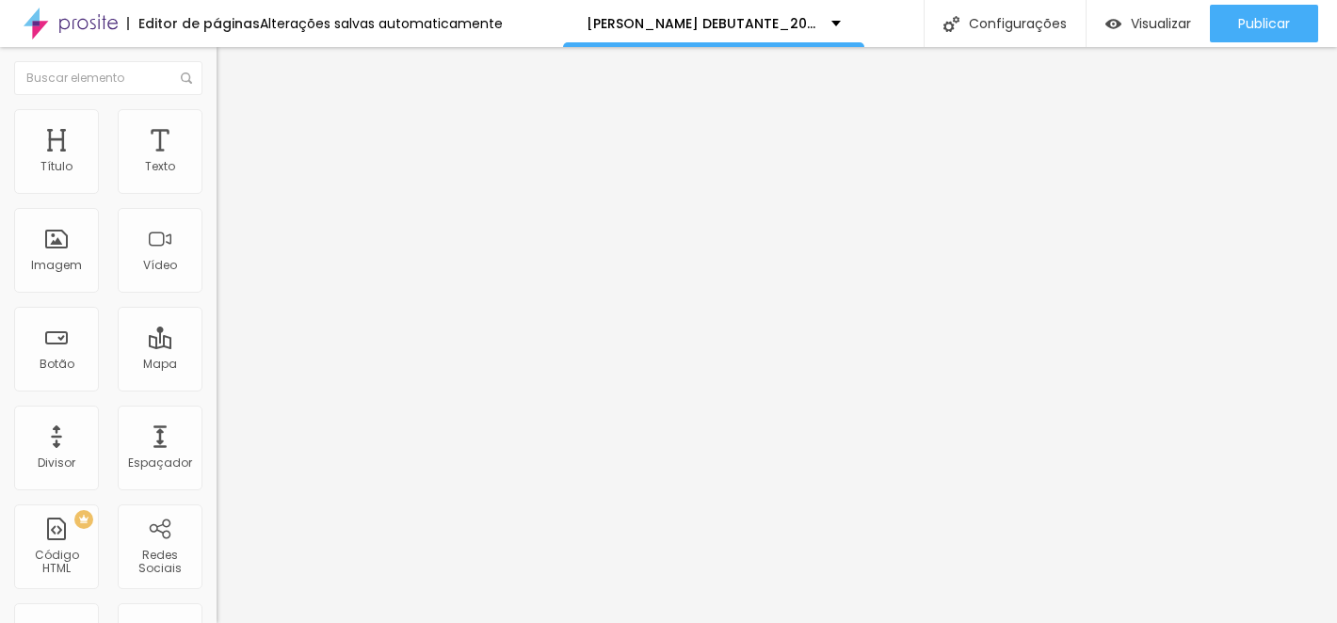
click at [217, 109] on li "Estilo" at bounding box center [325, 118] width 217 height 19
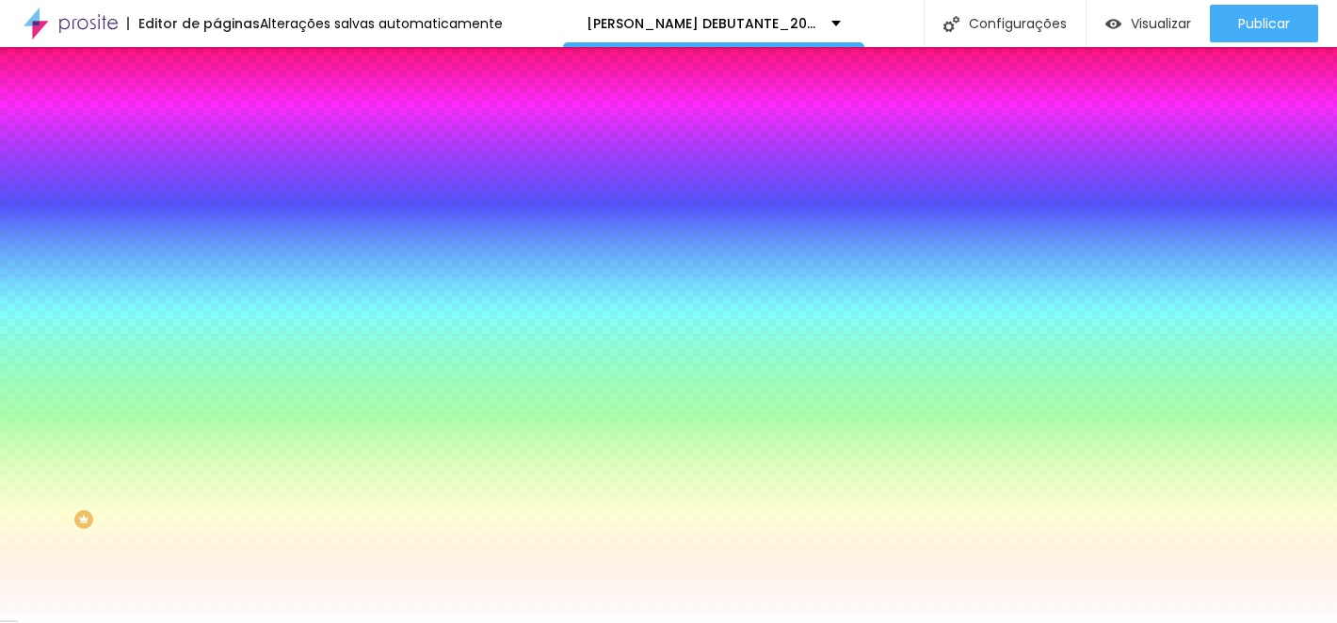
paste input "E9E1D3"
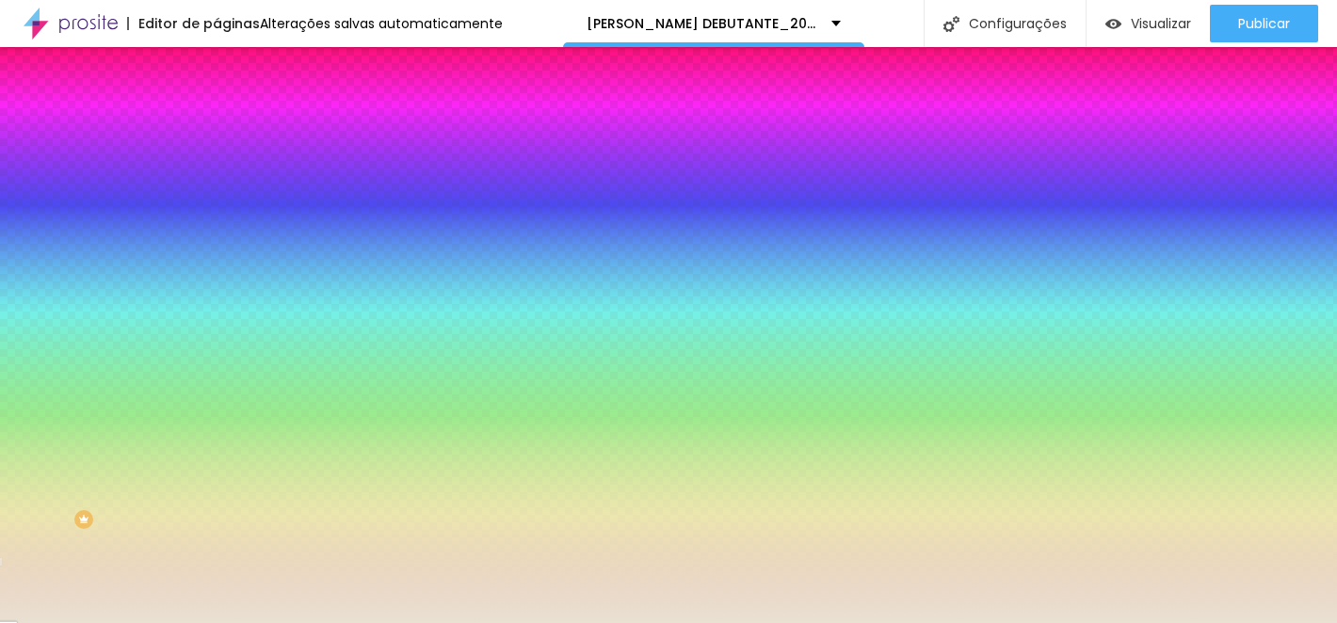
type input "#E9E1D3"
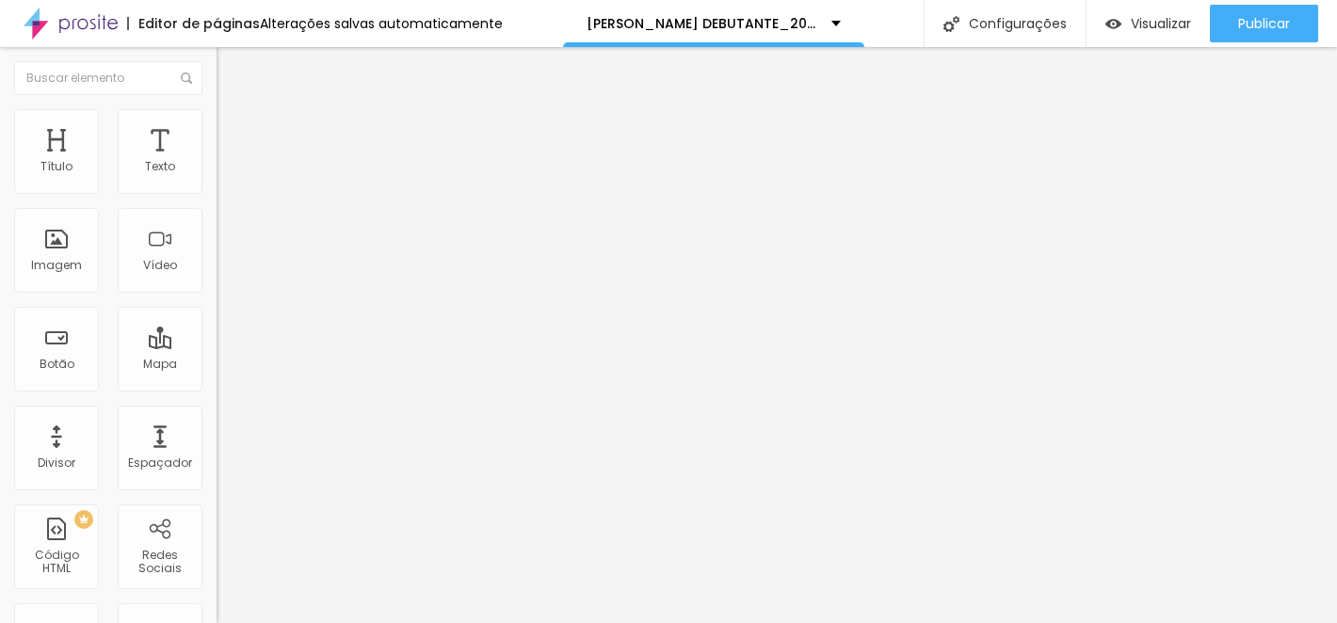
click at [217, 114] on img at bounding box center [225, 117] width 17 height 17
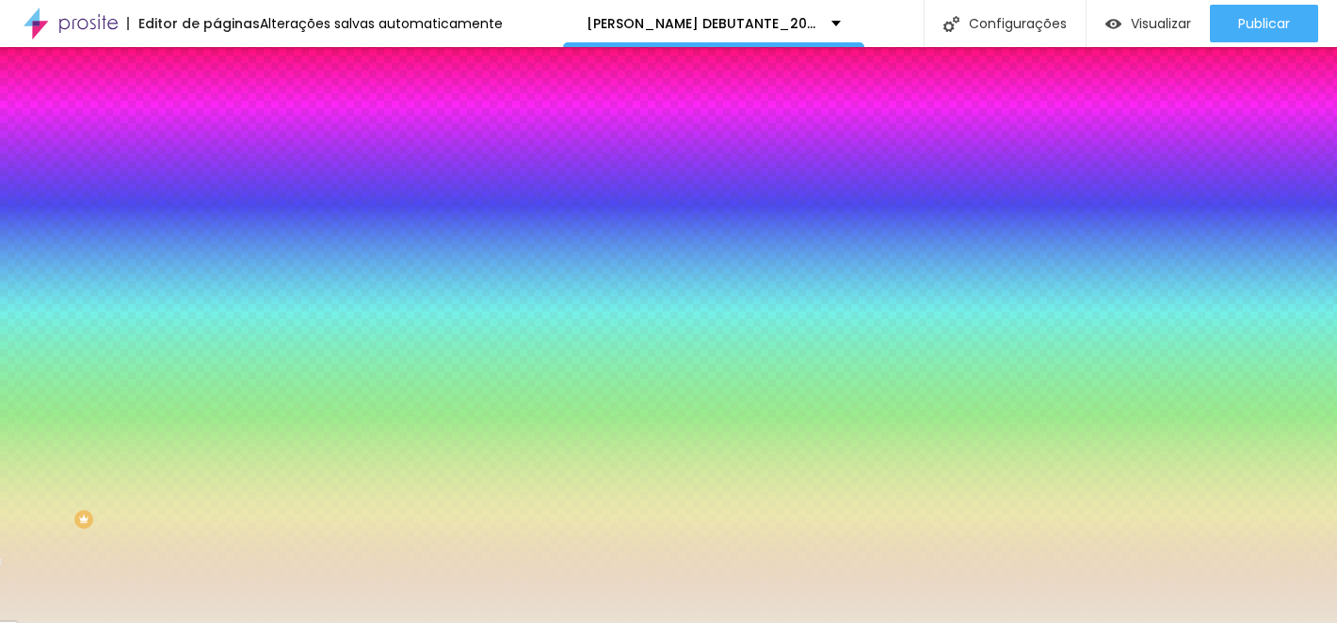
drag, startPoint x: 154, startPoint y: 189, endPoint x: 213, endPoint y: 194, distance: 58.6
click at [217, 190] on div "Cor de fundo Voltar ao padrão #E9E1D3 0 Borda arredondada" at bounding box center [325, 306] width 217 height 318
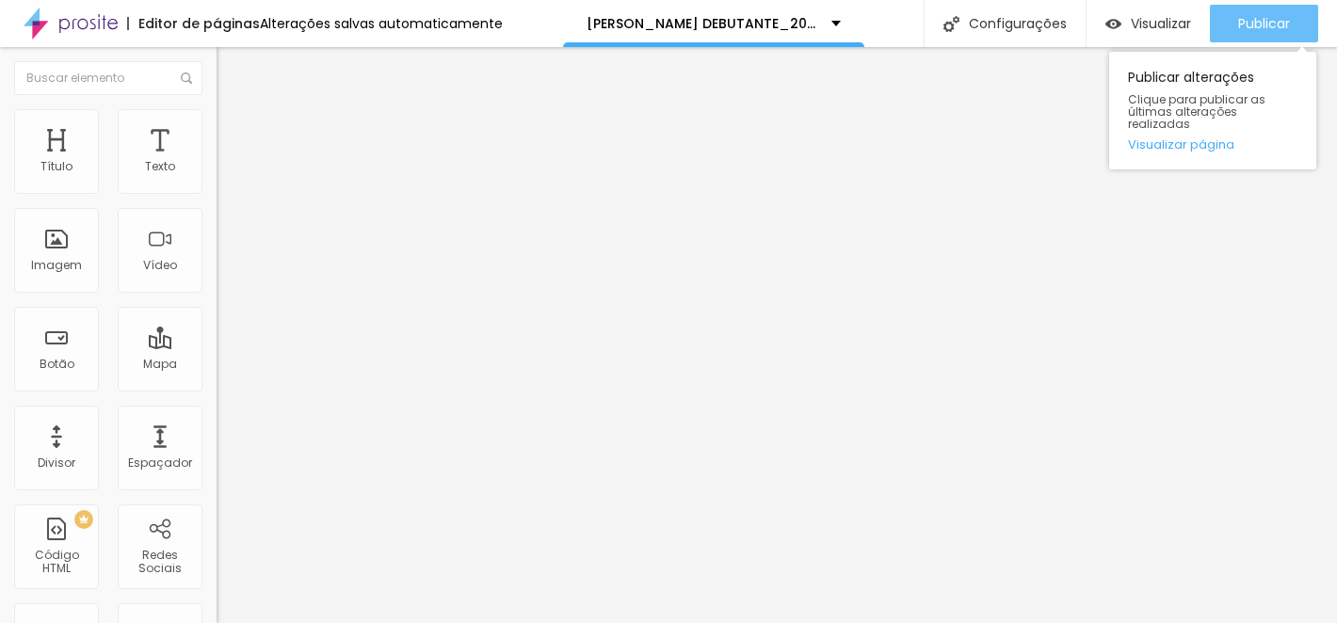
click at [1257, 30] on font "Publicar" at bounding box center [1264, 23] width 52 height 19
click at [1256, 29] on font "Publicar" at bounding box center [1264, 23] width 52 height 19
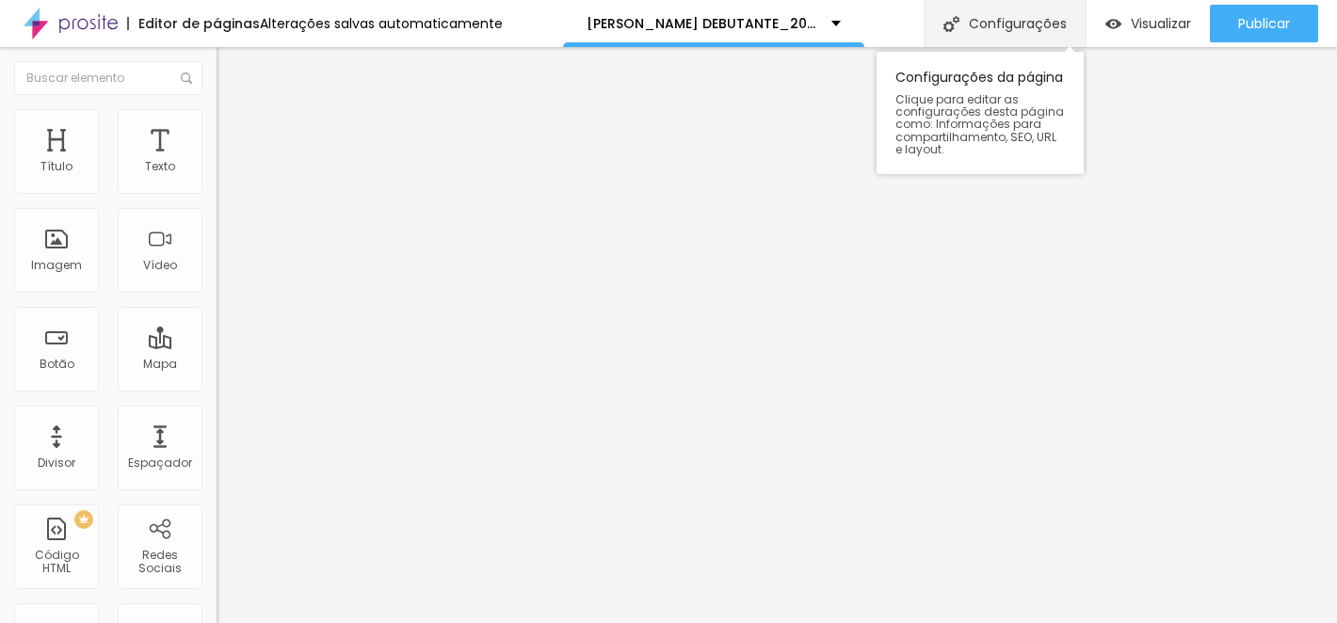
click at [1026, 35] on div "Configurações" at bounding box center [1005, 23] width 162 height 47
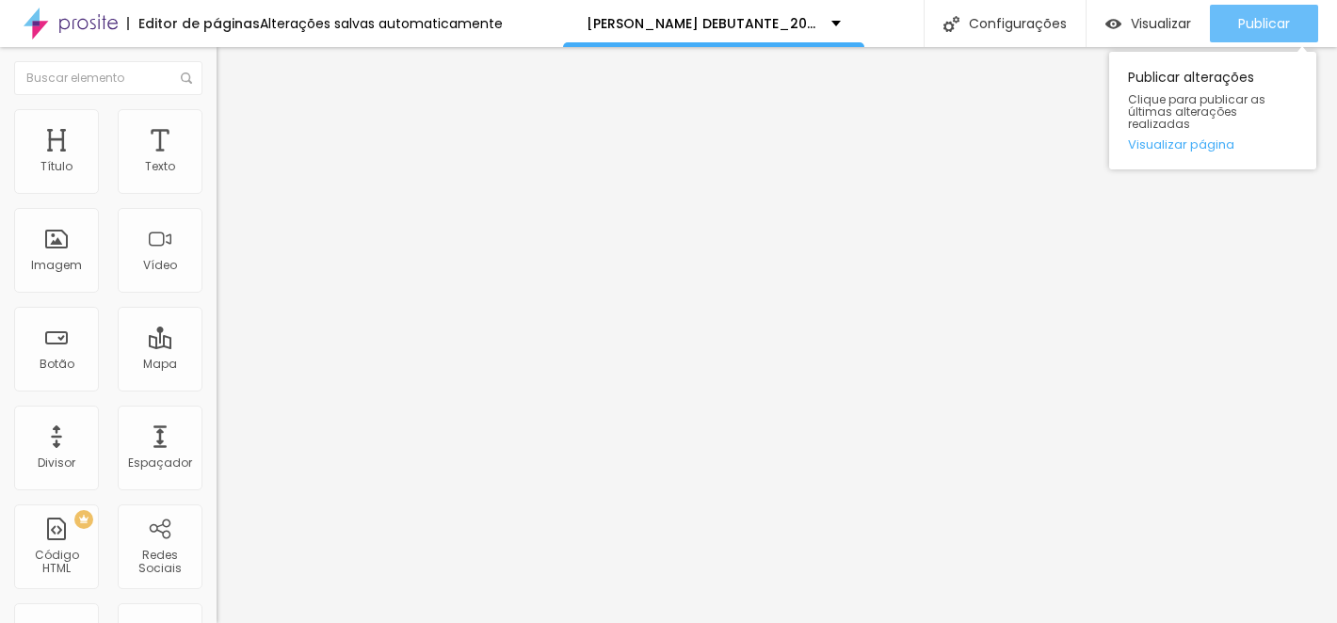
click at [1271, 16] on font "Publicar" at bounding box center [1264, 23] width 52 height 19
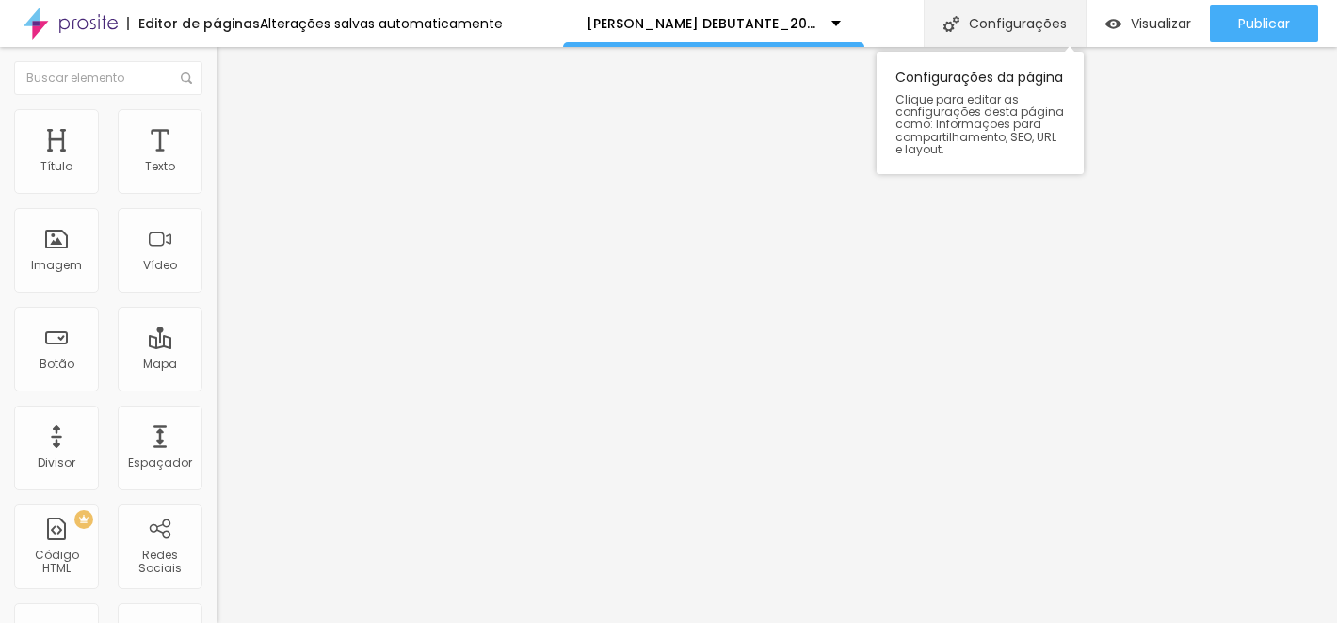
click at [1014, 24] on font "Configurações" at bounding box center [1018, 23] width 98 height 19
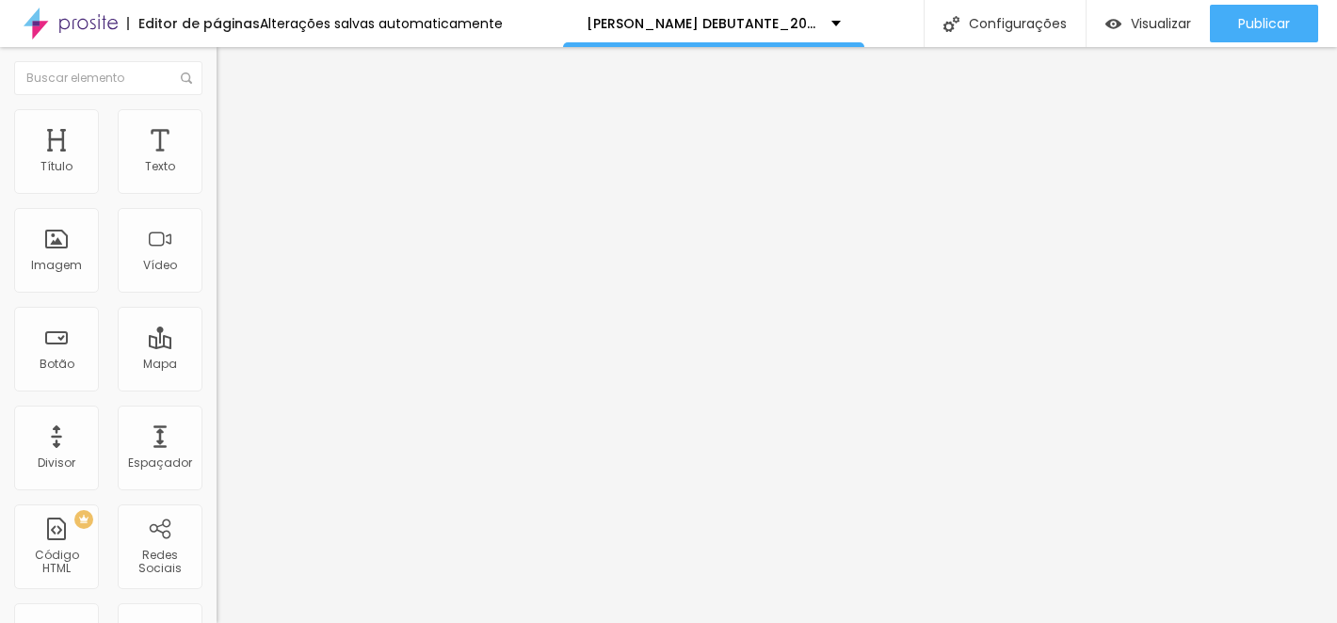
paste input "[DATE]"
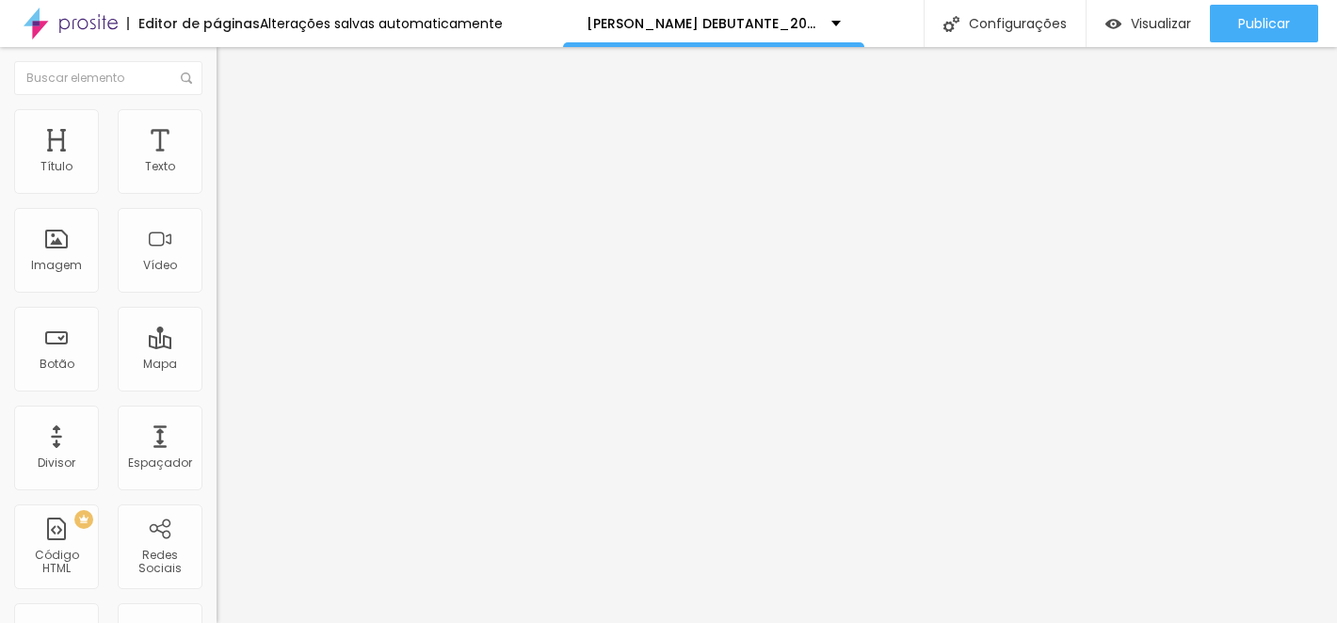
drag, startPoint x: 569, startPoint y: 271, endPoint x: 508, endPoint y: 276, distance: 61.4
paste input "[DATE]"
type input "/ [PERSON_NAME] [DATE]_orcamento-debutante_2025"
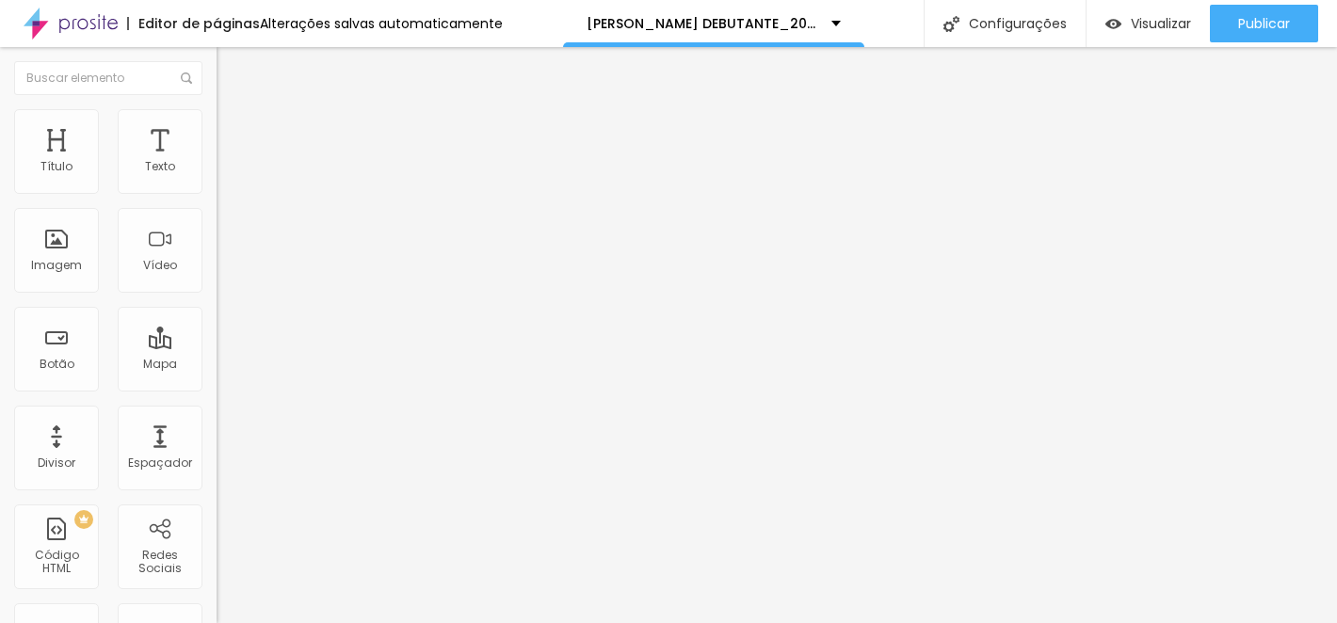
paste input "[DATE]"
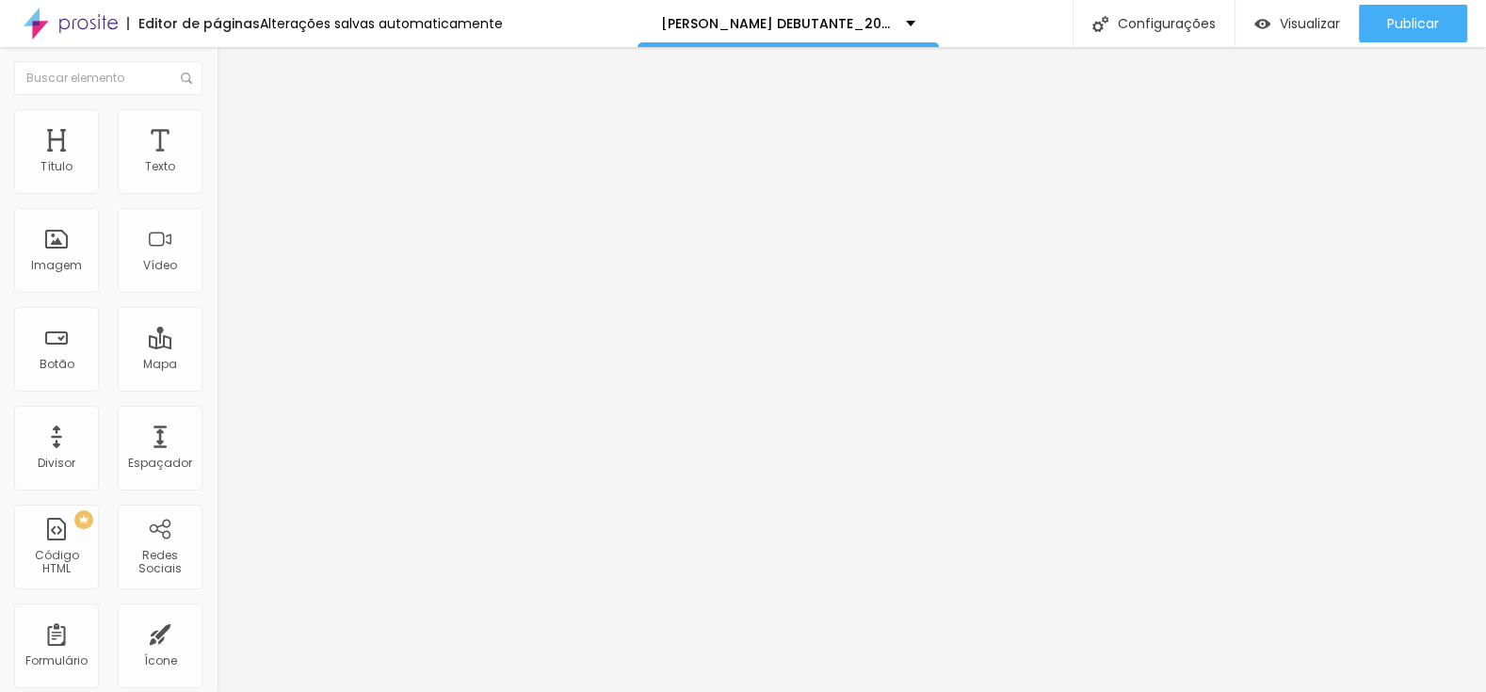
type input "[PERSON_NAME] DEBUTANTE_2025"
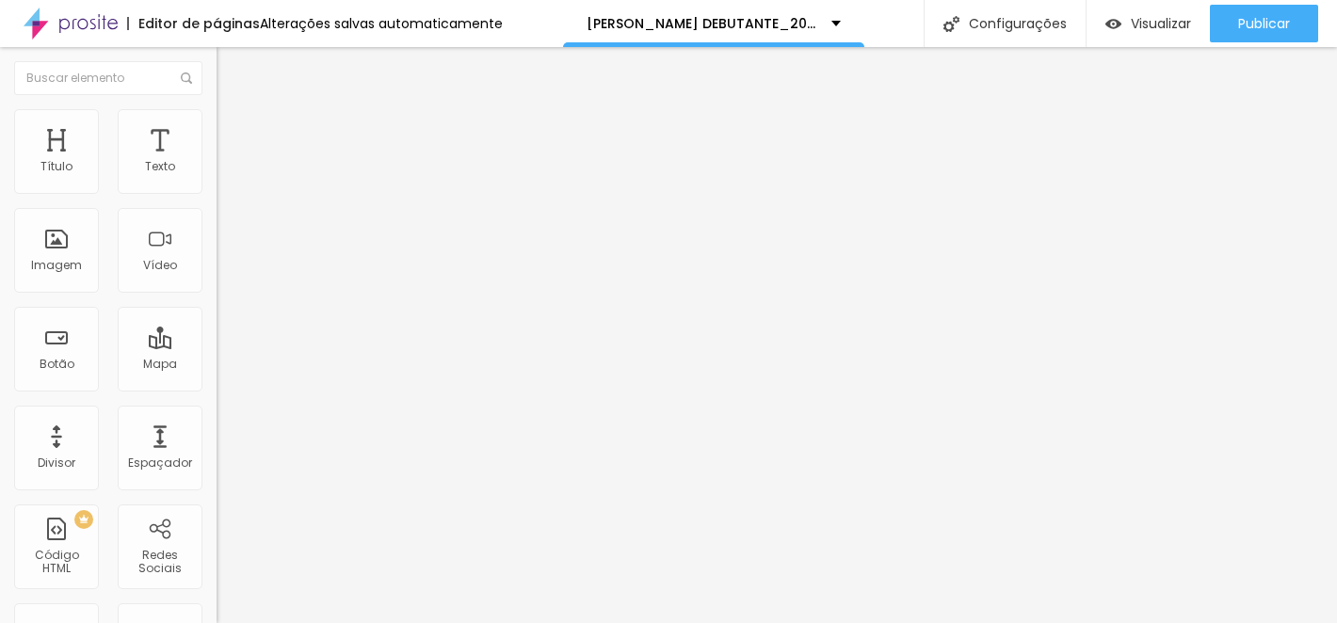
type input "/ [PERSON_NAME]-debutante_2025"
paste input "[DATE]"
type input "[DATE] - [PERSON_NAME] DEBUTANTE_2025"
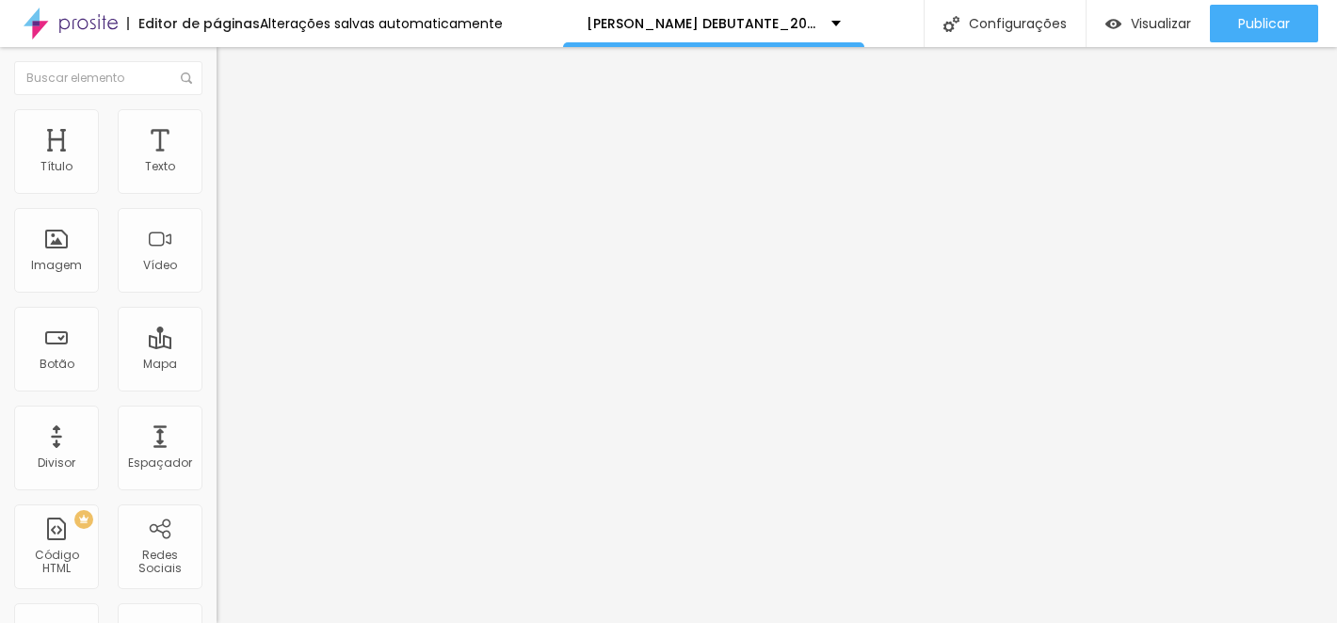
paste input "[DATE]"
type input "/ [DATE] - [PERSON_NAME]-debutante_2025"
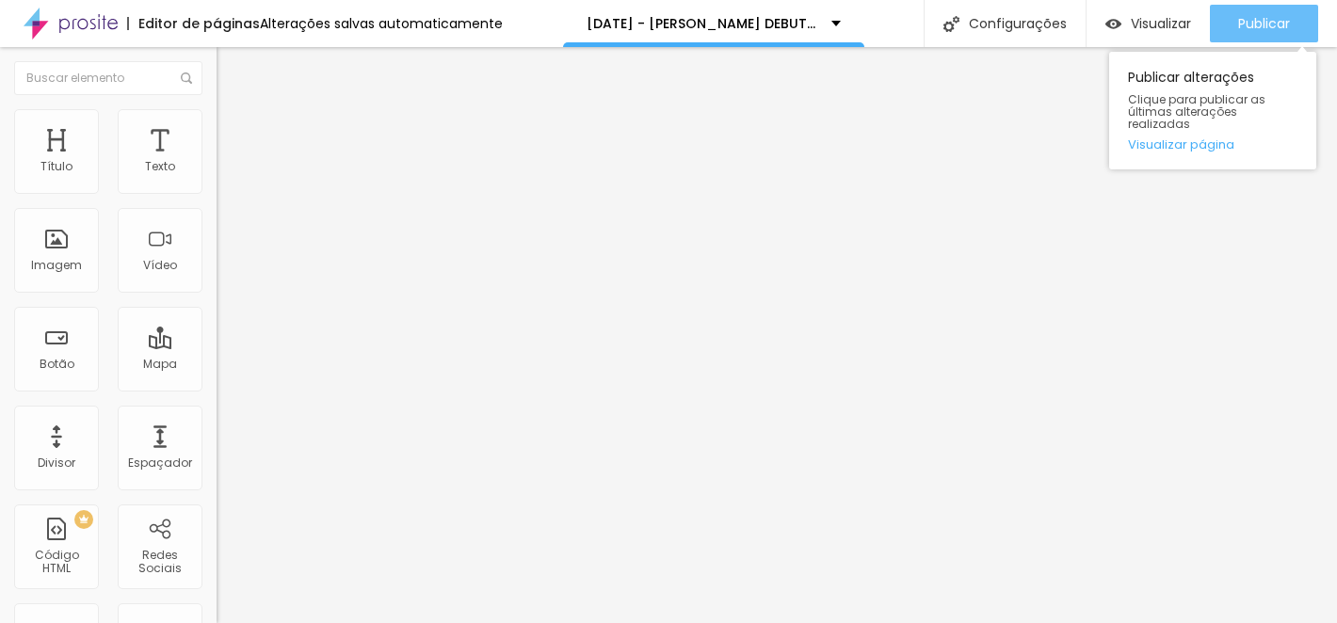
click at [1238, 25] on font "Publicar" at bounding box center [1264, 23] width 52 height 19
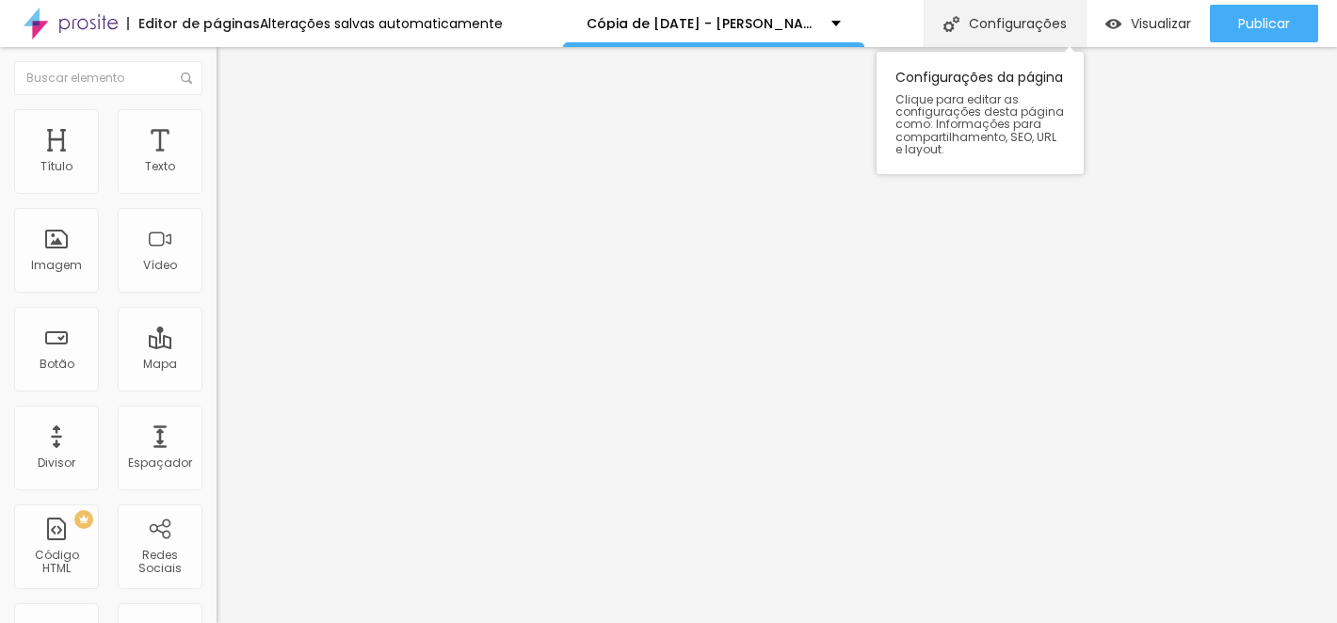
click at [1018, 28] on font "Configurações" at bounding box center [1018, 23] width 98 height 19
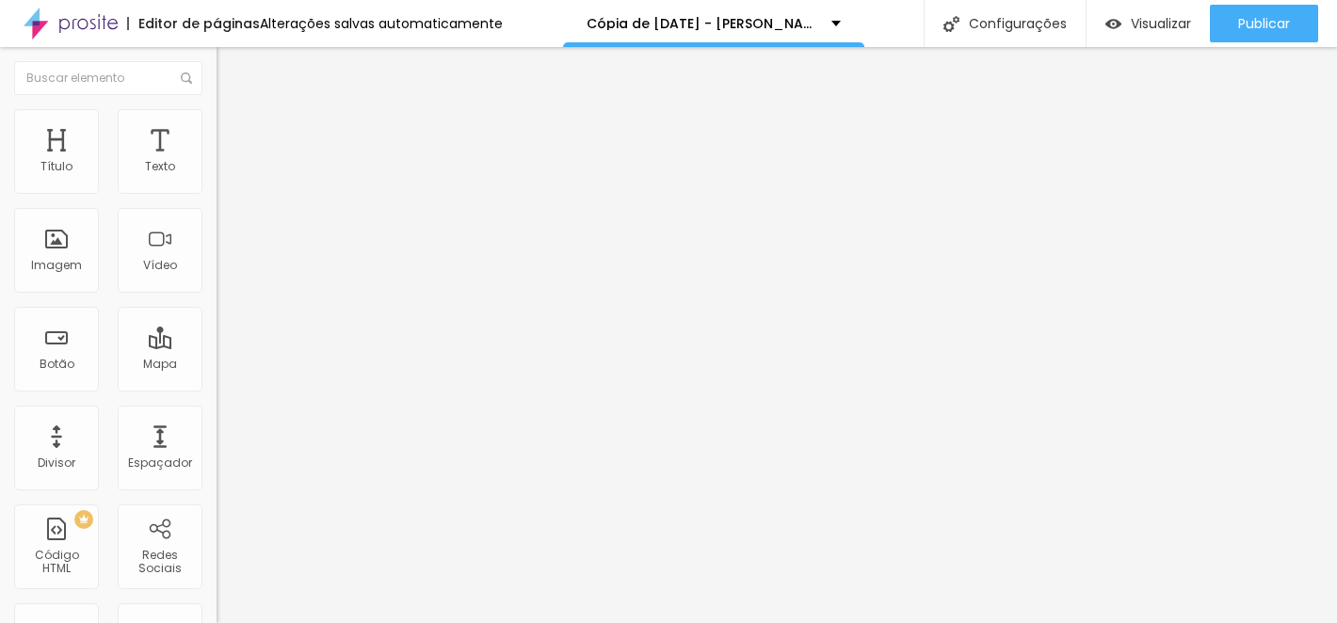
type input "de 09-01- 26 - ELAINE_ORÇAMENTO DEBUTANTE_2025"
type input "/09-01-26-elaine_orcamento-debutante_2025"
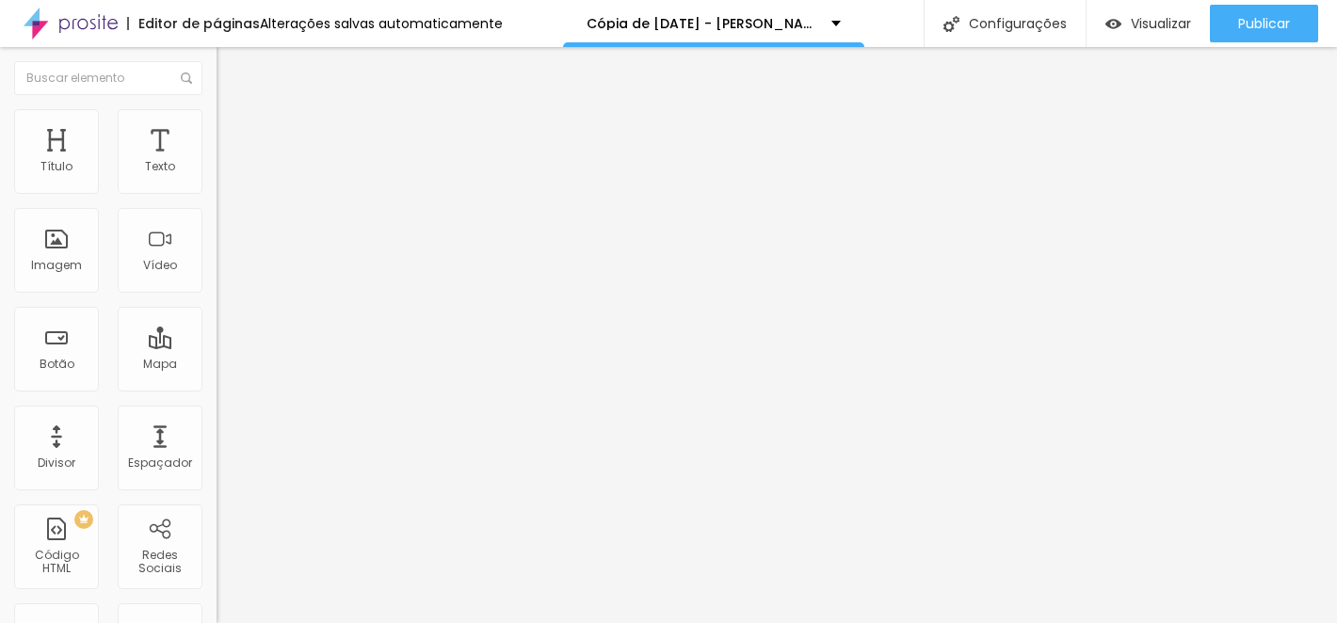
type input "[DATE] - [PERSON_NAME] DEBUTANTE_2025"
